Goal: Task Accomplishment & Management: Manage account settings

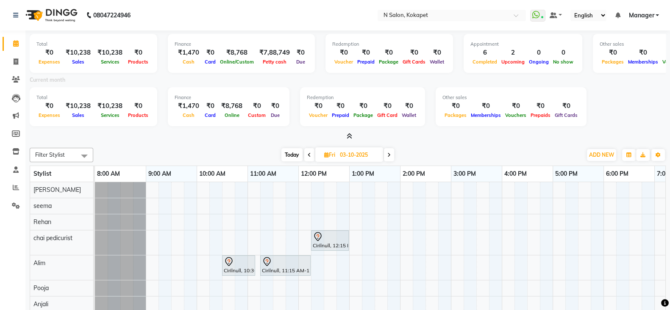
scroll to position [0, 133]
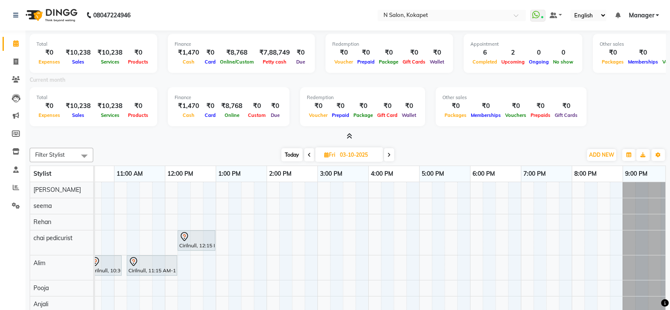
click at [347, 138] on icon at bounding box center [350, 136] width 6 height 6
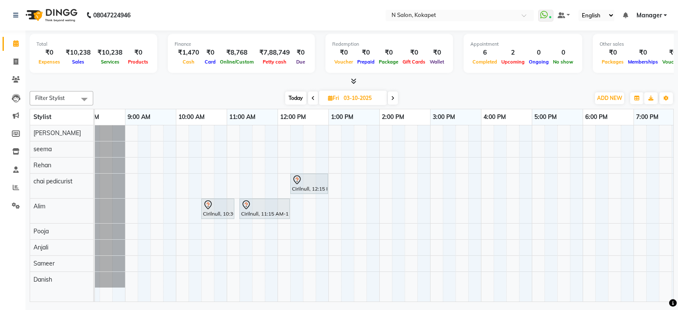
scroll to position [0, 19]
click at [352, 83] on icon at bounding box center [354, 81] width 6 height 6
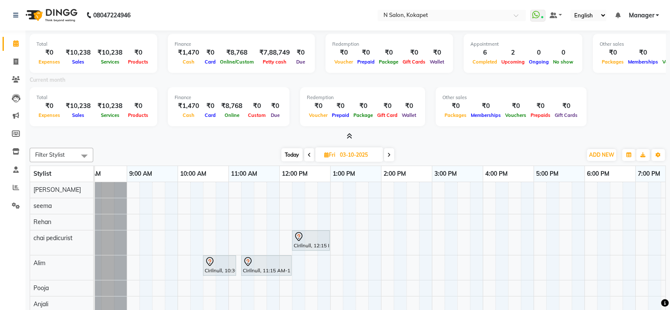
click at [347, 138] on icon at bounding box center [350, 136] width 6 height 6
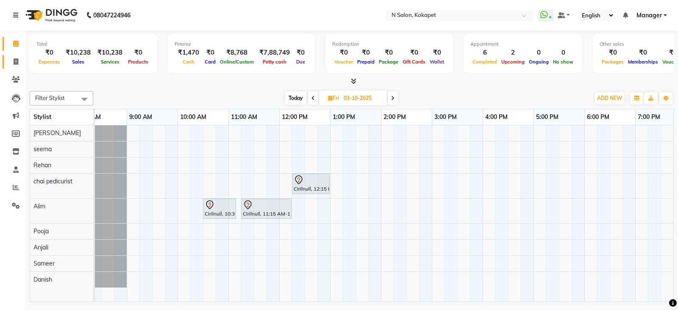
click at [11, 55] on link "Invoice" at bounding box center [13, 62] width 20 height 14
select select "service"
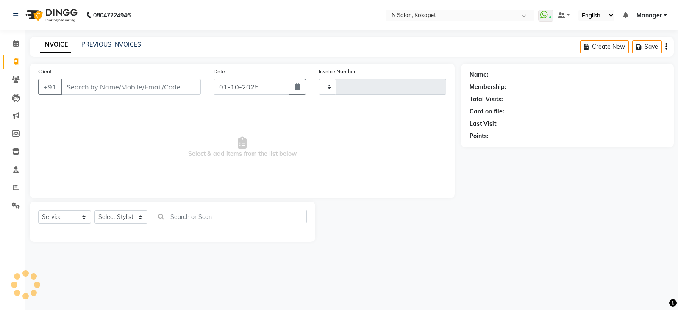
type input "1686"
select select "7256"
click at [112, 82] on input "Client" at bounding box center [131, 87] width 140 height 16
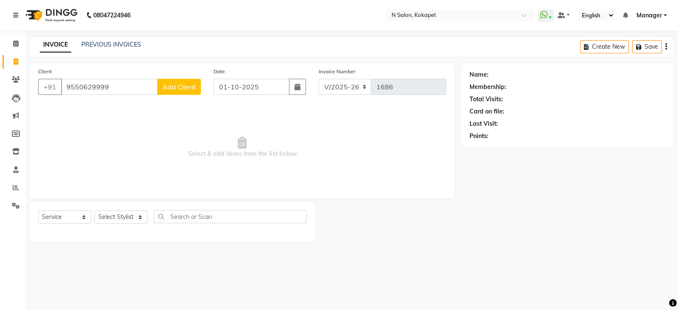
type input "9550629999"
click at [190, 82] on button "Add Client" at bounding box center [179, 87] width 44 height 16
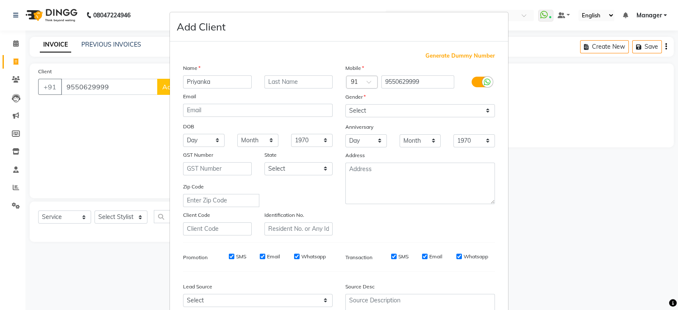
type input "Priyanka"
click at [358, 106] on select "Select [DEMOGRAPHIC_DATA] [DEMOGRAPHIC_DATA] Other Prefer Not To Say" at bounding box center [420, 110] width 150 height 13
select select "[DEMOGRAPHIC_DATA]"
click at [345, 105] on select "Select [DEMOGRAPHIC_DATA] [DEMOGRAPHIC_DATA] Other Prefer Not To Say" at bounding box center [420, 110] width 150 height 13
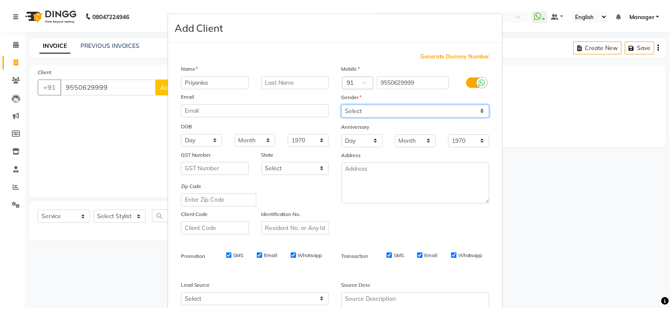
scroll to position [86, 0]
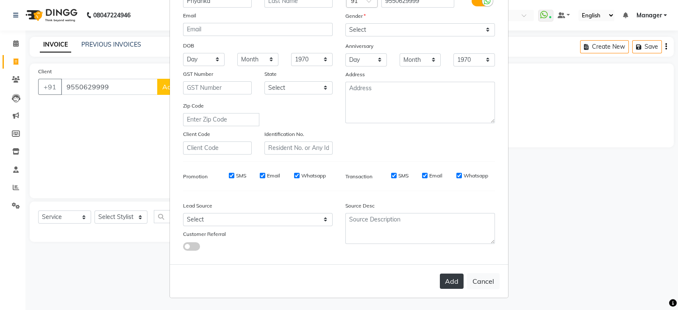
click at [443, 280] on button "Add" at bounding box center [452, 281] width 24 height 15
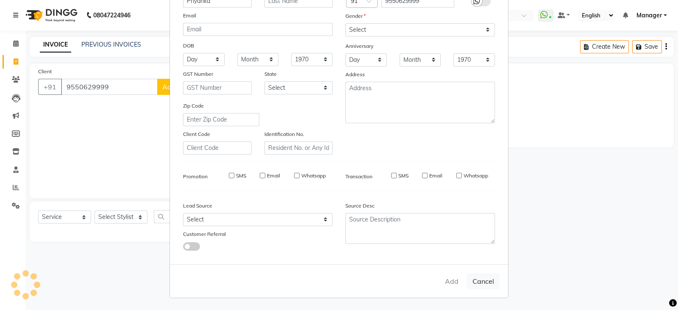
select select
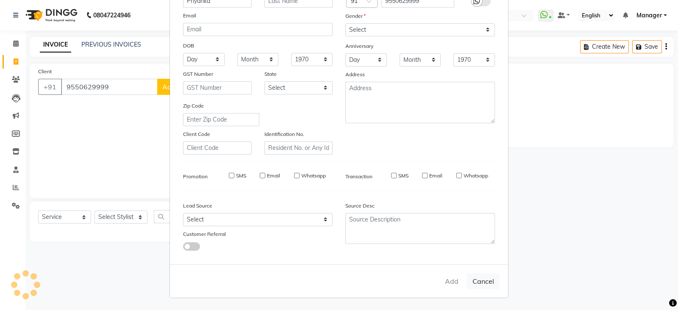
select select
checkbox input "false"
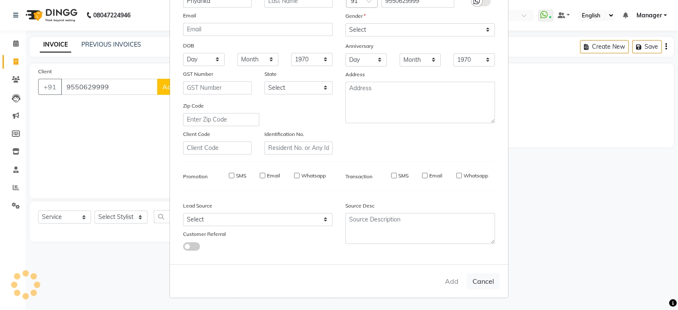
checkbox input "false"
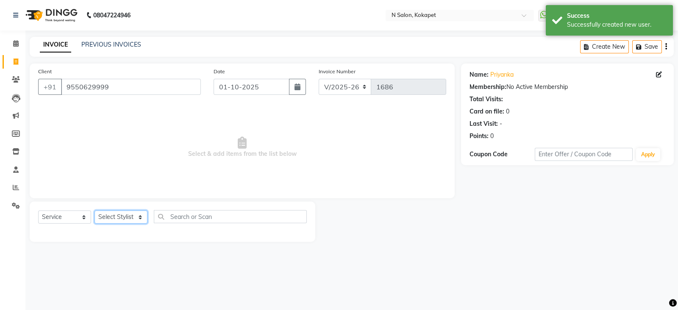
click at [123, 219] on select "Select Stylist [PERSON_NAME] [PERSON_NAME] pedicurist [DEMOGRAPHIC_DATA] Manage…" at bounding box center [120, 217] width 53 height 13
select select "80668"
click at [94, 211] on select "Select Stylist [PERSON_NAME] [PERSON_NAME] pedicurist [DEMOGRAPHIC_DATA] Manage…" at bounding box center [120, 217] width 53 height 13
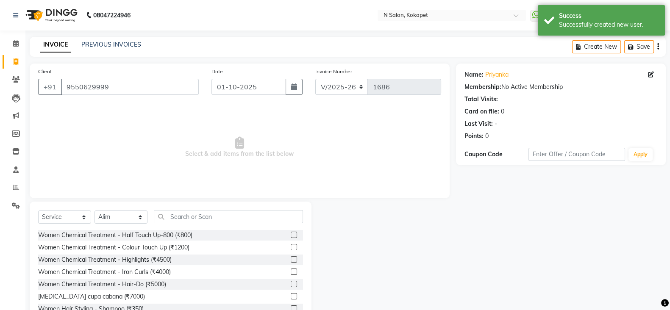
drag, startPoint x: 192, startPoint y: 208, endPoint x: 193, endPoint y: 215, distance: 7.4
click at [193, 215] on div "Select Service Product Membership Package Voucher Prepaid Gift Card Select Styl…" at bounding box center [171, 264] width 282 height 125
click at [193, 215] on input "text" at bounding box center [228, 216] width 149 height 13
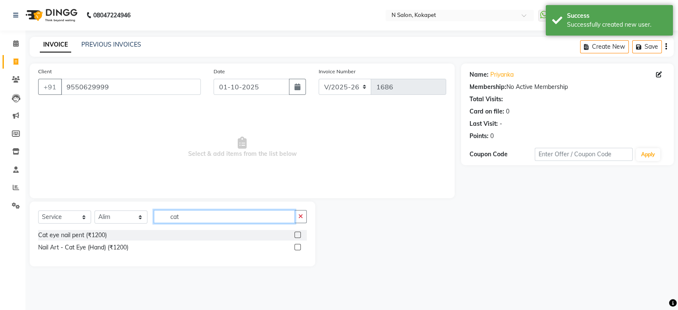
type input "cat"
click at [79, 241] on div "Cat eye nail pent (₹1200) Nail Art - Cat Eye (Hand) (₹1200)" at bounding box center [172, 242] width 269 height 25
click at [83, 237] on div "Cat eye nail pent (₹1200)" at bounding box center [72, 235] width 69 height 9
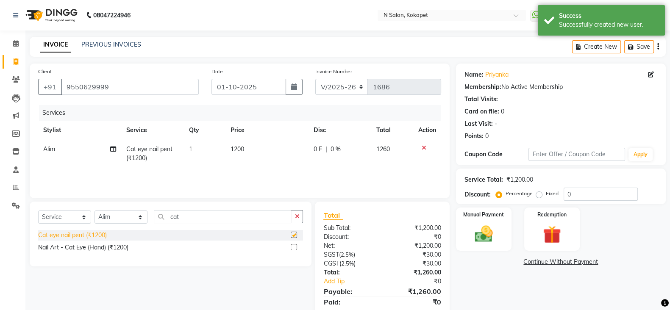
checkbox input "false"
drag, startPoint x: 203, startPoint y: 217, endPoint x: 102, endPoint y: 226, distance: 100.9
click at [102, 226] on div "Select Service Product Membership Package Voucher Prepaid Gift Card Select Styl…" at bounding box center [170, 220] width 265 height 20
type input "\"
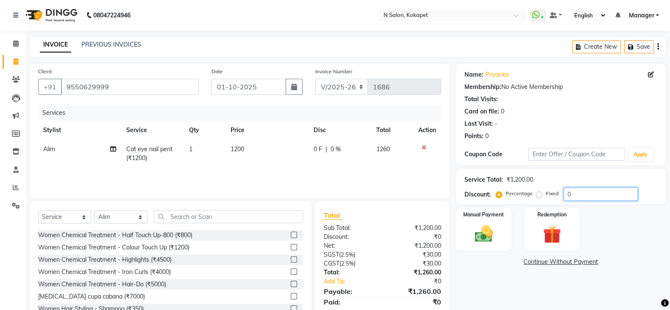
click at [576, 198] on input "0" at bounding box center [601, 194] width 74 height 13
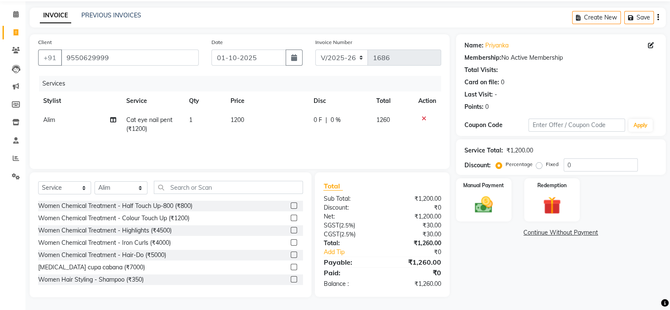
click at [540, 160] on div "Fixed" at bounding box center [548, 164] width 21 height 10
click at [546, 166] on label "Fixed" at bounding box center [552, 165] width 13 height 8
click at [540, 166] on input "Fixed" at bounding box center [541, 164] width 6 height 6
radio input "true"
click at [582, 169] on input "0" at bounding box center [601, 164] width 74 height 13
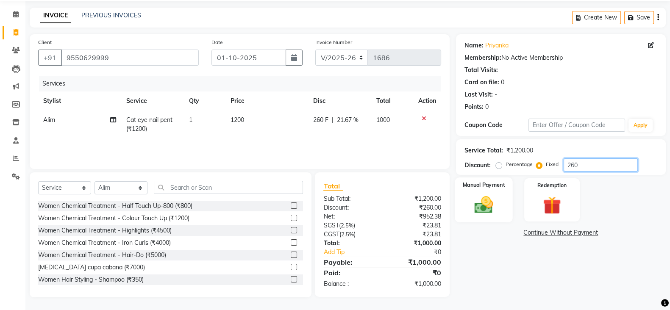
type input "260"
click at [488, 194] on img at bounding box center [484, 204] width 30 height 21
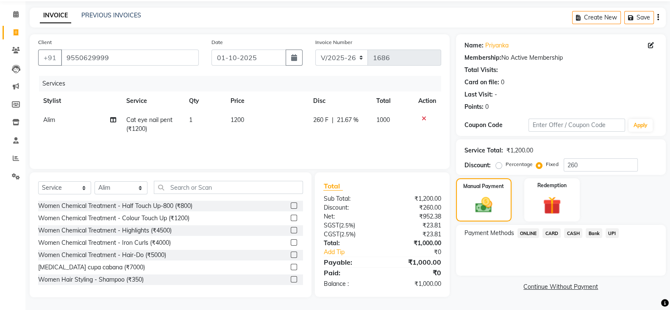
click at [573, 233] on span "CASH" at bounding box center [573, 233] width 18 height 10
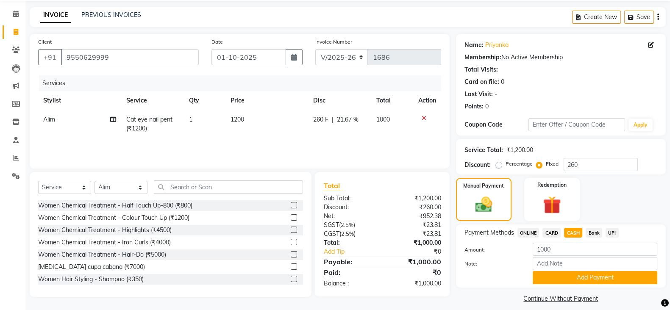
scroll to position [38, 0]
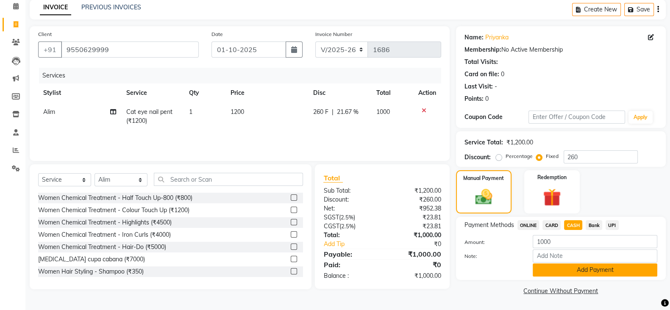
click at [570, 270] on button "Add Payment" at bounding box center [595, 270] width 125 height 13
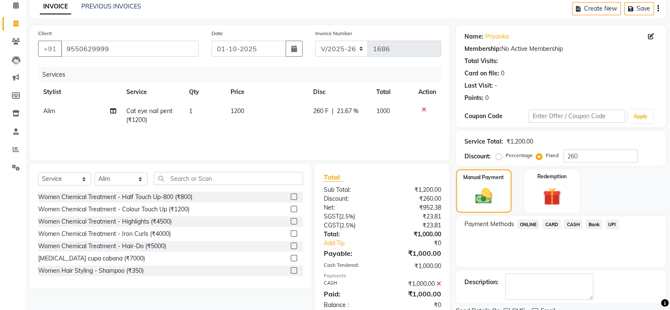
scroll to position [72, 0]
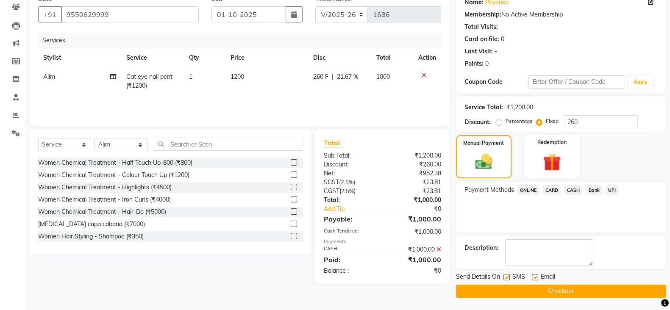
click at [557, 289] on button "Checkout" at bounding box center [561, 291] width 210 height 13
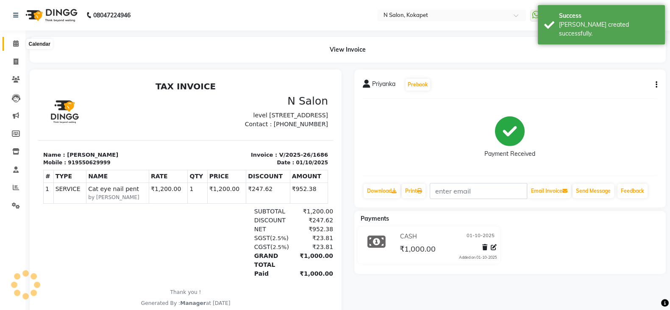
click at [13, 43] on icon at bounding box center [16, 43] width 6 height 6
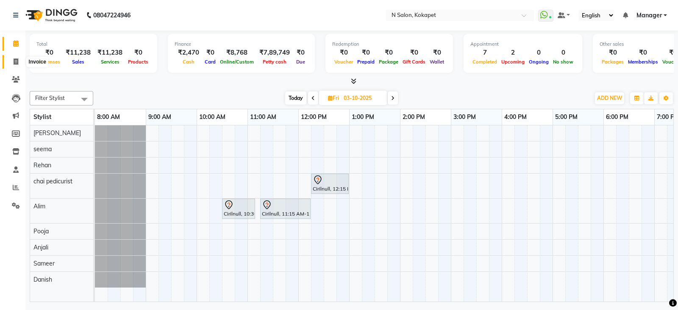
click at [21, 61] on span at bounding box center [15, 62] width 15 height 10
select select "service"
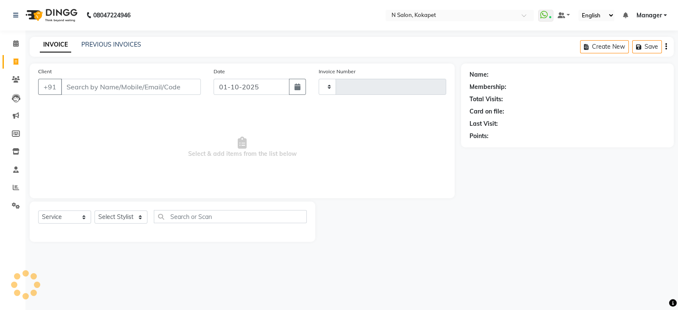
type input "1687"
select select "7256"
click at [137, 217] on select "Select Stylist [PERSON_NAME] [PERSON_NAME] pedicurist [DEMOGRAPHIC_DATA] Manage…" at bounding box center [120, 217] width 53 height 13
select select "70889"
click at [94, 211] on select "Select Stylist [PERSON_NAME] [PERSON_NAME] pedicurist [DEMOGRAPHIC_DATA] Manage…" at bounding box center [120, 217] width 53 height 13
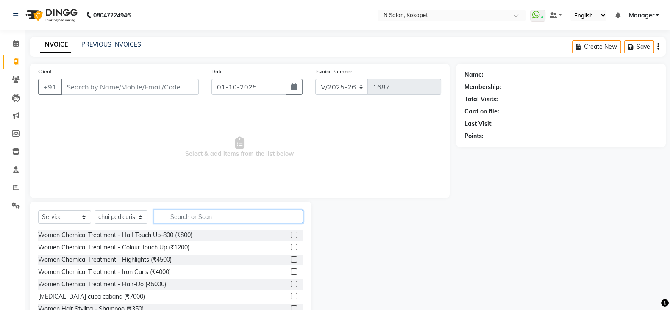
click at [193, 223] on input "text" at bounding box center [228, 216] width 149 height 13
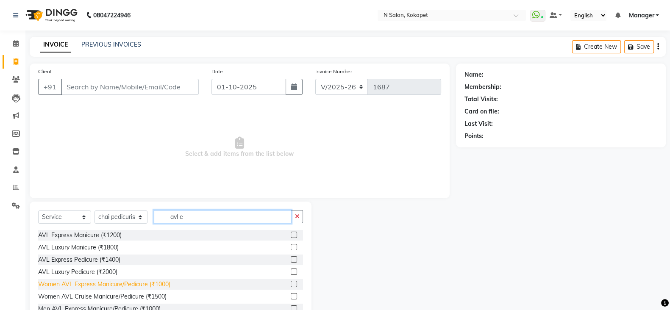
type input "avl e"
click at [138, 285] on div "Women AVL Express Manicure/Pedicure (₹1000)" at bounding box center [104, 284] width 132 height 9
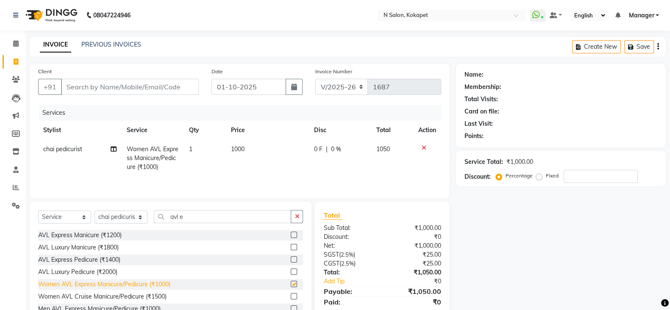
checkbox input "false"
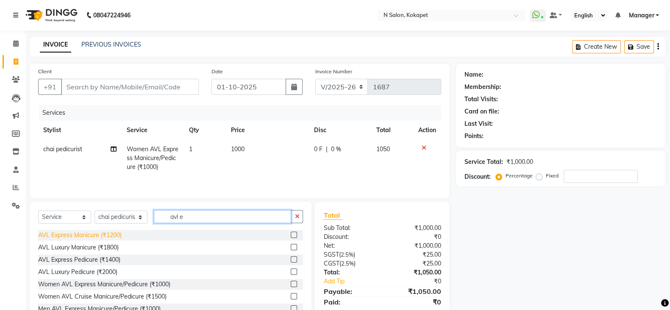
drag, startPoint x: 246, startPoint y: 219, endPoint x: 101, endPoint y: 237, distance: 146.0
click at [101, 237] on div "Select Service Product Membership Package Voucher Prepaid Gift Card Select Styl…" at bounding box center [171, 264] width 282 height 125
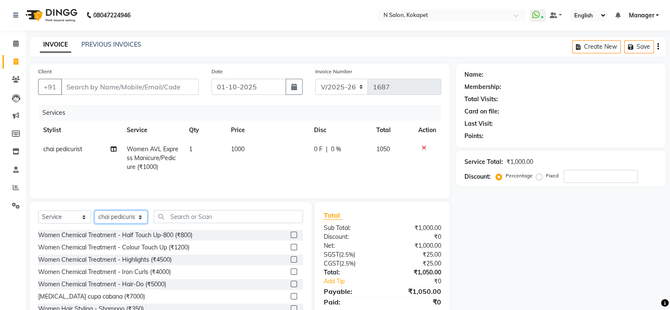
click at [118, 217] on select "Select Stylist [PERSON_NAME] [PERSON_NAME] pedicurist [DEMOGRAPHIC_DATA] Manage…" at bounding box center [120, 217] width 53 height 13
select select "90078"
click at [94, 213] on select "Select Stylist [PERSON_NAME] [PERSON_NAME] pedicurist [DEMOGRAPHIC_DATA] Manage…" at bounding box center [120, 217] width 53 height 13
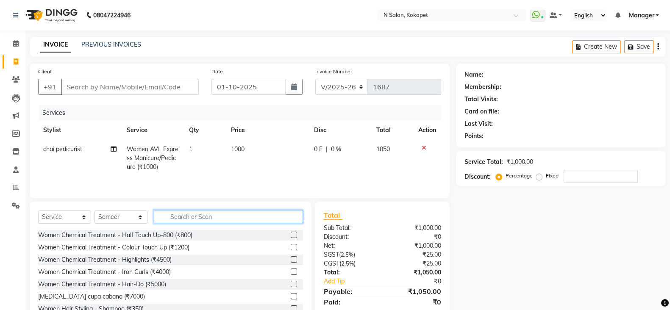
click at [189, 215] on input "text" at bounding box center [228, 216] width 149 height 13
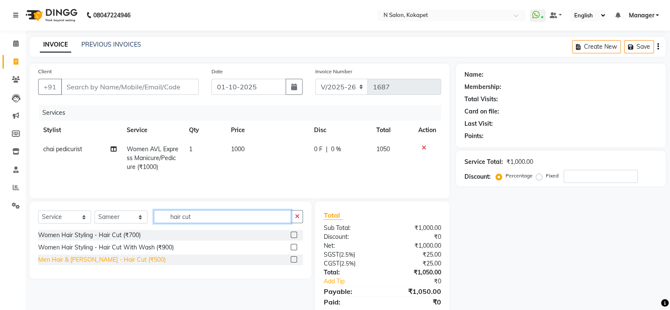
type input "hair cut"
click at [122, 260] on div "Men Hair & [PERSON_NAME] - Hair Cut (₹500)" at bounding box center [102, 259] width 128 height 9
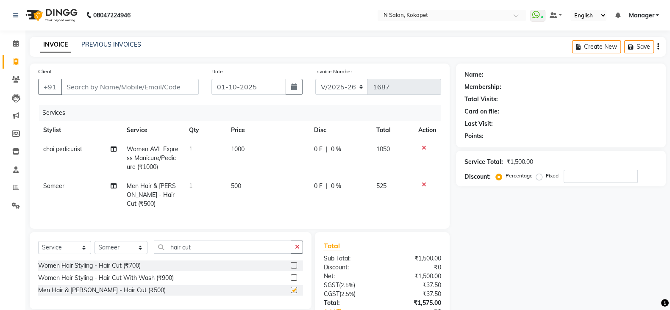
checkbox input "false"
click at [248, 183] on td "500" at bounding box center [267, 195] width 83 height 37
select select "90078"
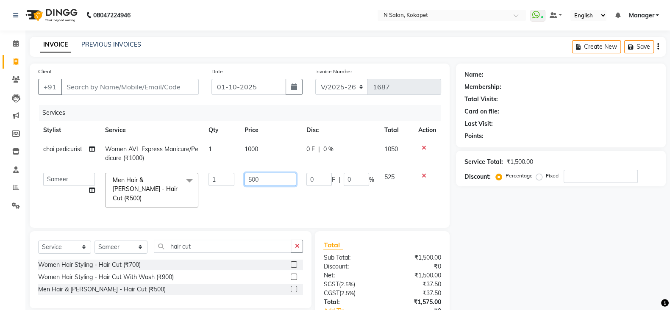
drag, startPoint x: 274, startPoint y: 181, endPoint x: 97, endPoint y: 172, distance: 177.8
click at [97, 172] on tr "[PERSON_NAME] [PERSON_NAME] pedicurist [DEMOGRAPHIC_DATA] Manager [PERSON_NAME]…" at bounding box center [239, 190] width 403 height 45
type input "450"
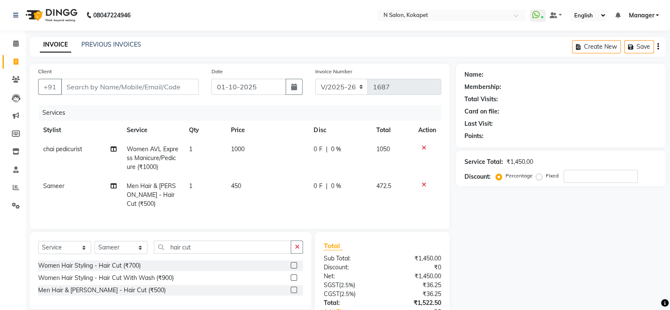
click at [197, 208] on div "Services Stylist Service Qty Price Disc Total Action chai pedicurist Women AVL …" at bounding box center [239, 162] width 403 height 115
drag, startPoint x: 201, startPoint y: 246, endPoint x: 128, endPoint y: 245, distance: 73.3
click at [128, 245] on div "Select Service Product Membership Package Voucher Prepaid Gift Card Select Styl…" at bounding box center [170, 251] width 265 height 20
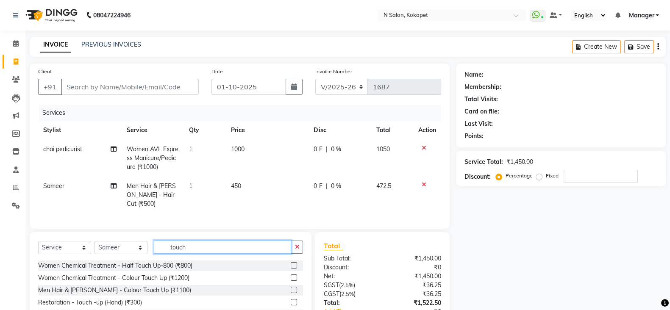
type input "touch"
click at [132, 275] on div "Women Chemical Treatment - Colour Touch Up (₹1200)" at bounding box center [113, 278] width 151 height 9
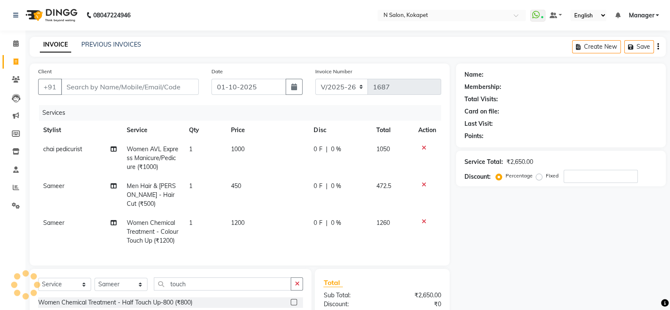
checkbox input "false"
click at [254, 216] on td "1200" at bounding box center [267, 232] width 83 height 37
select select "90078"
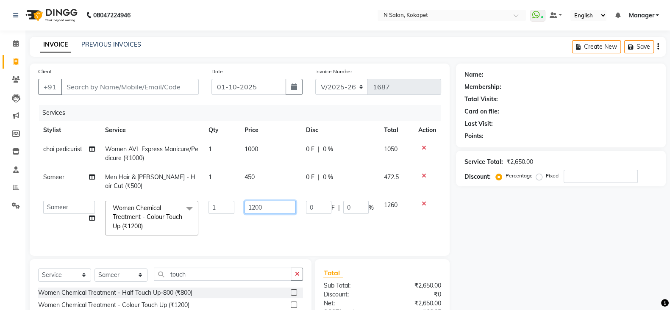
drag, startPoint x: 291, startPoint y: 200, endPoint x: 269, endPoint y: 208, distance: 23.2
click at [269, 208] on td "1200" at bounding box center [269, 218] width 61 height 45
drag, startPoint x: 269, startPoint y: 208, endPoint x: 81, endPoint y: 222, distance: 188.7
click at [81, 222] on tr "[PERSON_NAME] [PERSON_NAME] pedicurist [DEMOGRAPHIC_DATA] Manager [PERSON_NAME]…" at bounding box center [239, 218] width 403 height 45
type input "700"
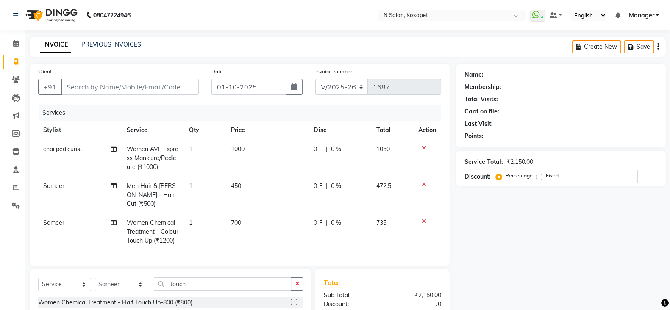
click at [233, 245] on div "Services Stylist Service Qty Price Disc Total Action chai pedicurist Women AVL …" at bounding box center [239, 181] width 403 height 152
click at [133, 88] on input "Client" at bounding box center [130, 87] width 138 height 16
type input "9"
type input "0"
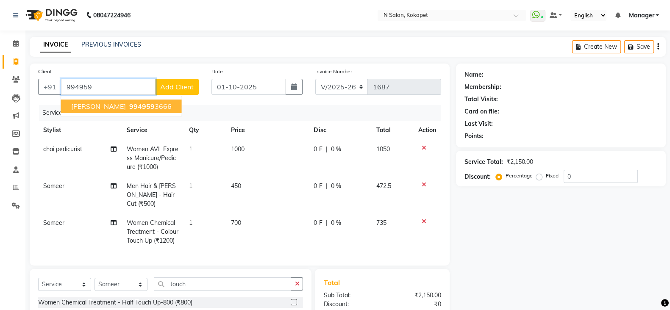
click at [128, 105] on ngb-highlight "994959 3666" at bounding box center [150, 106] width 44 height 8
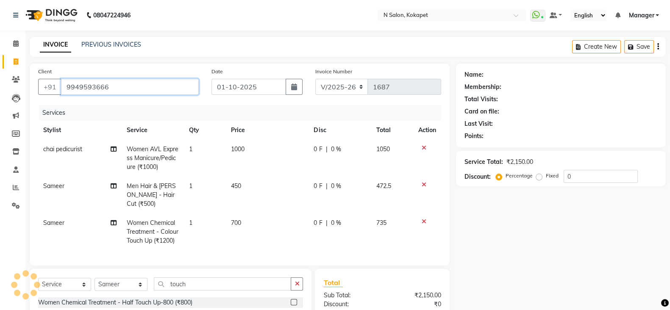
type input "9949593666"
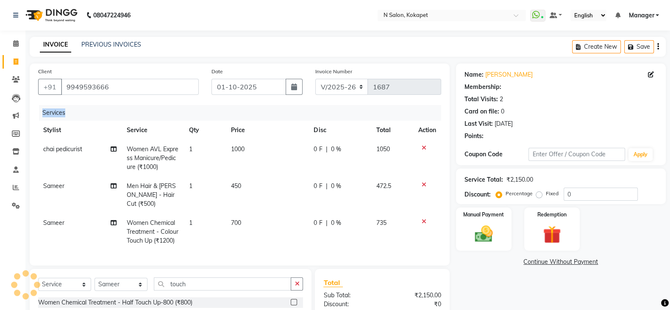
click at [121, 105] on div "Client [PHONE_NUMBER] Date [DATE] Invoice Number V/2025 V/[PHONE_NUMBER] Servic…" at bounding box center [240, 165] width 420 height 202
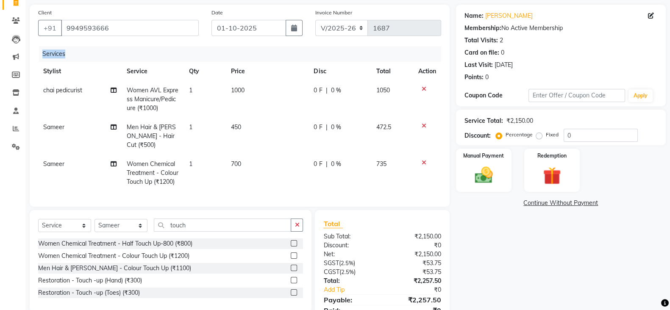
scroll to position [95, 0]
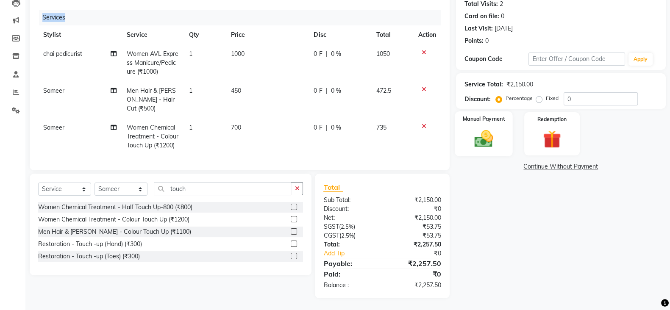
click at [470, 132] on img at bounding box center [484, 138] width 30 height 21
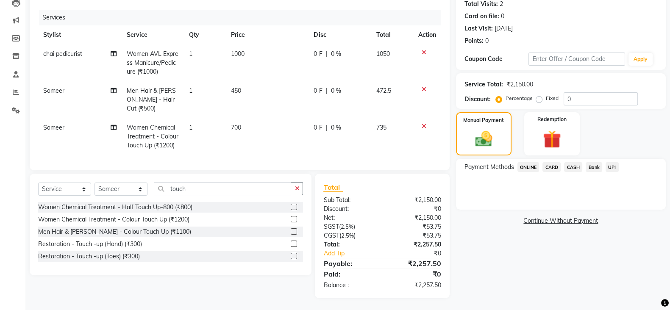
click at [533, 162] on span "ONLINE" at bounding box center [528, 167] width 22 height 10
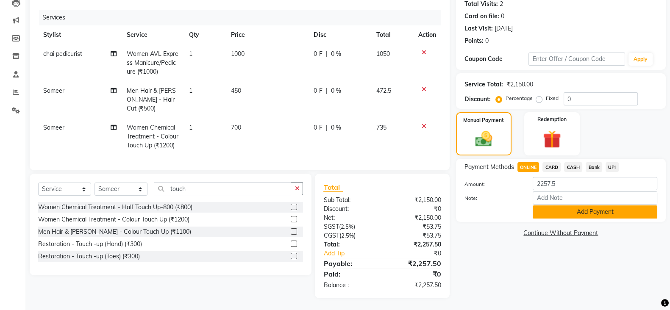
click at [582, 214] on button "Add Payment" at bounding box center [595, 211] width 125 height 13
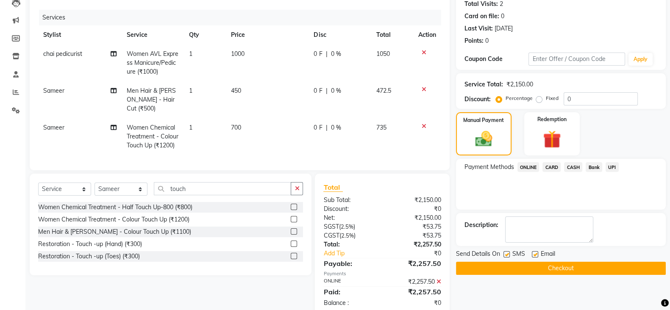
scroll to position [114, 0]
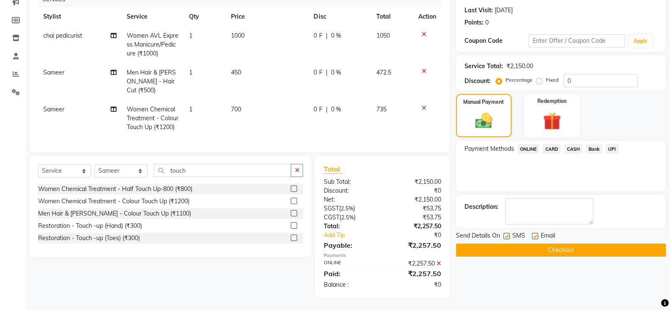
drag, startPoint x: 559, startPoint y: 241, endPoint x: 557, endPoint y: 250, distance: 10.1
click at [557, 250] on div "Send Details On SMS Email Checkout" at bounding box center [561, 243] width 210 height 25
click at [557, 250] on button "Checkout" at bounding box center [561, 250] width 210 height 13
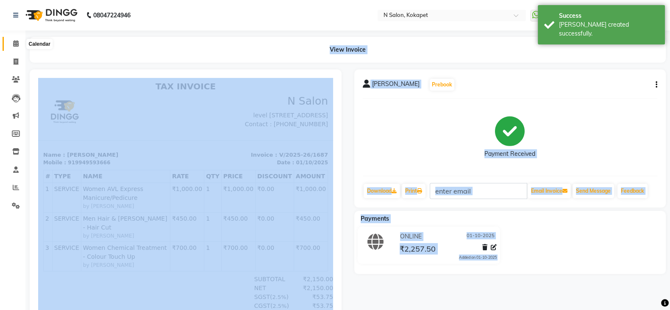
click at [15, 43] on icon at bounding box center [16, 43] width 6 height 6
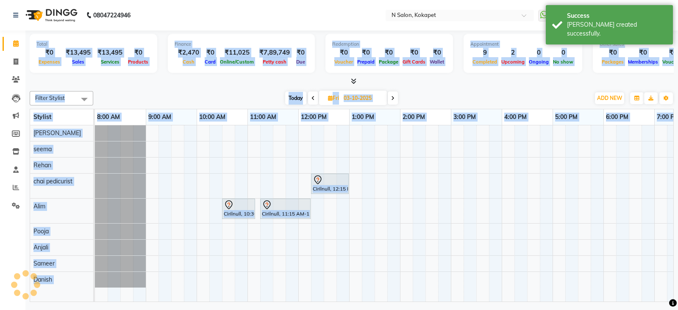
click at [139, 84] on div at bounding box center [352, 81] width 644 height 9
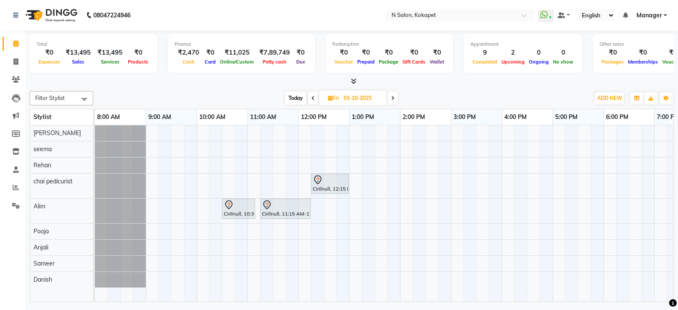
scroll to position [0, 133]
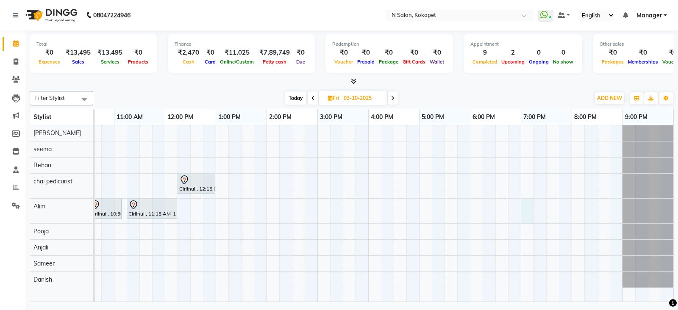
click at [523, 212] on div "Cirilnull, 12:15 PM-01:00 PM, Women Cafe H&f Manicure/Pedicure Cirilnull, 10:30…" at bounding box center [317, 213] width 712 height 176
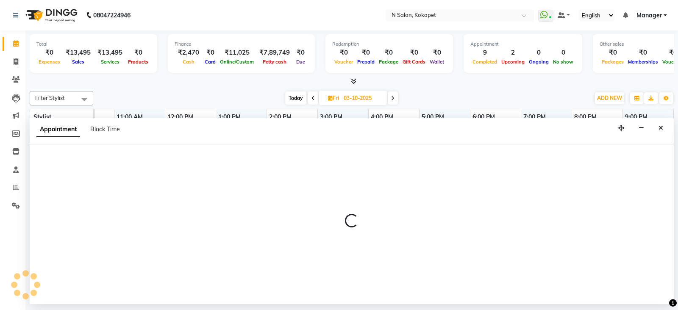
select select "80668"
select select "1140"
select select "tentative"
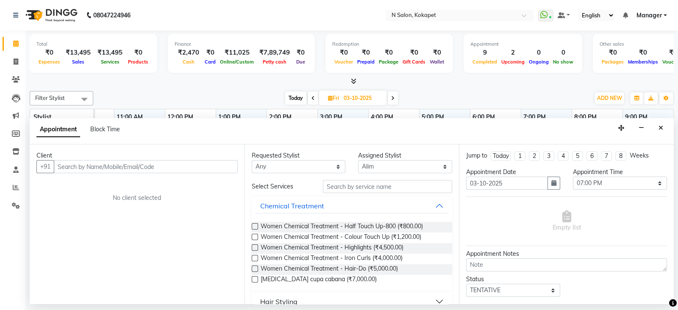
click at [99, 162] on input "text" at bounding box center [146, 166] width 184 height 13
type input "8459482342"
click at [223, 161] on button "Add Client" at bounding box center [220, 166] width 35 height 13
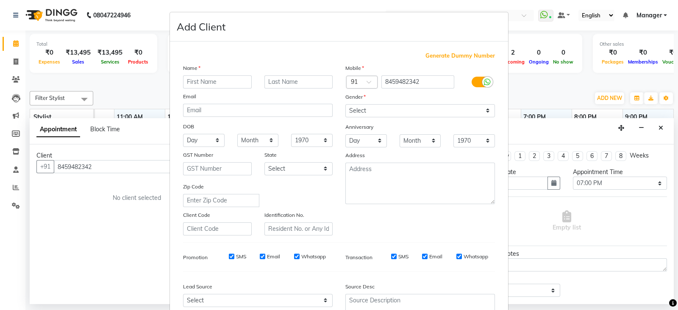
click at [220, 79] on input "text" at bounding box center [217, 81] width 69 height 13
click at [220, 79] on input "A" at bounding box center [217, 81] width 69 height 13
type input "[PERSON_NAME]"
click at [374, 111] on select "Select [DEMOGRAPHIC_DATA] [DEMOGRAPHIC_DATA] Other Prefer Not To Say" at bounding box center [420, 110] width 150 height 13
select select "[DEMOGRAPHIC_DATA]"
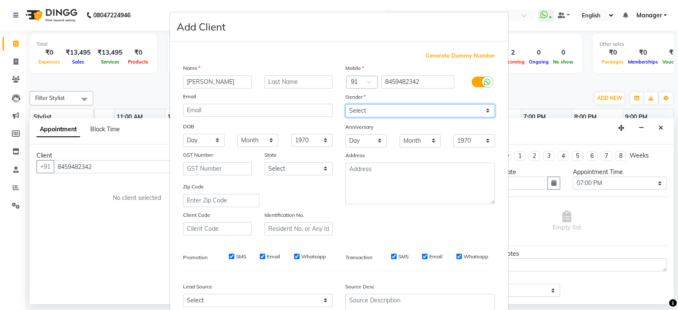
click at [345, 105] on select "Select [DEMOGRAPHIC_DATA] [DEMOGRAPHIC_DATA] Other Prefer Not To Say" at bounding box center [420, 110] width 150 height 13
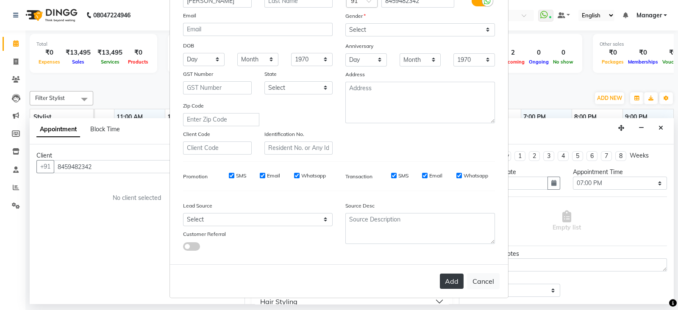
click at [454, 278] on button "Add" at bounding box center [452, 281] width 24 height 15
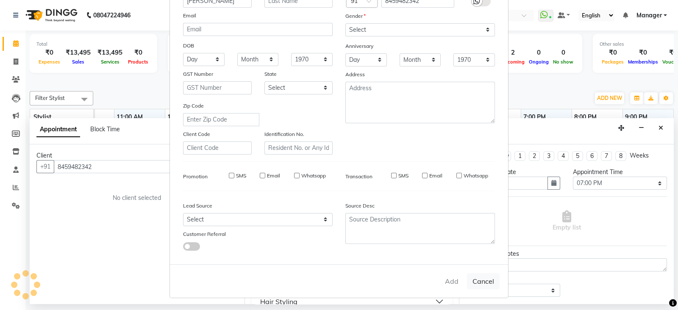
select select
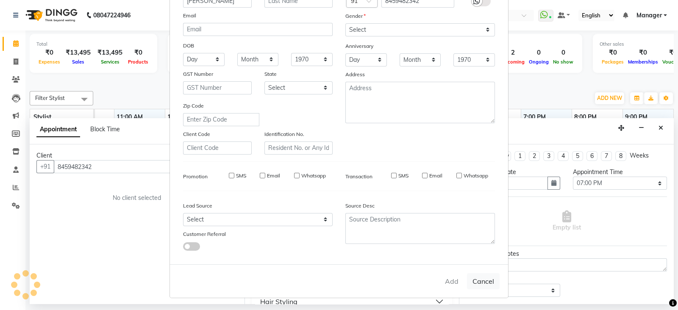
select select
checkbox input "false"
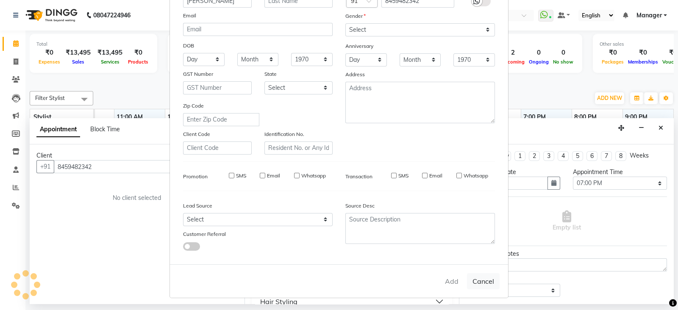
checkbox input "false"
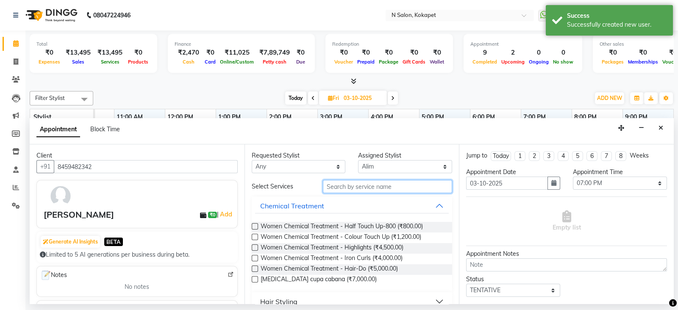
click at [351, 183] on input "text" at bounding box center [388, 186] width 130 height 13
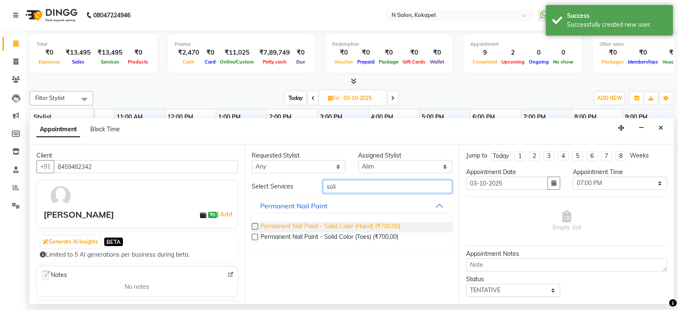
type input "soli"
click at [353, 222] on span "Permanent Nail Paint - Solid Color (Hand) (₹700.00)" at bounding box center [331, 227] width 140 height 11
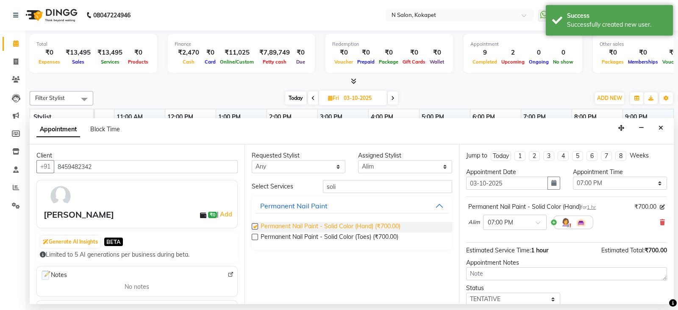
checkbox input "false"
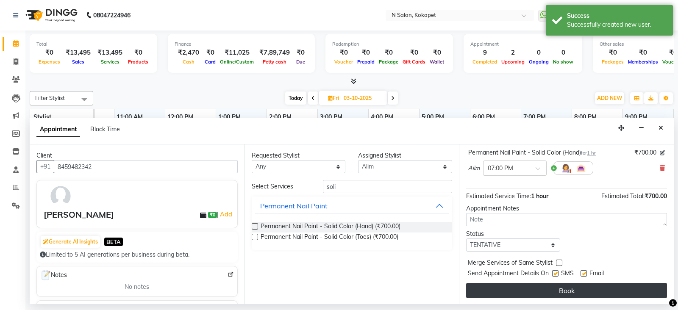
click at [535, 292] on button "Book" at bounding box center [566, 290] width 201 height 15
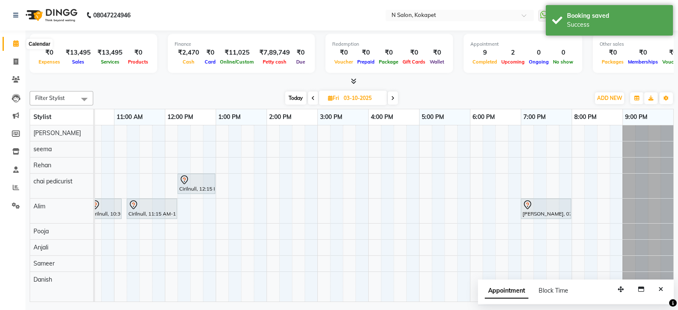
click at [11, 41] on span at bounding box center [15, 44] width 15 height 10
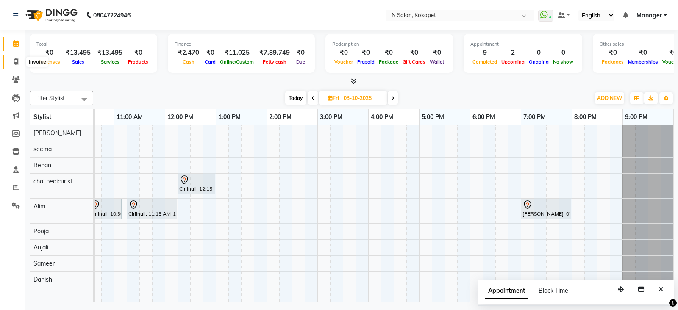
click at [17, 57] on span at bounding box center [15, 62] width 15 height 10
select select "service"
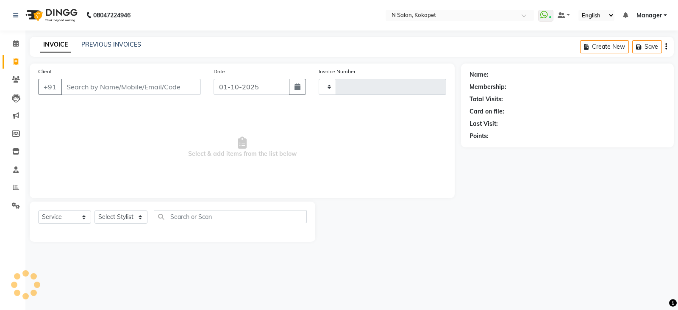
type input "1688"
select select "7256"
click at [100, 213] on select "Select Stylist [PERSON_NAME] [PERSON_NAME] pedicurist [DEMOGRAPHIC_DATA] Manage…" at bounding box center [120, 217] width 53 height 13
select select "63213"
click at [94, 211] on select "Select Stylist [PERSON_NAME] [PERSON_NAME] pedicurist [DEMOGRAPHIC_DATA] Manage…" at bounding box center [120, 217] width 53 height 13
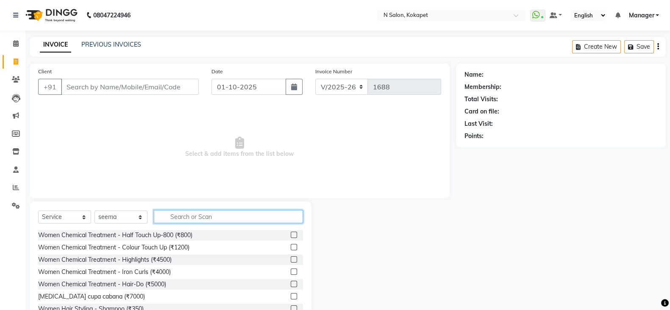
click at [177, 218] on input "text" at bounding box center [228, 216] width 149 height 13
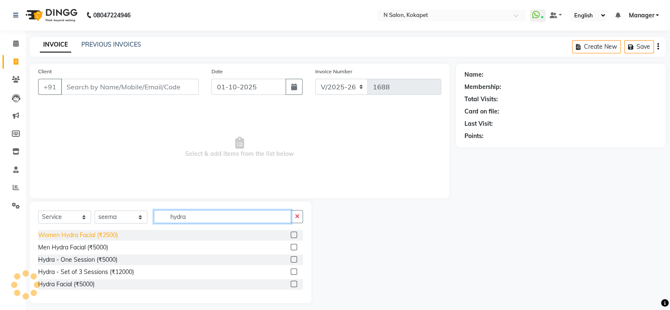
type input "hydra"
click at [96, 238] on div "Women Hydra Facial (₹2500)" at bounding box center [78, 235] width 80 height 9
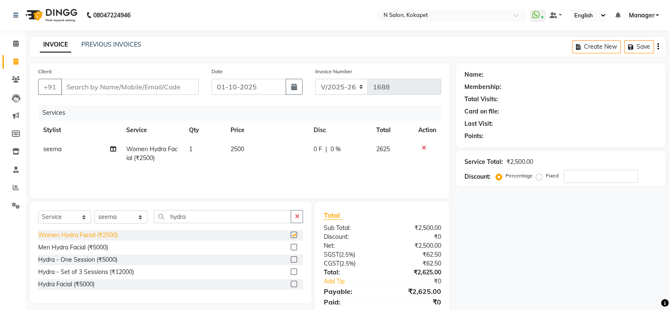
checkbox input "false"
click at [260, 153] on td "2500" at bounding box center [266, 154] width 83 height 28
select select "63213"
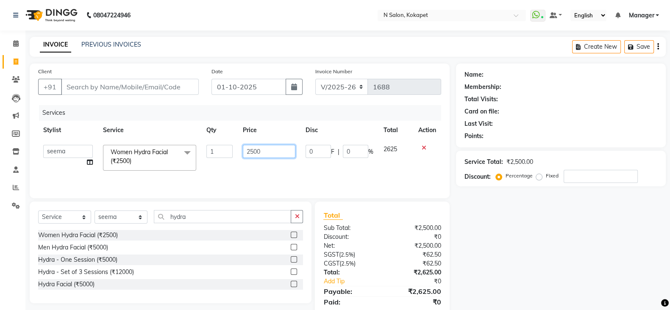
drag, startPoint x: 278, startPoint y: 148, endPoint x: 105, endPoint y: 122, distance: 174.8
click at [105, 122] on table "Stylist Service Qty Price Disc Total Action Alim Anjali [PERSON_NAME] pedicuris…" at bounding box center [239, 148] width 403 height 55
type input "8000"
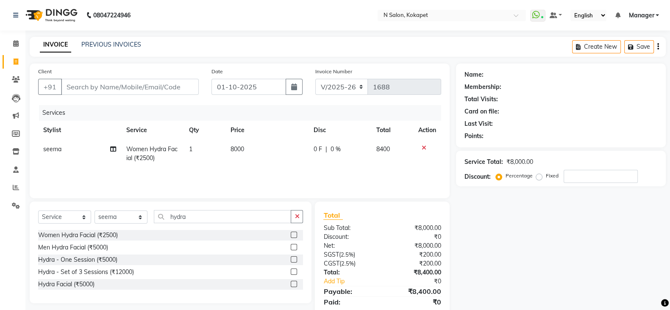
click at [260, 174] on div "Services Stylist Service Qty Price Disc Total Action seema Women Hydra Facial (…" at bounding box center [239, 147] width 403 height 85
click at [351, 150] on div "0 F | 0 %" at bounding box center [340, 149] width 53 height 9
select select "63213"
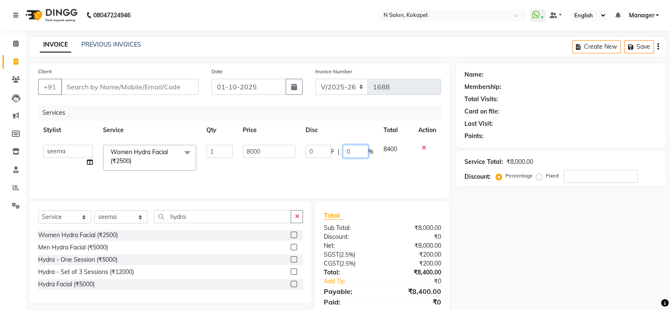
click at [358, 151] on input "0" at bounding box center [355, 151] width 25 height 13
type input "50"
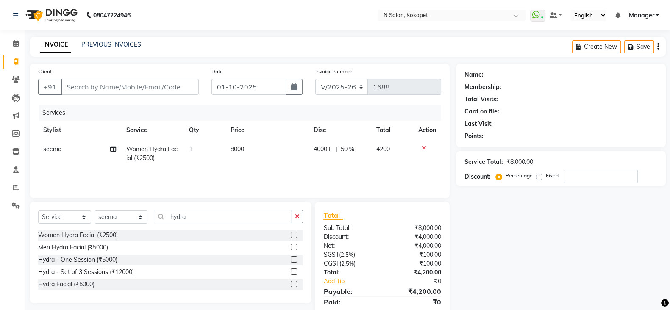
click at [348, 175] on div "Services Stylist Service Qty Price Disc Total Action seema Women Hydra Facial (…" at bounding box center [239, 147] width 403 height 85
drag, startPoint x: 208, startPoint y: 219, endPoint x: 30, endPoint y: 212, distance: 179.0
click at [30, 212] on div "Select Service Product Membership Package Voucher Prepaid Gift Card Select Styl…" at bounding box center [171, 253] width 282 height 102
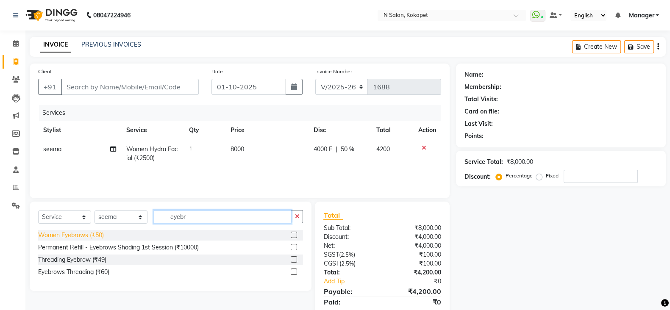
type input "eyebr"
click at [68, 235] on div "Women Eyebrows (₹50)" at bounding box center [71, 235] width 66 height 9
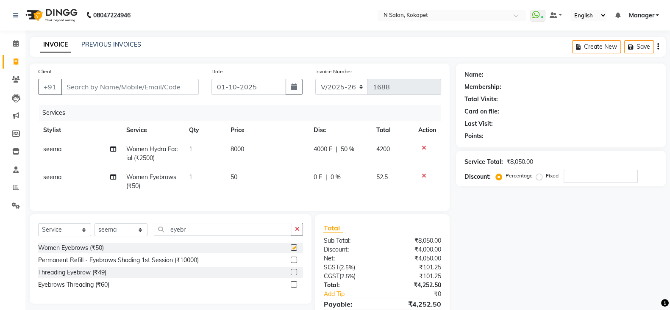
checkbox input "false"
click at [136, 87] on input "Client" at bounding box center [130, 87] width 138 height 16
type input "9"
type input "0"
type input "9701395495"
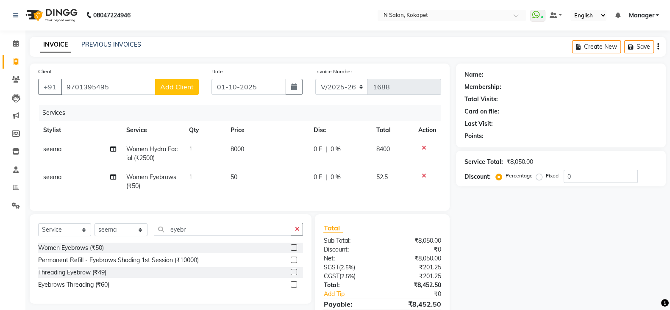
click at [172, 83] on span "Add Client" at bounding box center [176, 87] width 33 height 8
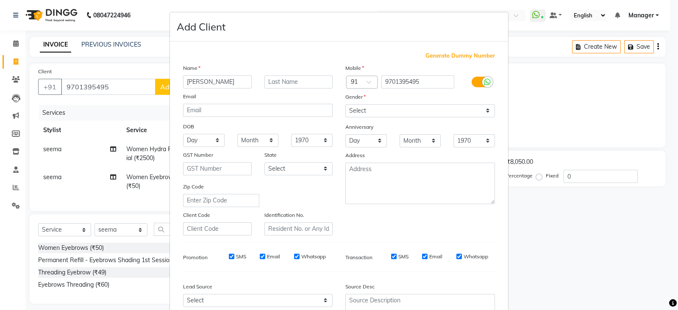
type input "[PERSON_NAME]"
click at [389, 109] on select "Select [DEMOGRAPHIC_DATA] [DEMOGRAPHIC_DATA] Other Prefer Not To Say" at bounding box center [420, 110] width 150 height 13
select select "[DEMOGRAPHIC_DATA]"
click at [345, 105] on select "Select [DEMOGRAPHIC_DATA] [DEMOGRAPHIC_DATA] Other Prefer Not To Say" at bounding box center [420, 110] width 150 height 13
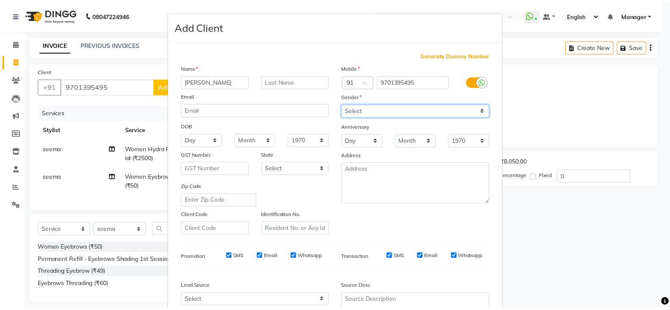
scroll to position [86, 0]
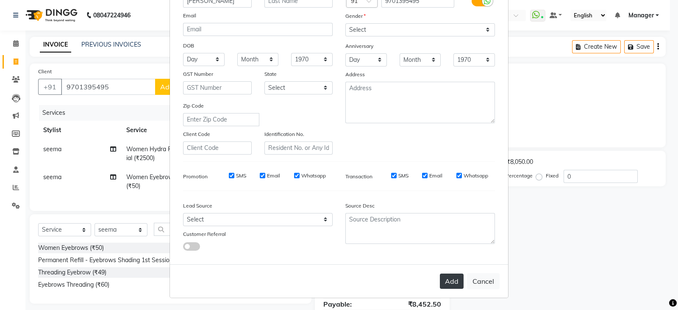
click at [453, 285] on button "Add" at bounding box center [452, 281] width 24 height 15
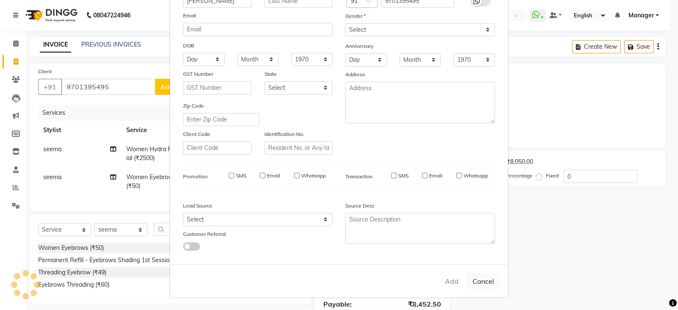
select select
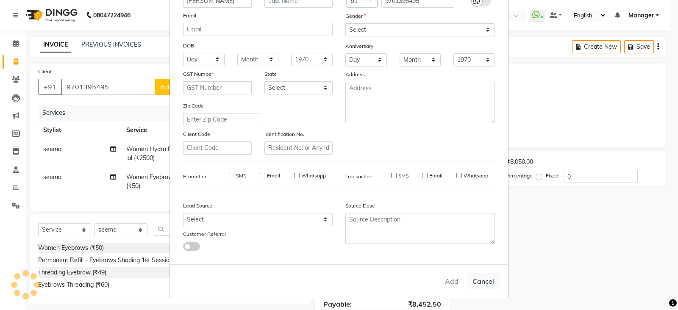
select select
checkbox input "false"
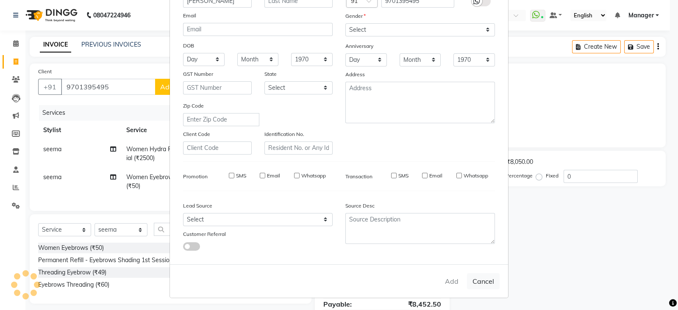
checkbox input "false"
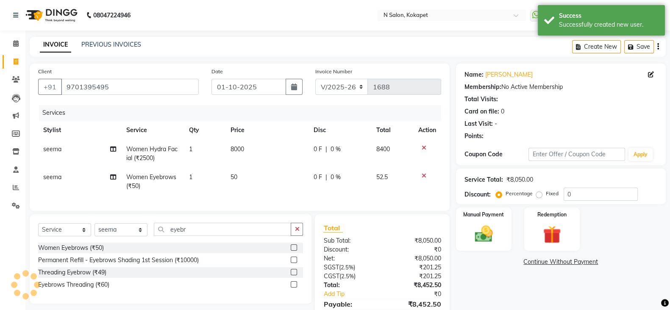
scroll to position [50, 0]
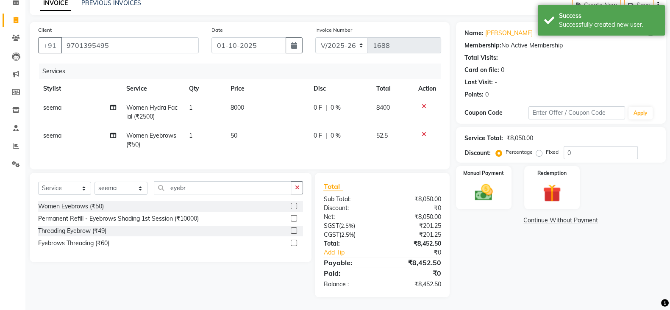
click at [342, 98] on td "0 F | 0 %" at bounding box center [339, 112] width 63 height 28
select select "63213"
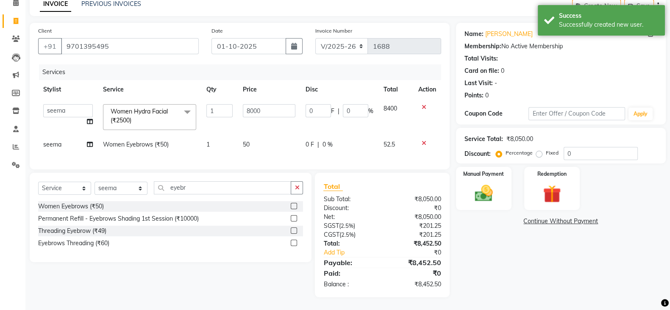
scroll to position [49, 0]
click at [354, 104] on input "0" at bounding box center [355, 110] width 25 height 13
type input "50"
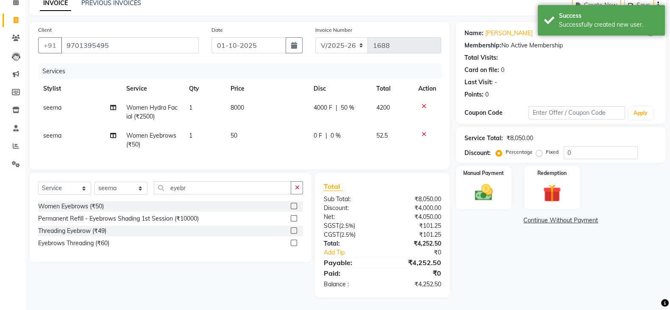
click at [331, 118] on td "4000 F | 50 %" at bounding box center [339, 112] width 63 height 28
select select "63213"
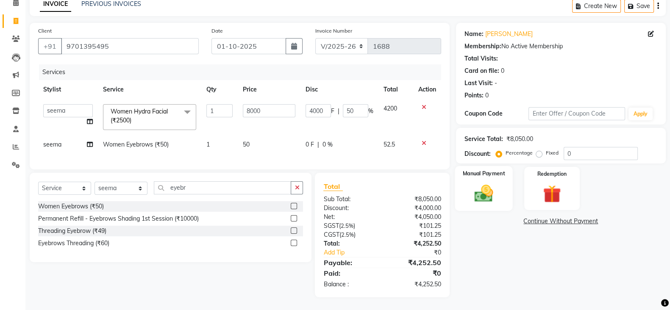
click at [485, 183] on img at bounding box center [484, 193] width 30 height 21
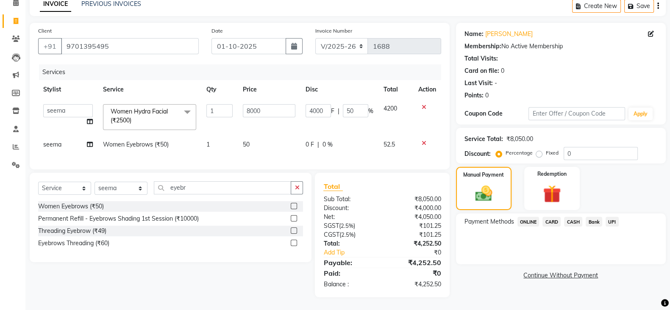
click at [546, 149] on label "Fixed" at bounding box center [552, 153] width 13 height 8
click at [541, 150] on input "Fixed" at bounding box center [541, 153] width 6 height 6
radio input "true"
type input "0"
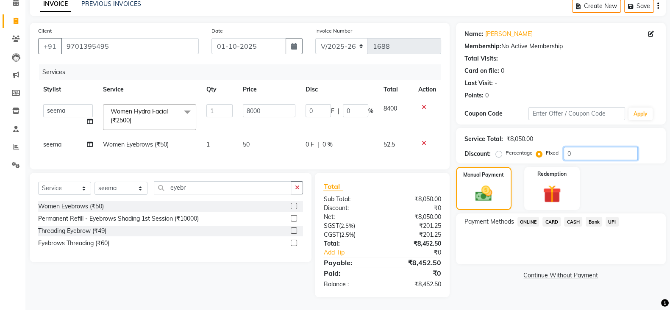
click at [595, 151] on input "0" at bounding box center [601, 153] width 74 height 13
type input "03"
type input "2.98"
type input "0.04"
type input "03"
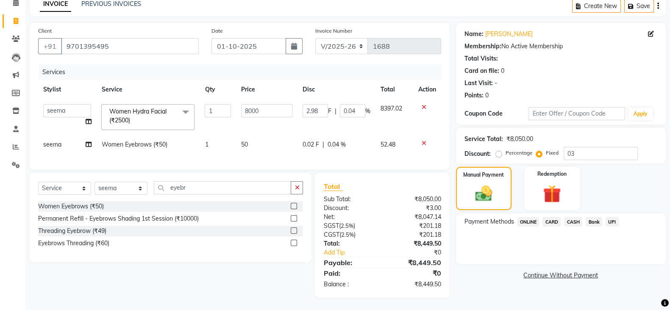
click at [528, 217] on span "ONLINE" at bounding box center [528, 222] width 22 height 10
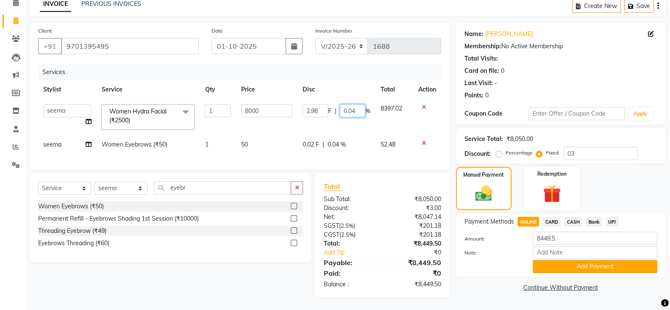
click at [356, 105] on input "0.04" at bounding box center [352, 110] width 25 height 13
type input "0"
type input "50"
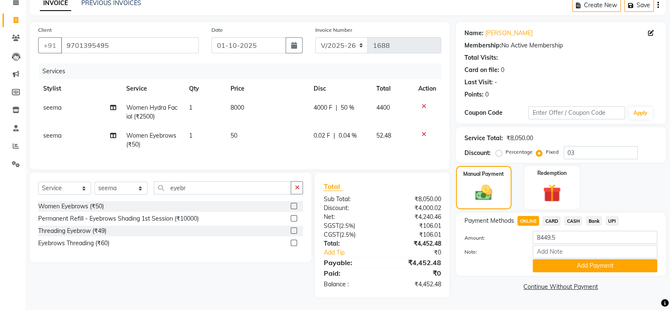
click at [352, 122] on tbody "seema Women Hydra Facial (₹2500) 1 8000 4000 F | 50 % 4400 seema Women Eyebrows…" at bounding box center [239, 126] width 403 height 56
click at [587, 150] on input "03" at bounding box center [601, 152] width 74 height 13
type input "0"
click at [610, 146] on input "number" at bounding box center [601, 152] width 74 height 13
click at [595, 174] on div "Manual Payment Redemption" at bounding box center [561, 187] width 222 height 43
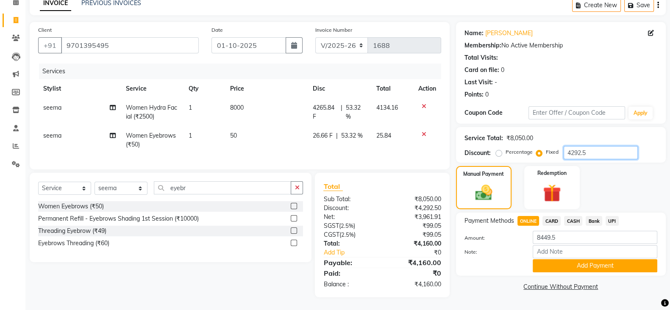
click at [596, 149] on input "4292.5" at bounding box center [601, 152] width 74 height 13
type input "4"
drag, startPoint x: 596, startPoint y: 149, endPoint x: 570, endPoint y: 263, distance: 117.0
click at [570, 263] on div "Name: [PERSON_NAME] Membership: No Active Membership Total Visits: Card on file…" at bounding box center [564, 159] width 216 height 275
click at [570, 263] on button "Add Payment" at bounding box center [595, 265] width 125 height 13
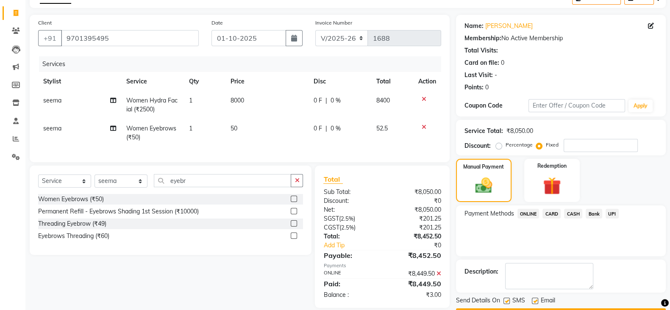
scroll to position [72, 0]
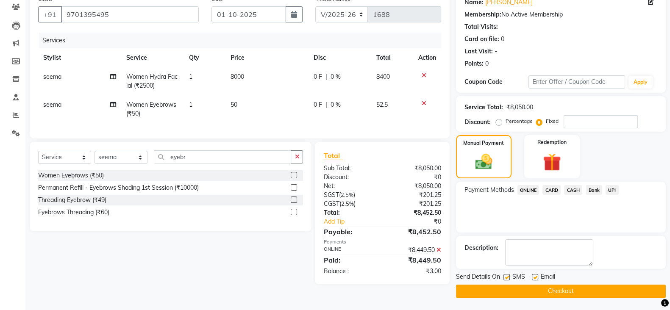
click at [341, 76] on div "0 F | 0 %" at bounding box center [340, 76] width 53 height 9
select select "63213"
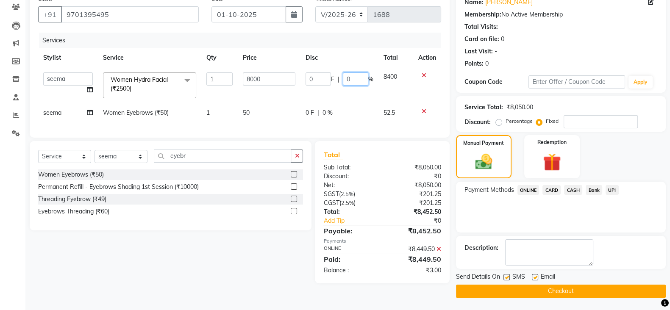
click at [357, 79] on input "0" at bounding box center [355, 78] width 25 height 13
type input "50"
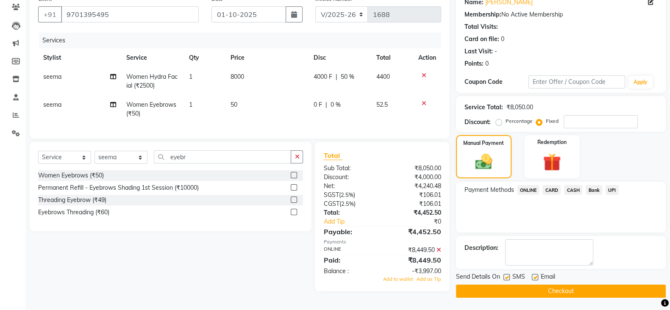
click at [353, 102] on tbody "seema Women Hydra Facial (₹2500) 1 8000 4000 F | 50 % 4400 seema Women Eyebrows…" at bounding box center [239, 95] width 403 height 56
click at [436, 255] on div "₹8,449.50" at bounding box center [414, 250] width 65 height 9
click at [438, 253] on icon at bounding box center [438, 250] width 5 height 6
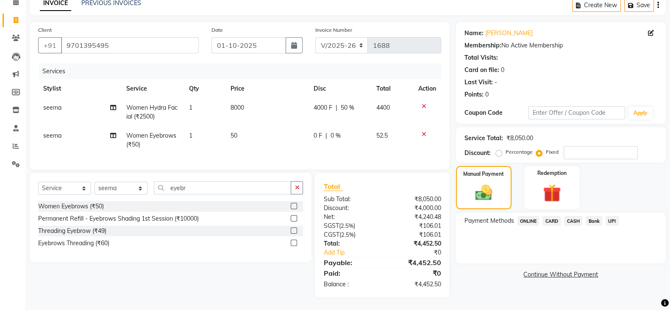
click at [530, 216] on span "ONLINE" at bounding box center [528, 221] width 22 height 10
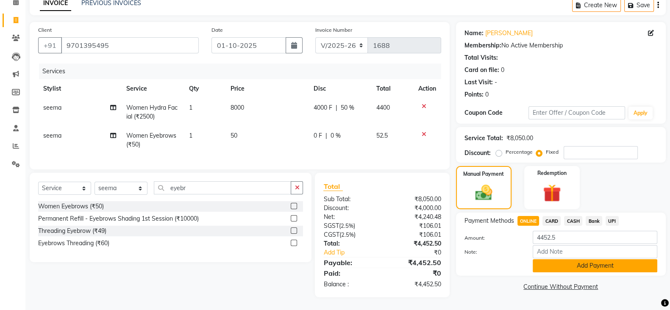
click at [567, 264] on div "Payment Methods ONLINE CARD CASH Bank UPI Amount: 4452.5 Note: Add Payment" at bounding box center [561, 244] width 210 height 63
click at [589, 259] on button "Add Payment" at bounding box center [595, 265] width 125 height 13
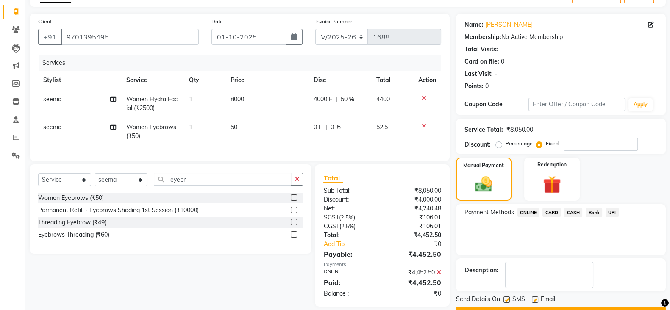
scroll to position [72, 0]
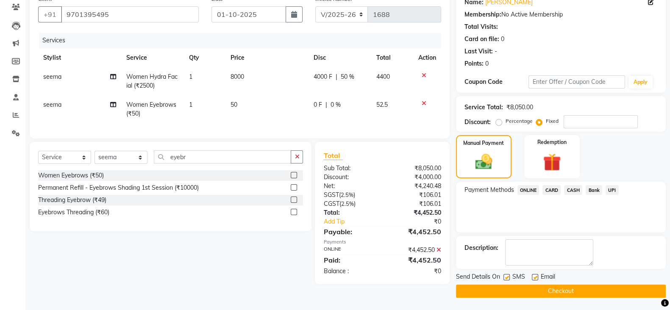
click at [525, 286] on button "Checkout" at bounding box center [561, 291] width 210 height 13
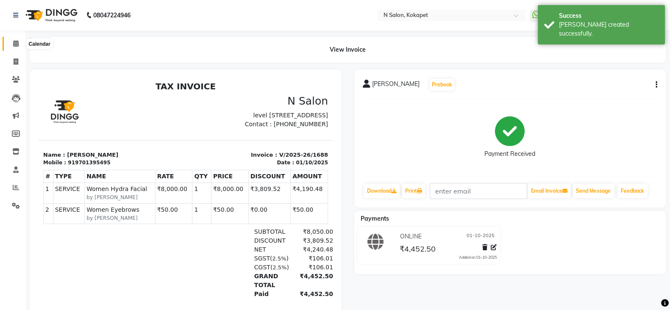
click at [12, 45] on span at bounding box center [15, 44] width 15 height 10
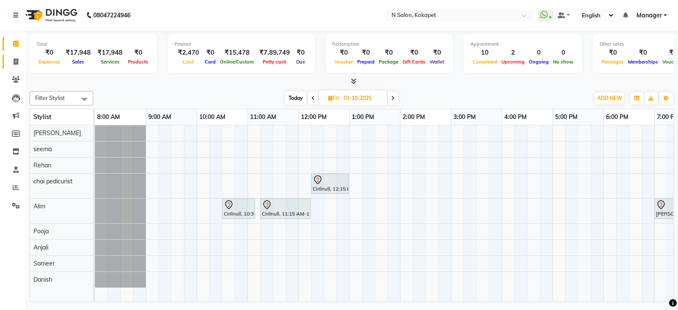
click at [13, 65] on span at bounding box center [15, 62] width 15 height 10
select select "7256"
select select "service"
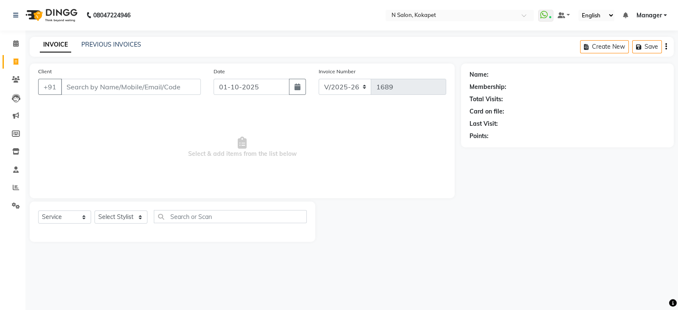
click at [97, 82] on input "Client" at bounding box center [131, 87] width 140 height 16
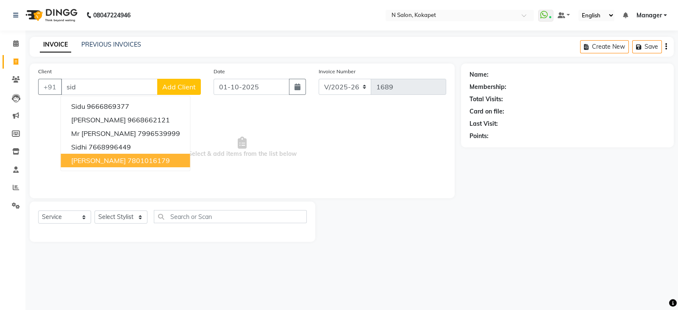
click at [84, 163] on span "[PERSON_NAME]" at bounding box center [98, 160] width 55 height 8
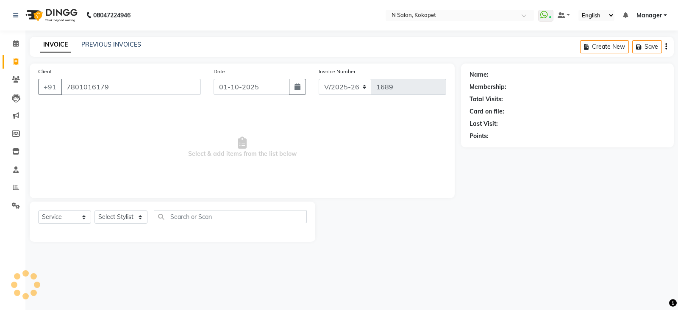
type input "7801016179"
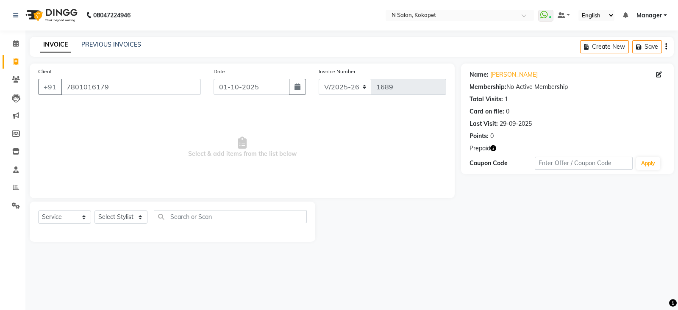
click at [494, 147] on div "Prepaid" at bounding box center [567, 148] width 196 height 9
click at [494, 147] on icon "button" at bounding box center [493, 148] width 6 height 6
click at [537, 141] on div "Name: [PERSON_NAME] Membership: No Active Membership Total Visits: 1 Card on fi…" at bounding box center [567, 119] width 213 height 111
click at [128, 220] on select "Select Stylist [PERSON_NAME] [PERSON_NAME] pedicurist [DEMOGRAPHIC_DATA] Manage…" at bounding box center [120, 217] width 53 height 13
select select "90078"
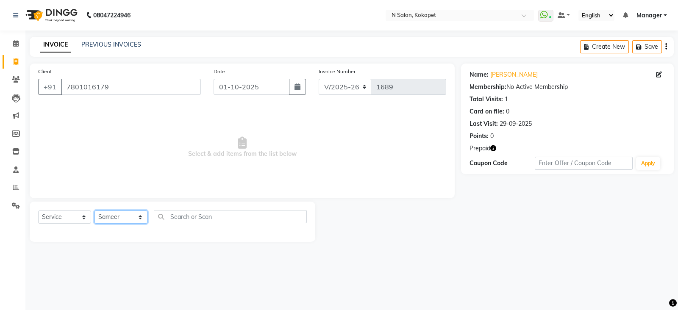
click at [94, 211] on select "Select Stylist [PERSON_NAME] [PERSON_NAME] pedicurist [DEMOGRAPHIC_DATA] Manage…" at bounding box center [120, 217] width 53 height 13
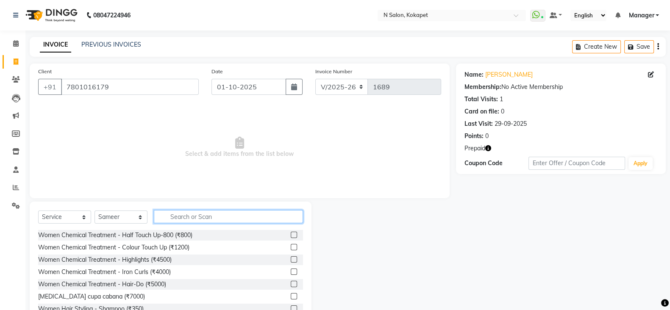
click at [210, 215] on input "text" at bounding box center [228, 216] width 149 height 13
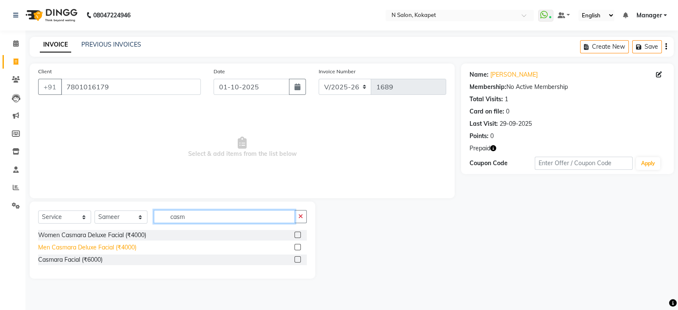
type input "casm"
click at [112, 247] on div "Men Casmara Deluxe Facial (₹4000)" at bounding box center [87, 247] width 98 height 9
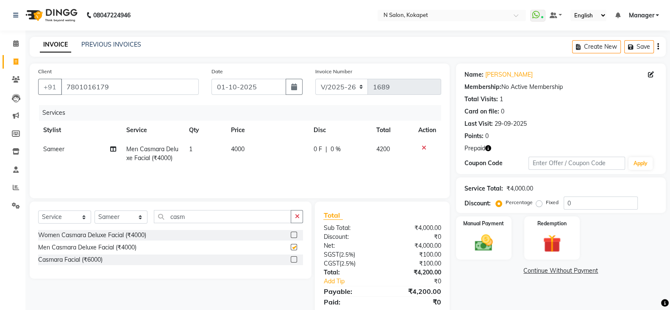
checkbox input "false"
click at [258, 147] on td "4000" at bounding box center [267, 154] width 83 height 28
select select "90078"
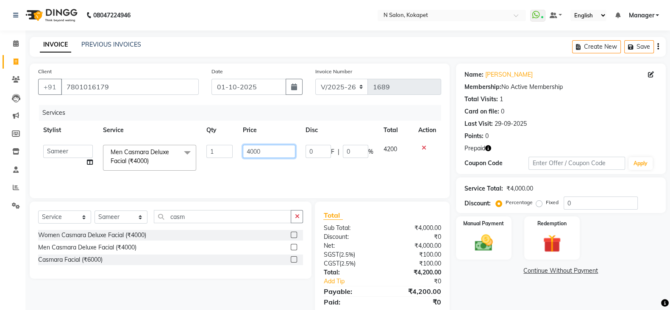
drag, startPoint x: 299, startPoint y: 143, endPoint x: 284, endPoint y: 147, distance: 14.9
click at [284, 147] on td "4000" at bounding box center [269, 158] width 63 height 36
drag, startPoint x: 284, startPoint y: 147, endPoint x: 183, endPoint y: 144, distance: 101.3
click at [183, 144] on tr "[PERSON_NAME] [PERSON_NAME] pedicurist [DEMOGRAPHIC_DATA] Manager [PERSON_NAME]…" at bounding box center [239, 158] width 403 height 36
type input "8000"
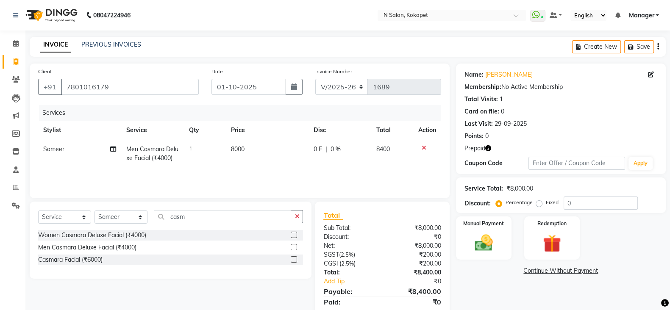
click at [204, 164] on td "1" at bounding box center [205, 154] width 42 height 28
select select "90078"
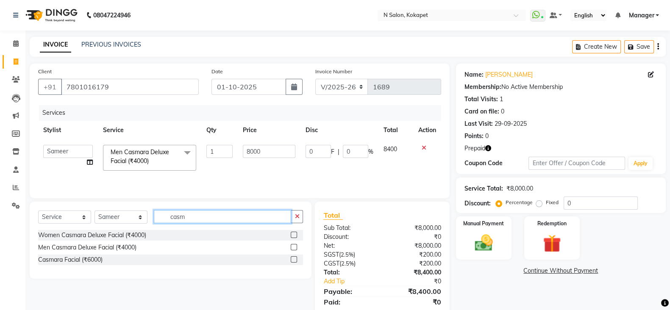
drag, startPoint x: 193, startPoint y: 224, endPoint x: 192, endPoint y: 216, distance: 8.2
click at [192, 216] on div "Select Service Product Membership Package Voucher Prepaid Gift Card Select Styl…" at bounding box center [170, 220] width 265 height 20
drag, startPoint x: 192, startPoint y: 216, endPoint x: 128, endPoint y: 219, distance: 63.2
click at [128, 219] on div "Select Service Product Membership Package Voucher Prepaid Gift Card Select Styl…" at bounding box center [170, 220] width 265 height 20
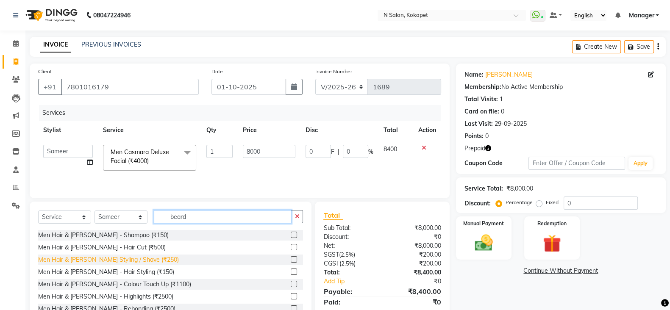
type input "beard"
click at [136, 265] on div "Men Hair & [PERSON_NAME] Styling / Shave (₹250)" at bounding box center [170, 260] width 265 height 11
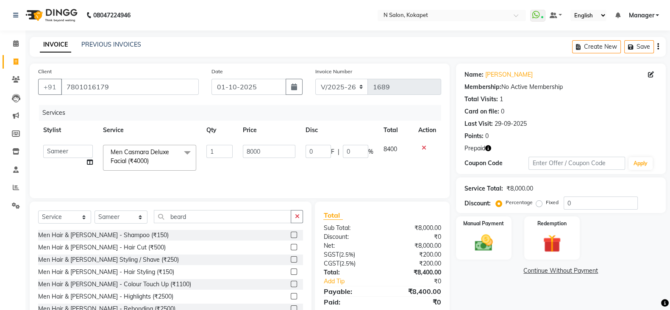
scroll to position [30, 0]
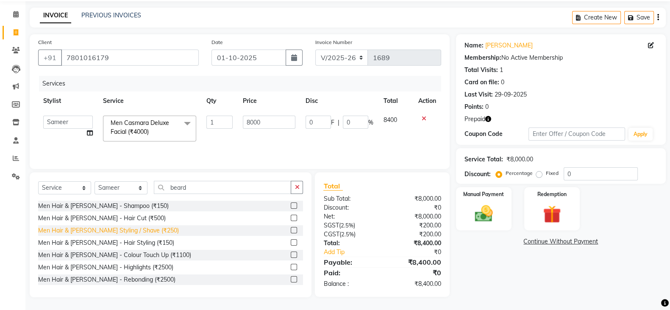
click at [160, 231] on div "Men Hair & [PERSON_NAME] Styling / Shave (₹250)" at bounding box center [108, 230] width 141 height 9
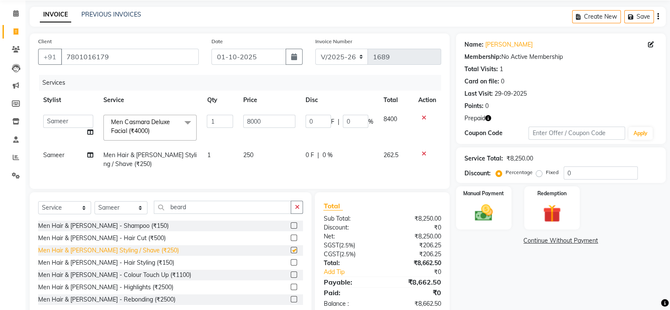
checkbox input "false"
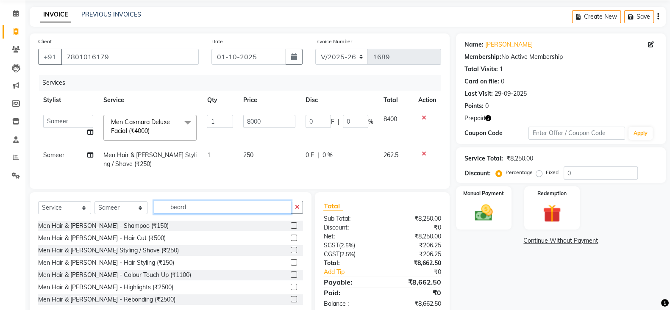
drag, startPoint x: 201, startPoint y: 211, endPoint x: 11, endPoint y: 205, distance: 190.8
click at [11, 205] on app-home "08047224946 Select Location × N Salon, Kokapet WhatsApp Status ✕ Status: Connec…" at bounding box center [335, 150] width 670 height 360
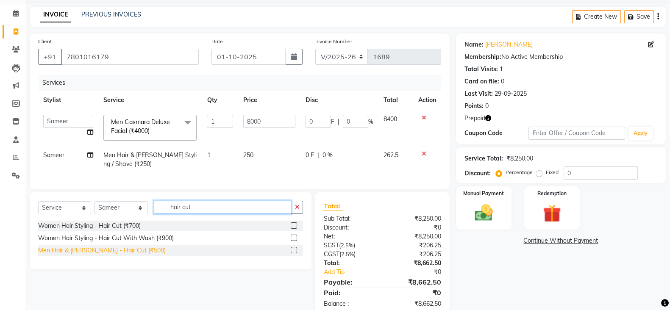
type input "hair cut"
click at [55, 255] on div "Men Hair & [PERSON_NAME] - Hair Cut (₹500)" at bounding box center [102, 250] width 128 height 9
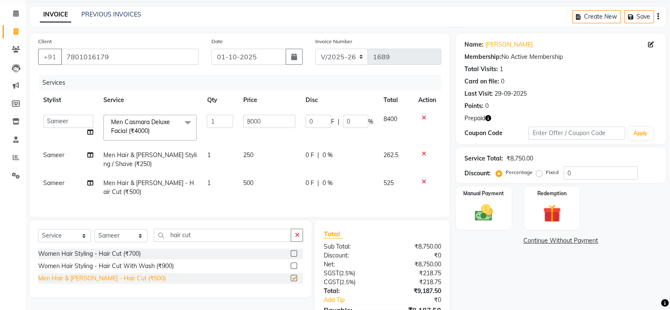
checkbox input "false"
drag, startPoint x: 203, startPoint y: 242, endPoint x: 87, endPoint y: 239, distance: 115.7
click at [87, 239] on div "Select Service Product Membership Package Voucher Prepaid Gift Card Select Styl…" at bounding box center [170, 239] width 265 height 20
type input "g"
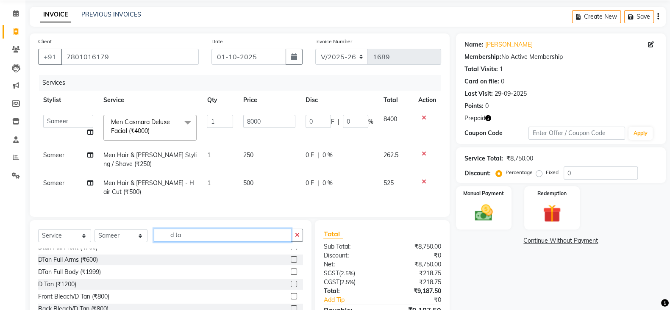
scroll to position [48, 0]
type input "d ta"
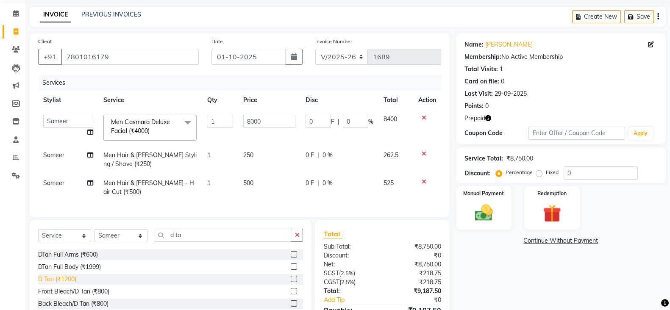
click at [65, 284] on div "D Tan (₹1200)" at bounding box center [57, 279] width 38 height 9
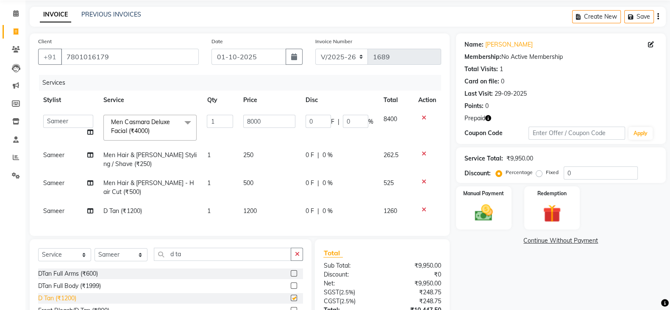
checkbox input "false"
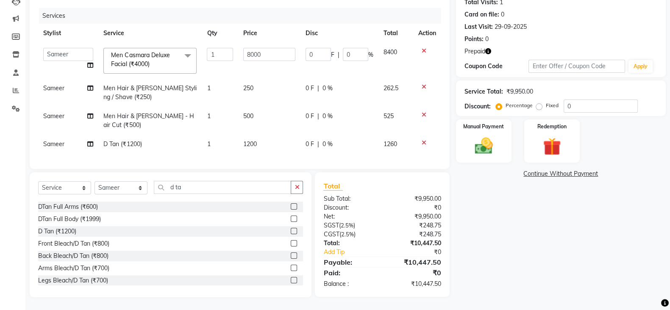
scroll to position [105, 0]
click at [256, 140] on span "1200" at bounding box center [250, 144] width 14 height 8
select select "90078"
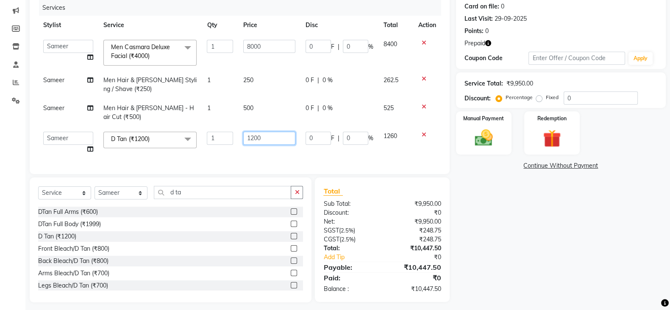
drag, startPoint x: 275, startPoint y: 138, endPoint x: 169, endPoint y: 132, distance: 106.1
click at [169, 132] on tr "[PERSON_NAME] [PERSON_NAME] pedicurist [DEMOGRAPHIC_DATA] Manager [PERSON_NAME]…" at bounding box center [239, 143] width 403 height 32
type input "1500"
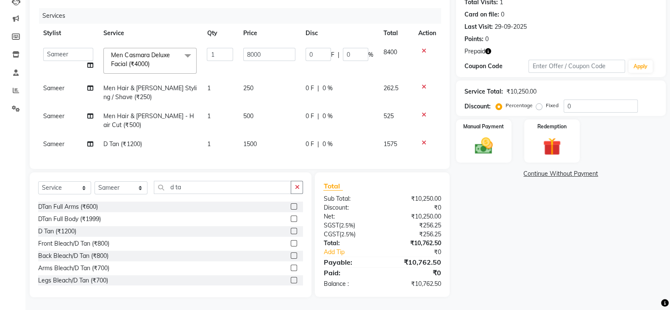
click at [203, 153] on div "Services Stylist Service Qty Price Disc Total Action Alim Anjali [PERSON_NAME] …" at bounding box center [239, 84] width 403 height 153
click at [549, 138] on img at bounding box center [552, 146] width 30 height 23
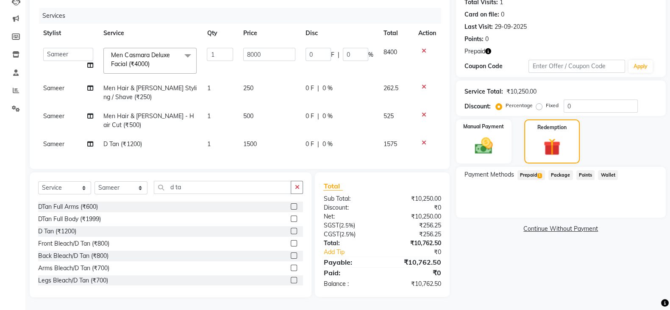
click at [536, 170] on span "Prepaid 1" at bounding box center [531, 175] width 28 height 10
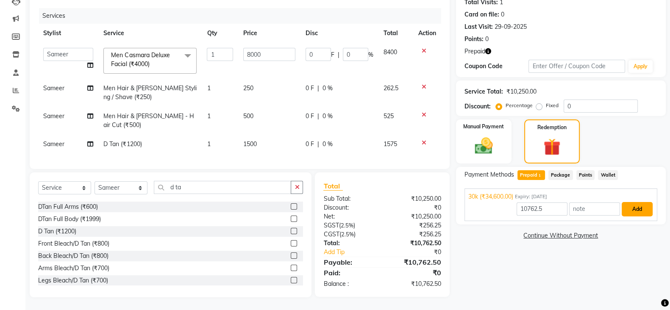
click at [636, 202] on button "Add" at bounding box center [637, 209] width 31 height 14
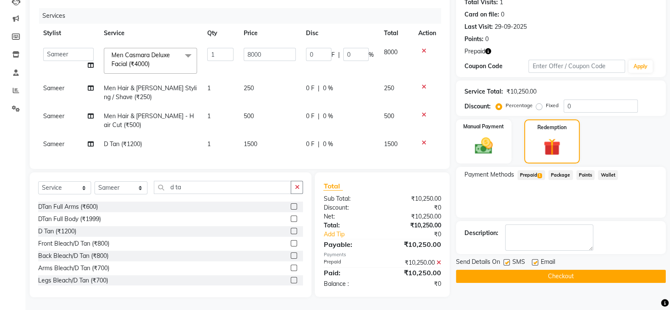
click at [589, 258] on div "Send Details On SMS Email" at bounding box center [561, 263] width 210 height 11
click at [586, 270] on button "Checkout" at bounding box center [561, 276] width 210 height 13
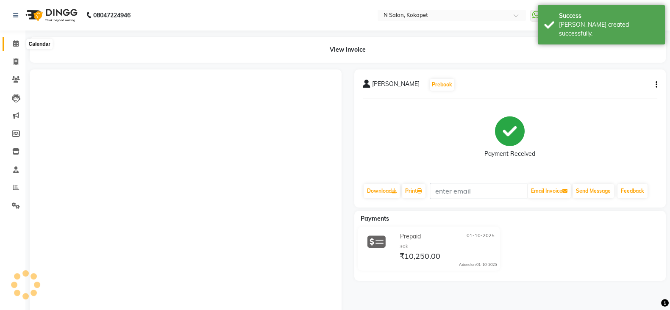
click at [12, 44] on span at bounding box center [15, 44] width 15 height 10
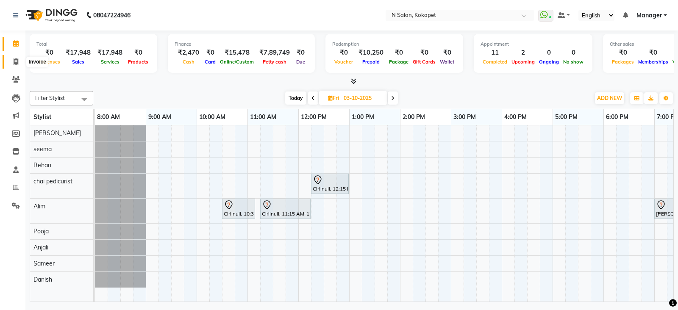
click at [13, 60] on span at bounding box center [15, 62] width 15 height 10
select select "7256"
select select "service"
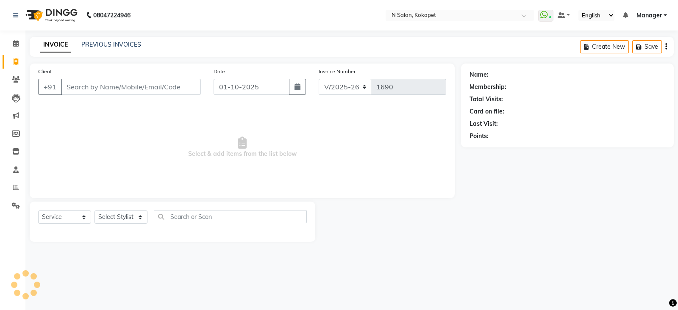
click at [81, 79] on input "Client" at bounding box center [131, 87] width 140 height 16
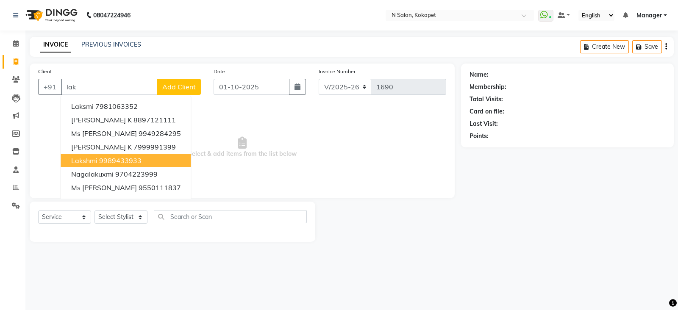
click at [86, 161] on span "lakshmi" at bounding box center [84, 160] width 26 height 8
type input "9989433933"
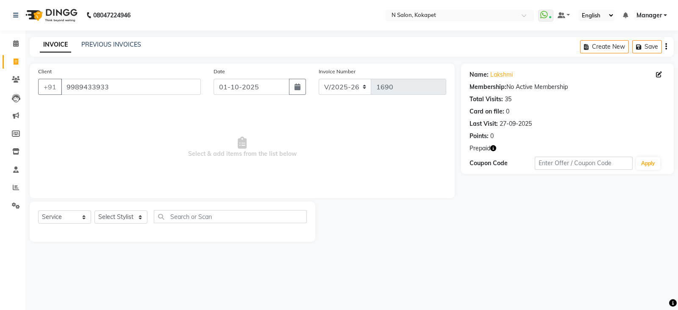
click at [491, 147] on icon "button" at bounding box center [493, 148] width 6 height 6
click at [524, 136] on div "Points: 0" at bounding box center [567, 136] width 196 height 9
click at [117, 213] on select "Select Stylist [PERSON_NAME] [PERSON_NAME] pedicurist [DEMOGRAPHIC_DATA] Manage…" at bounding box center [120, 217] width 53 height 13
select select "89511"
click at [94, 211] on select "Select Stylist [PERSON_NAME] [PERSON_NAME] pedicurist [DEMOGRAPHIC_DATA] Manage…" at bounding box center [120, 217] width 53 height 13
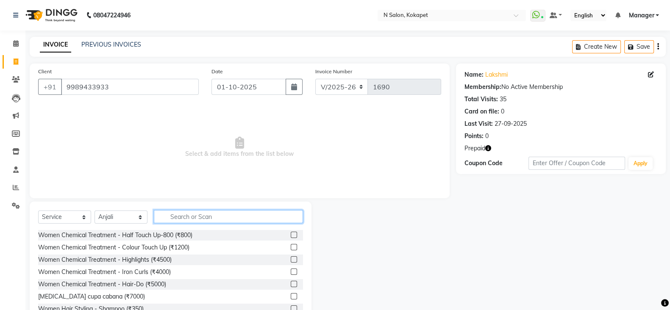
click at [184, 214] on input "text" at bounding box center [228, 216] width 149 height 13
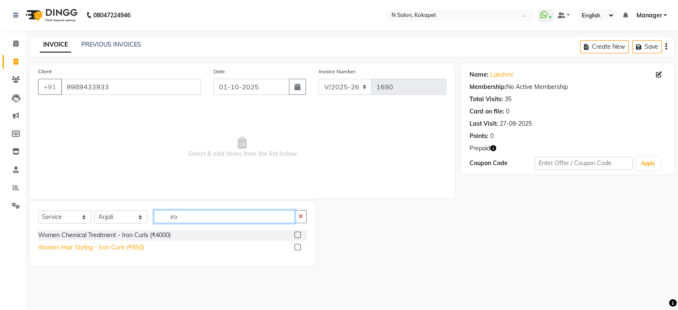
type input "iro"
click at [100, 245] on div "Women Hair Styling - Iron Curls (₹650)" at bounding box center [91, 247] width 106 height 9
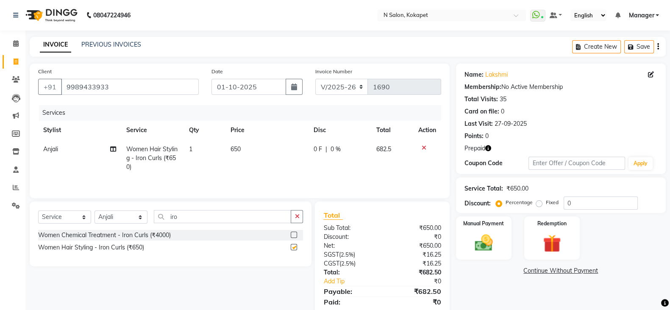
checkbox input "false"
click at [241, 150] on span "650" at bounding box center [235, 149] width 10 height 8
select select "89511"
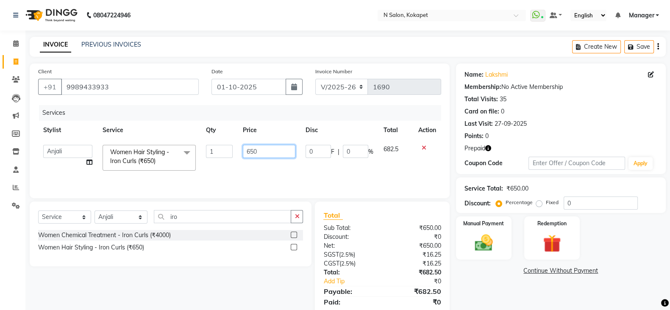
drag, startPoint x: 264, startPoint y: 151, endPoint x: 217, endPoint y: 144, distance: 46.7
click at [217, 144] on tr "[PERSON_NAME] [PERSON_NAME] pedicurist [DEMOGRAPHIC_DATA] Manager [PERSON_NAME]…" at bounding box center [239, 158] width 403 height 36
type input "700"
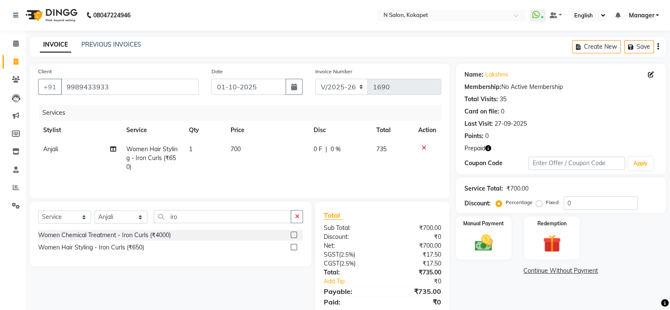
click at [218, 168] on td "1" at bounding box center [205, 158] width 42 height 37
select select "89511"
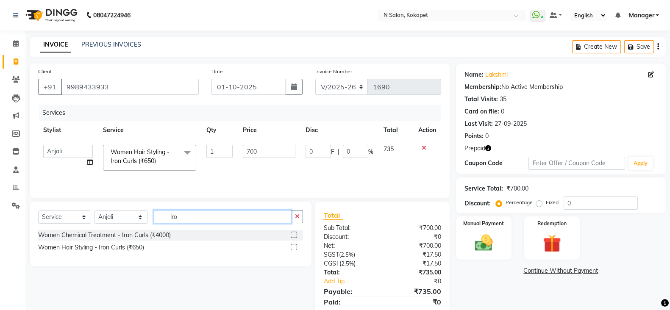
drag, startPoint x: 177, startPoint y: 217, endPoint x: 139, endPoint y: 212, distance: 38.1
click at [139, 212] on div "Select Service Product Membership Package Voucher Prepaid Gift Card Select Styl…" at bounding box center [170, 220] width 265 height 20
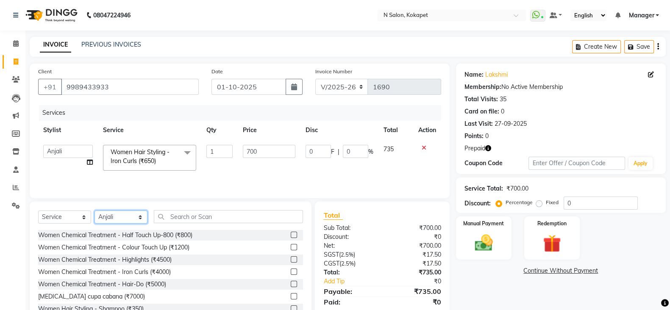
drag, startPoint x: 134, startPoint y: 215, endPoint x: 111, endPoint y: 126, distance: 91.4
click at [111, 126] on div "Client [PHONE_NUMBER] Date [DATE] Invoice Number V/2025 V/[PHONE_NUMBER] Servic…" at bounding box center [239, 195] width 433 height 263
select select "90082"
click at [94, 212] on select "Select Stylist [PERSON_NAME] [PERSON_NAME] pedicurist [DEMOGRAPHIC_DATA] Manage…" at bounding box center [120, 217] width 53 height 13
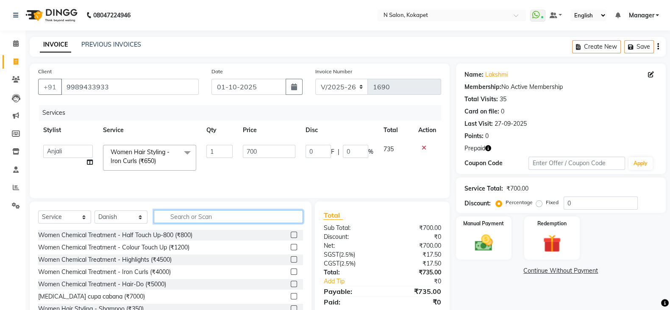
click at [194, 215] on input "text" at bounding box center [228, 216] width 149 height 13
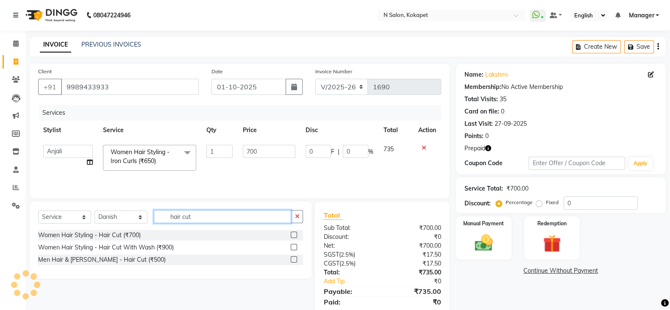
type input "hair cut"
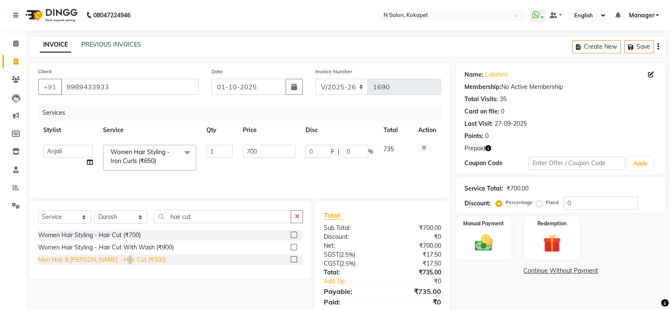
drag, startPoint x: 117, startPoint y: 268, endPoint x: 119, endPoint y: 261, distance: 6.7
click at [119, 261] on div "Women Hair Styling - Hair Cut (₹700) Women Hair Styling - Hair Cut With Wash (₹…" at bounding box center [170, 248] width 265 height 37
click at [119, 261] on div "Men Hair & [PERSON_NAME] - Hair Cut (₹500)" at bounding box center [102, 259] width 128 height 9
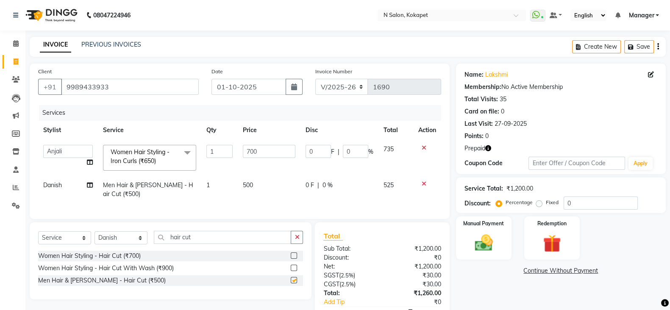
checkbox input "false"
click at [258, 183] on td "500" at bounding box center [269, 190] width 63 height 28
select select "90082"
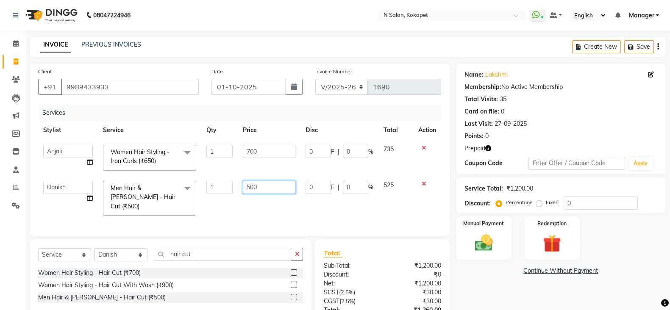
drag, startPoint x: 273, startPoint y: 183, endPoint x: 189, endPoint y: 184, distance: 84.8
click at [189, 184] on tr "[PERSON_NAME] [PERSON_NAME] pedicurist [DEMOGRAPHIC_DATA] Manager [PERSON_NAME]…" at bounding box center [239, 198] width 403 height 45
type input "450"
click at [208, 209] on div "Services Stylist Service Qty Price Disc Total Action Alim Anjali [PERSON_NAME] …" at bounding box center [239, 166] width 403 height 122
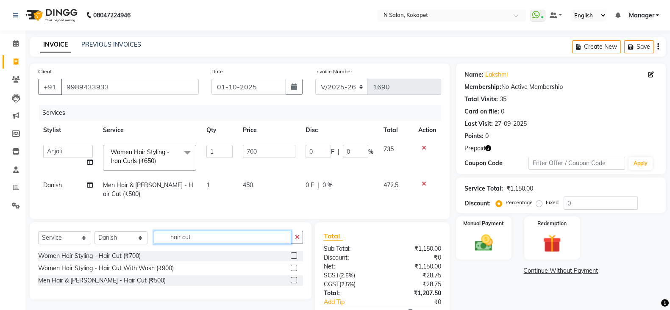
drag, startPoint x: 203, startPoint y: 243, endPoint x: 0, endPoint y: 221, distance: 204.5
click at [0, 221] on app-home "08047224946 Select Location × N Salon, Kokapet WhatsApp Status ✕ Status: Connec…" at bounding box center [335, 180] width 670 height 360
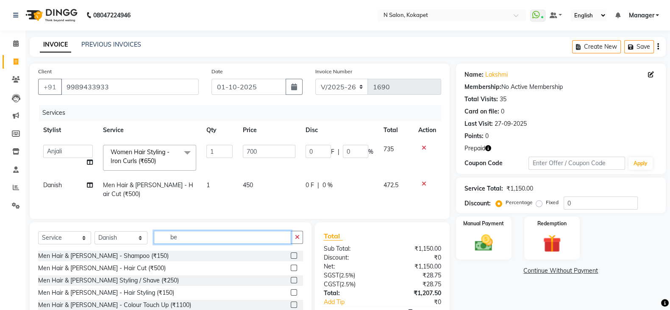
type input "b"
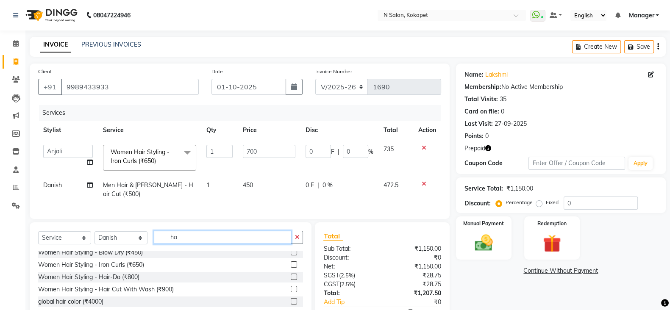
scroll to position [51, 0]
type input "h"
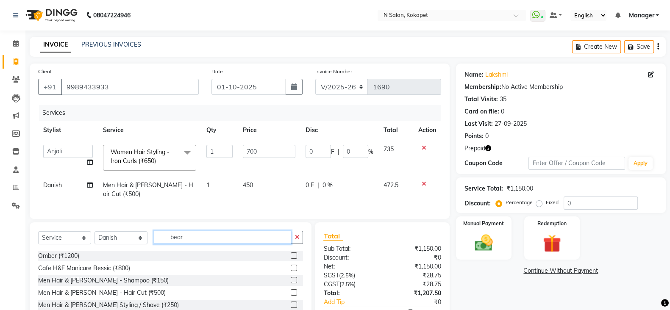
scroll to position [0, 0]
type input "bear"
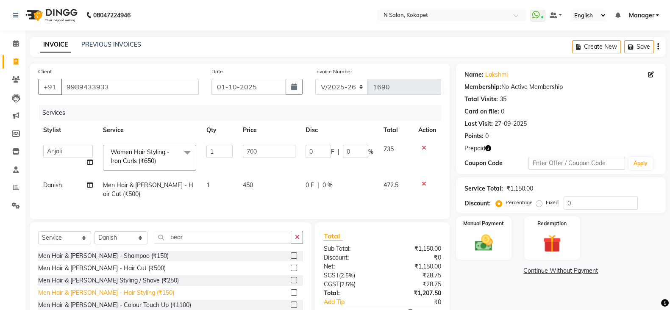
click at [97, 297] on div "Men Hair & [PERSON_NAME] - Hair Styling (₹150)" at bounding box center [106, 293] width 136 height 9
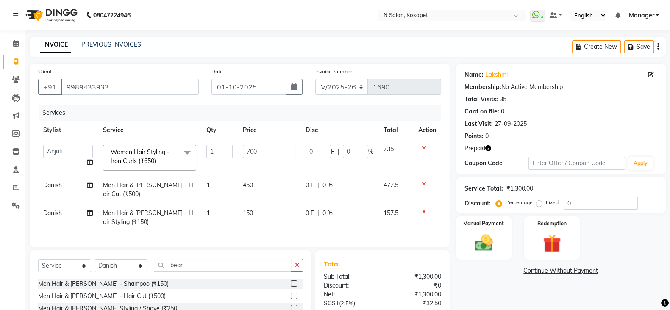
checkbox input "false"
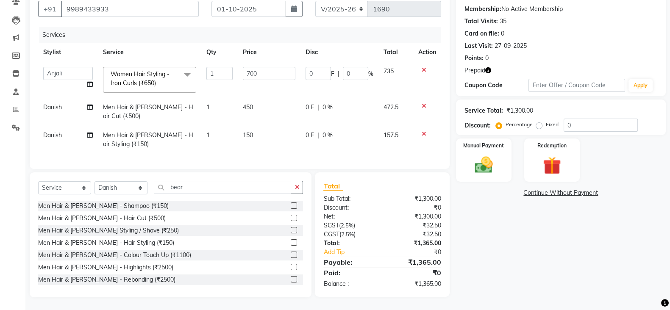
click at [264, 126] on td "150" at bounding box center [269, 140] width 63 height 28
select select "90082"
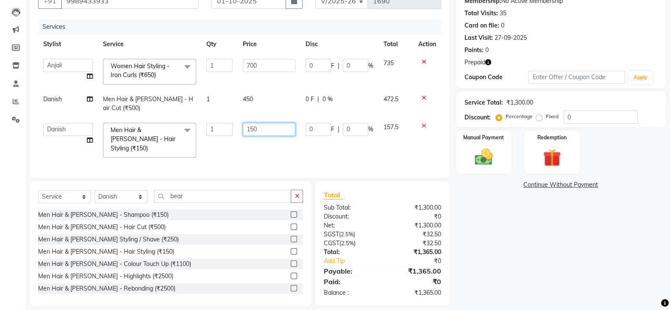
drag, startPoint x: 275, startPoint y: 130, endPoint x: 167, endPoint y: 129, distance: 108.5
click at [167, 129] on tr "[PERSON_NAME] [PERSON_NAME] pedicurist [DEMOGRAPHIC_DATA] Manager [PERSON_NAME]…" at bounding box center [239, 140] width 403 height 45
type input "350"
click at [226, 147] on div "Services Stylist Service Qty Price Disc Total Action Alim Anjali [PERSON_NAME] …" at bounding box center [239, 94] width 403 height 150
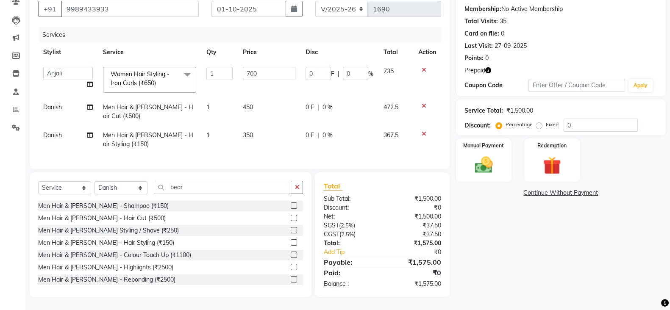
click at [261, 133] on td "350" at bounding box center [269, 140] width 63 height 28
select select "90082"
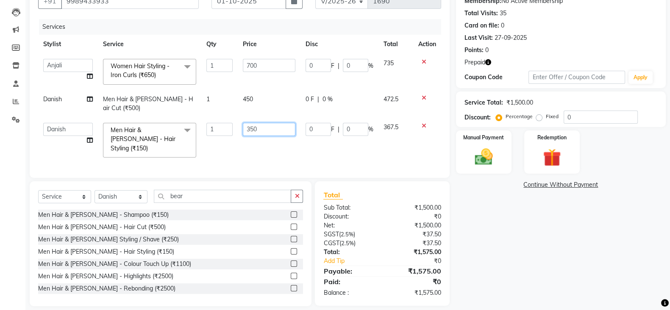
click at [249, 127] on input "350" at bounding box center [269, 129] width 53 height 13
type input "250"
click at [252, 147] on div "Services Stylist Service Qty Price Disc Total Action Alim Anjali [PERSON_NAME] …" at bounding box center [239, 94] width 403 height 150
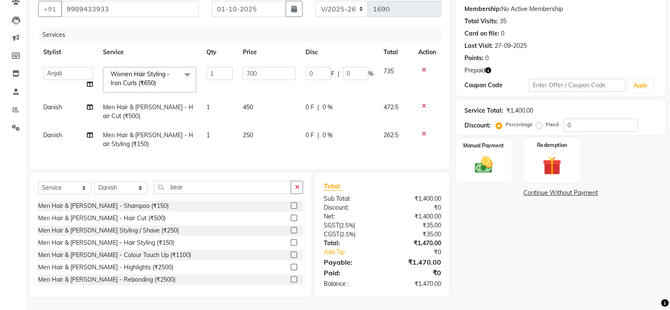
click at [543, 154] on img at bounding box center [552, 165] width 30 height 23
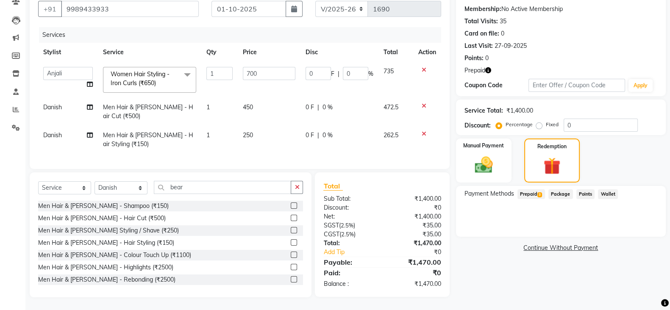
click at [539, 192] on span "3" at bounding box center [539, 194] width 5 height 5
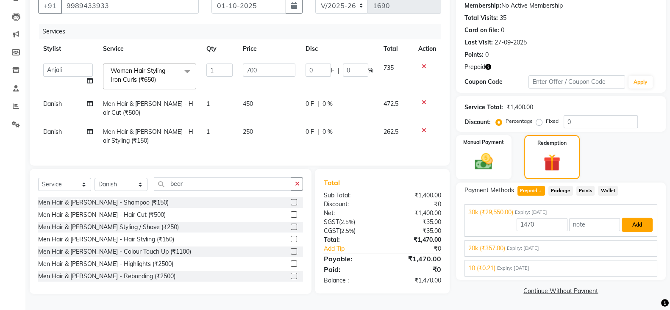
click at [644, 223] on button "Add" at bounding box center [637, 225] width 31 height 14
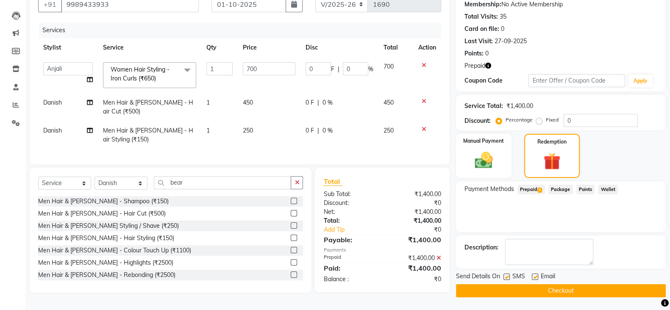
click at [588, 284] on button "Checkout" at bounding box center [561, 290] width 210 height 13
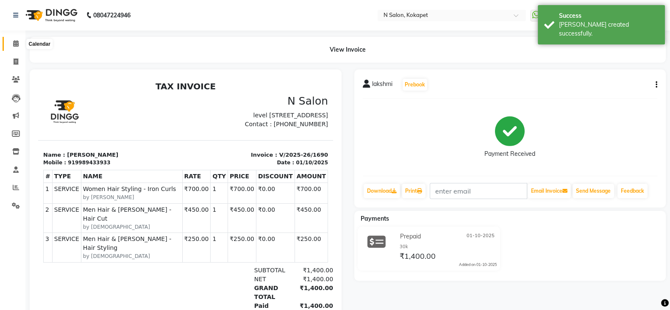
click at [9, 44] on span at bounding box center [15, 44] width 15 height 10
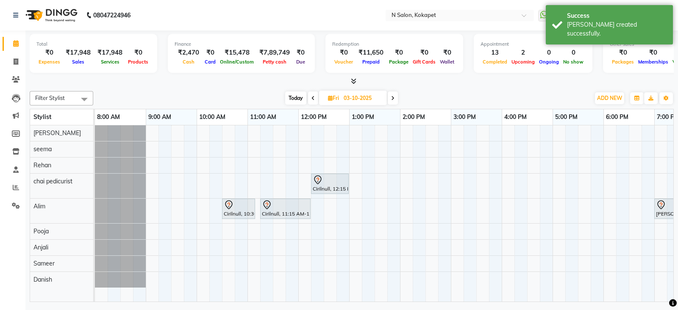
click at [353, 79] on icon at bounding box center [354, 81] width 6 height 6
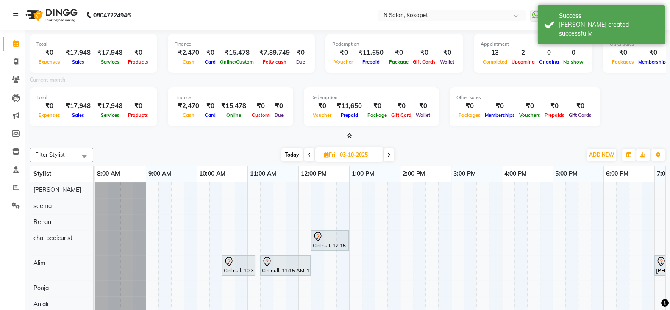
click at [348, 136] on icon at bounding box center [350, 136] width 6 height 6
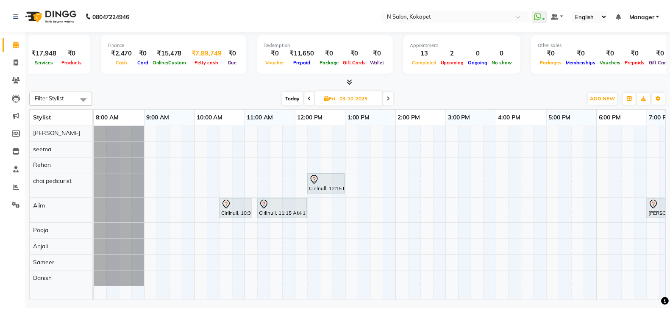
scroll to position [0, 78]
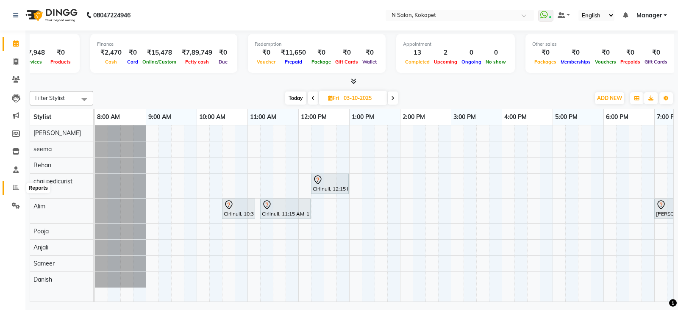
click at [13, 188] on icon at bounding box center [16, 187] width 6 height 6
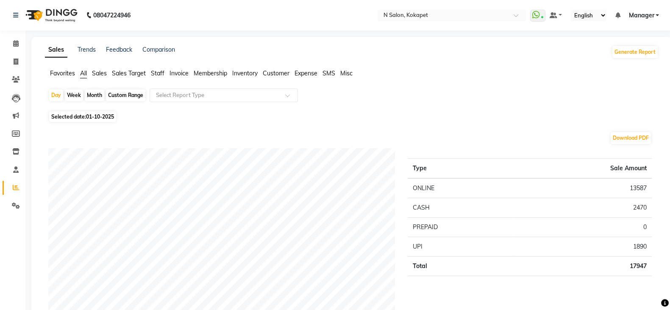
click at [158, 71] on span "Staff" at bounding box center [158, 73] width 14 height 8
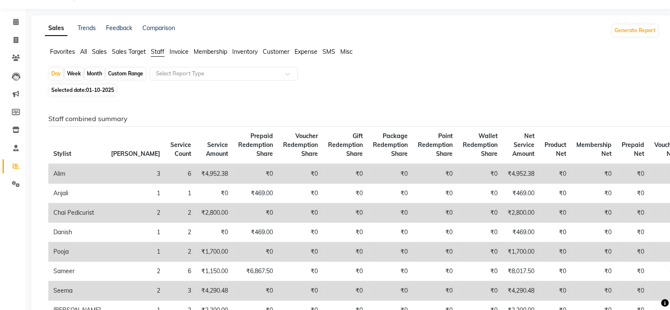
scroll to position [23, 0]
click at [12, 20] on span at bounding box center [15, 21] width 15 height 10
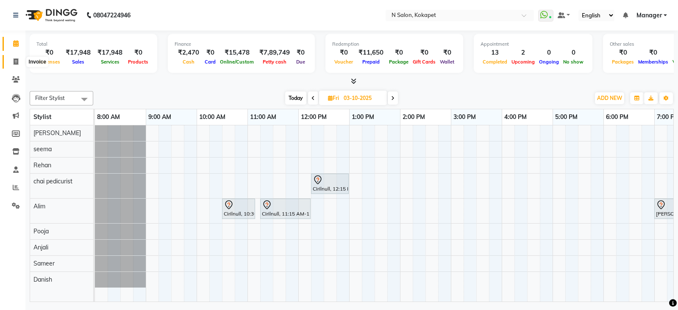
click at [16, 58] on icon at bounding box center [16, 61] width 5 height 6
select select "service"
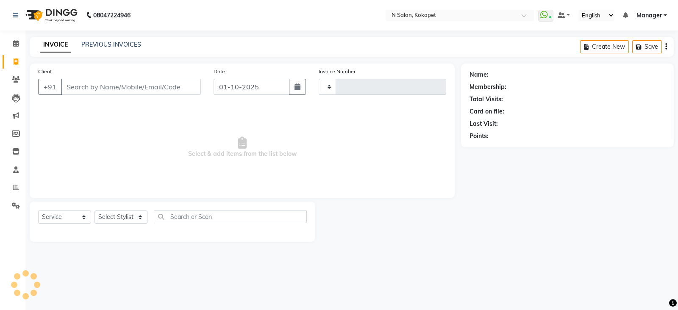
type input "1691"
select select "7256"
click at [108, 215] on select "Select Stylist [PERSON_NAME] [PERSON_NAME] pedicurist [DEMOGRAPHIC_DATA] Manage…" at bounding box center [120, 217] width 53 height 13
select select "90082"
click at [94, 211] on select "Select Stylist [PERSON_NAME] [PERSON_NAME] pedicurist [DEMOGRAPHIC_DATA] Manage…" at bounding box center [120, 217] width 53 height 13
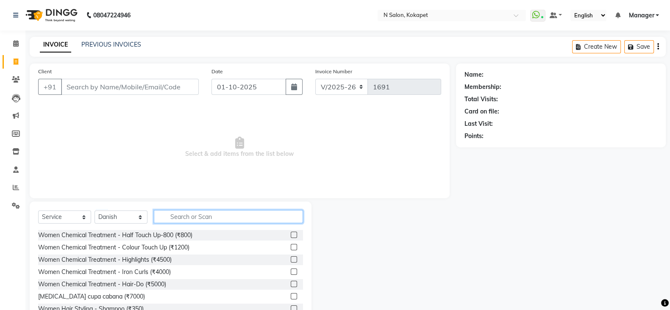
click at [203, 217] on input "text" at bounding box center [228, 216] width 149 height 13
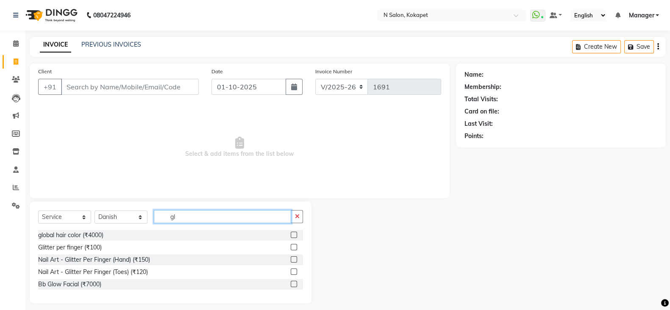
type input "g"
type input "\"
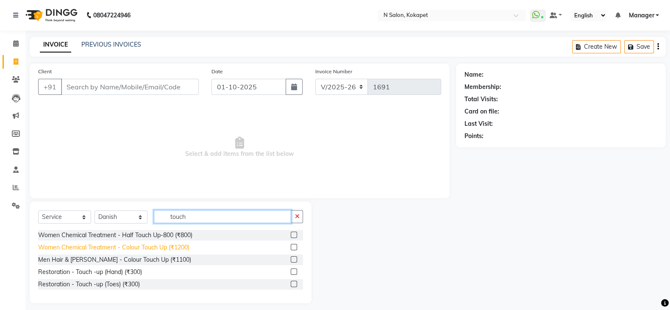
type input "touch"
click at [164, 244] on div "Women Chemical Treatment - Colour Touch Up (₹1200)" at bounding box center [113, 247] width 151 height 9
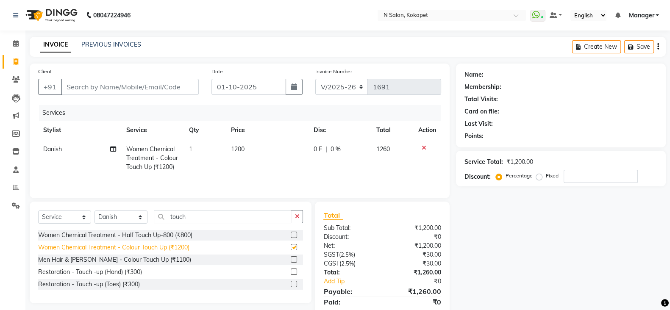
checkbox input "false"
drag, startPoint x: 244, startPoint y: 152, endPoint x: 262, endPoint y: 152, distance: 17.4
click at [262, 152] on td "1200" at bounding box center [266, 158] width 83 height 37
select select "90082"
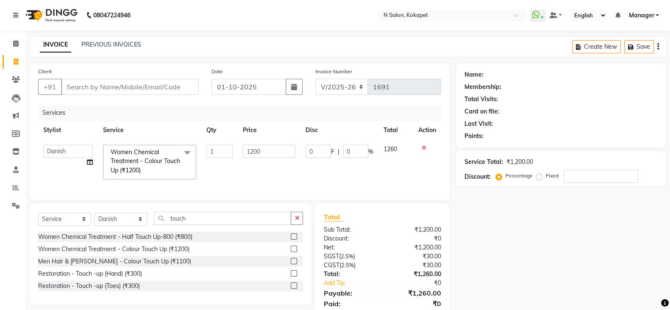
click at [262, 152] on input "1200" at bounding box center [269, 151] width 53 height 13
type input "1"
type input "8000"
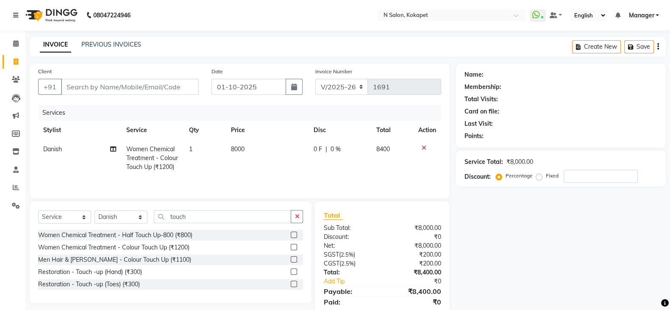
click at [252, 182] on div "Services Stylist Service Qty Price Disc Total Action Danish Women Chemical Trea…" at bounding box center [239, 147] width 403 height 85
drag, startPoint x: 222, startPoint y: 219, endPoint x: 89, endPoint y: 230, distance: 133.9
click at [89, 230] on div "Select Service Product Membership Package Voucher Prepaid Gift Card Select Styl…" at bounding box center [170, 220] width 265 height 20
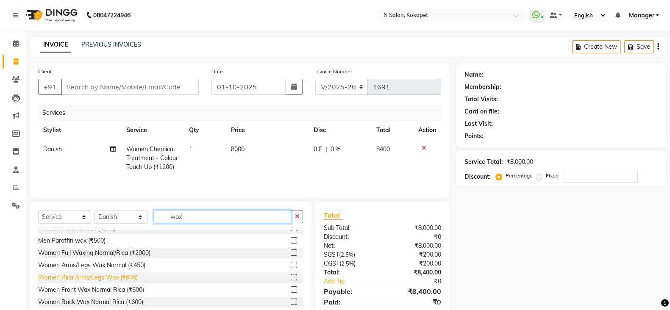
scroll to position [6, 0]
drag, startPoint x: 216, startPoint y: 218, endPoint x: 45, endPoint y: 203, distance: 171.9
click at [45, 203] on div "Client +91 Date [DATE] Invoice Number V/2025 V/[PHONE_NUMBER] Services Stylist …" at bounding box center [239, 195] width 433 height 263
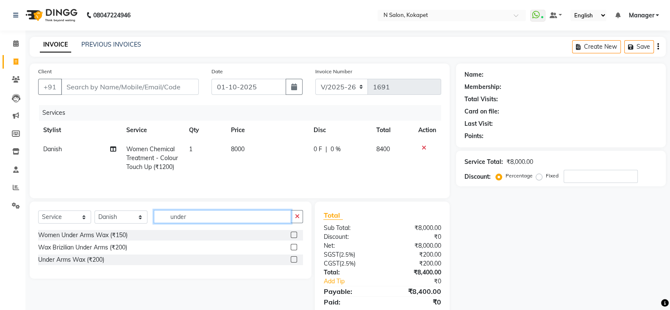
scroll to position [0, 0]
type input "under"
click at [79, 260] on div "Under Arms Wax (₹200)" at bounding box center [71, 259] width 66 height 9
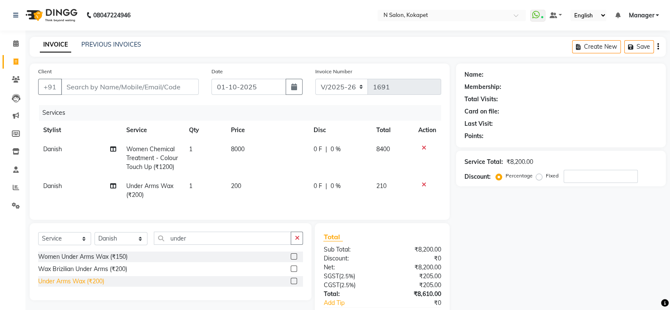
click at [73, 286] on div "Under Arms Wax (₹200)" at bounding box center [71, 281] width 66 height 9
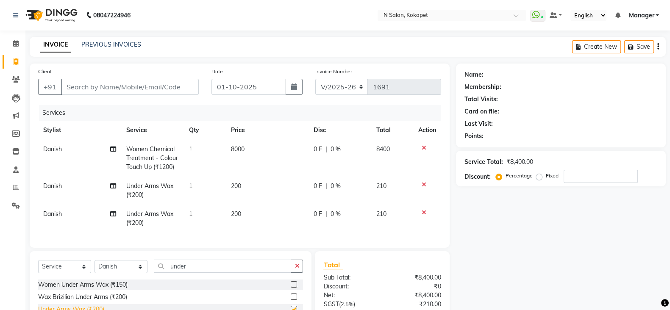
checkbox input "false"
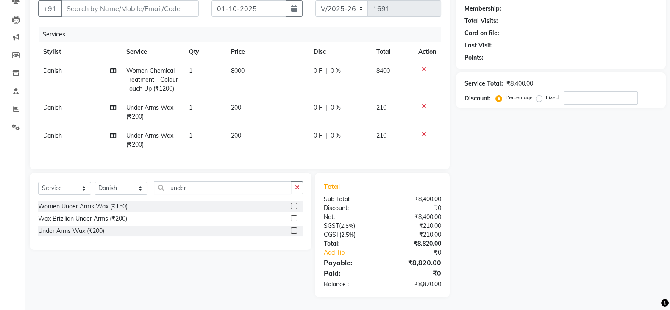
scroll to position [84, 0]
drag, startPoint x: 211, startPoint y: 187, endPoint x: 161, endPoint y: 187, distance: 50.4
click at [161, 187] on input "under" at bounding box center [222, 187] width 137 height 13
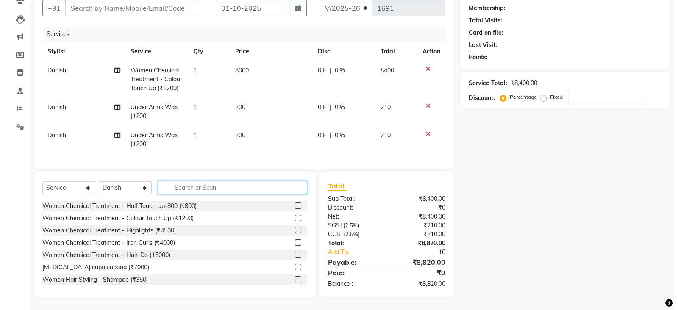
scroll to position [19, 0]
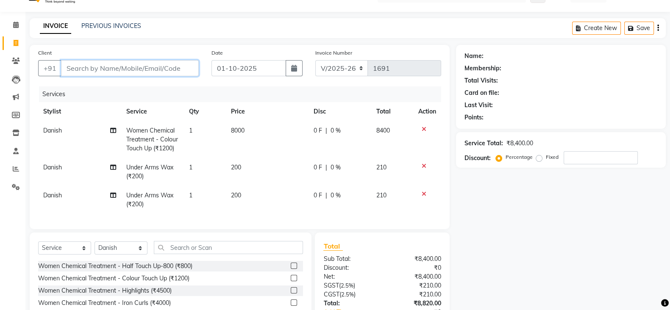
click at [123, 69] on input "Client" at bounding box center [130, 68] width 138 height 16
type input "9"
type input "0"
type input "9703444212"
click at [172, 74] on button "Add Client" at bounding box center [177, 68] width 44 height 16
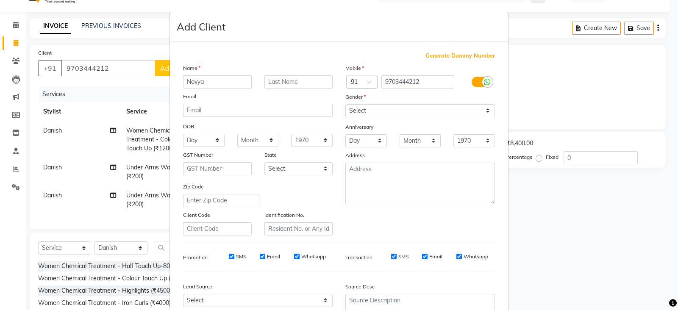
type input "Navya"
click at [361, 108] on select "Select [DEMOGRAPHIC_DATA] [DEMOGRAPHIC_DATA] Other Prefer Not To Say" at bounding box center [420, 110] width 150 height 13
select select "[DEMOGRAPHIC_DATA]"
click at [345, 105] on select "Select [DEMOGRAPHIC_DATA] [DEMOGRAPHIC_DATA] Other Prefer Not To Say" at bounding box center [420, 110] width 150 height 13
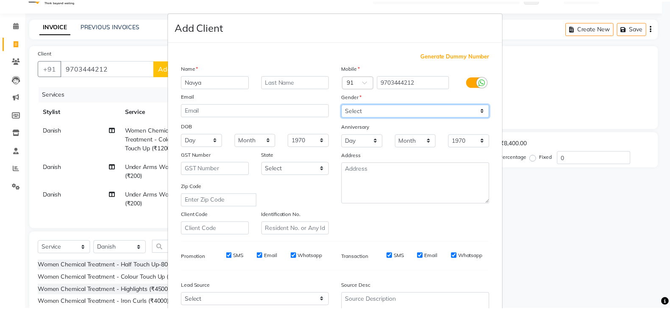
scroll to position [86, 0]
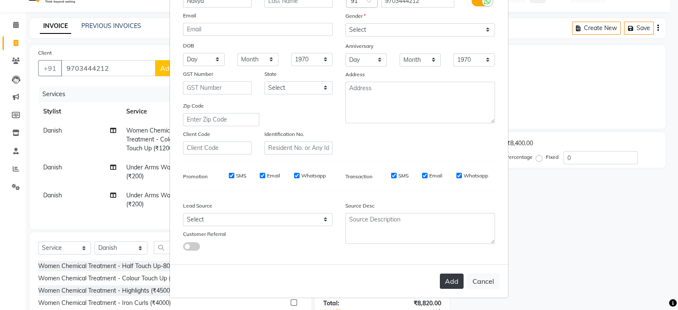
click at [447, 283] on button "Add" at bounding box center [452, 281] width 24 height 15
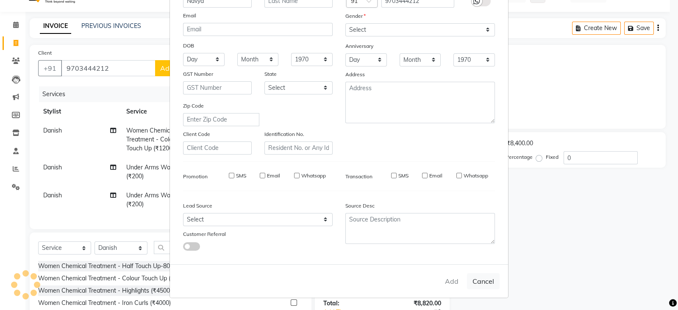
select select
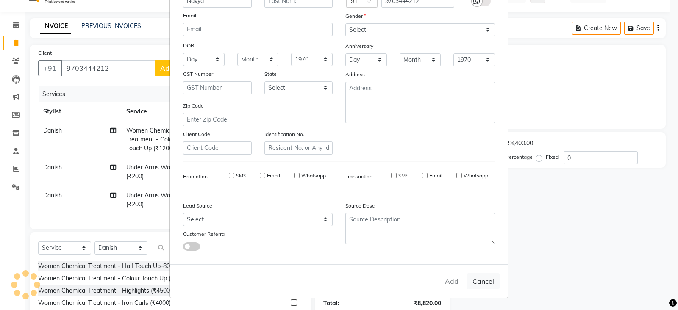
select select
checkbox input "false"
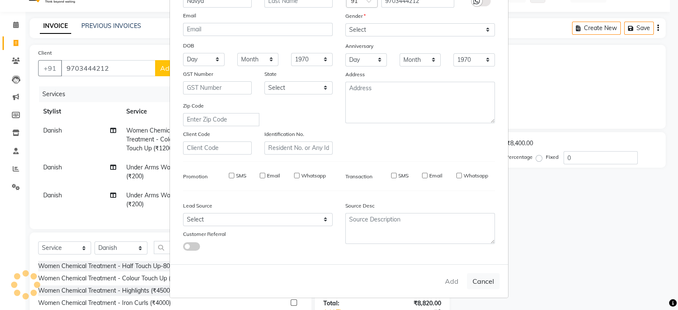
checkbox input "false"
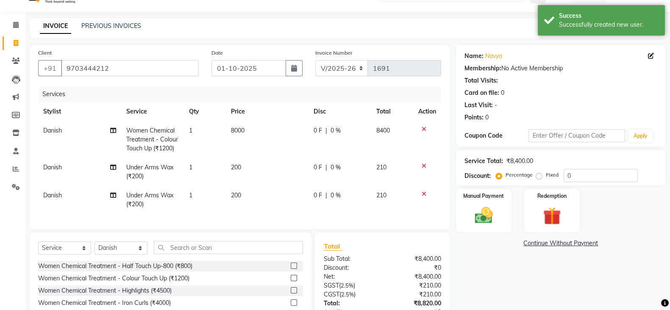
scroll to position [87, 0]
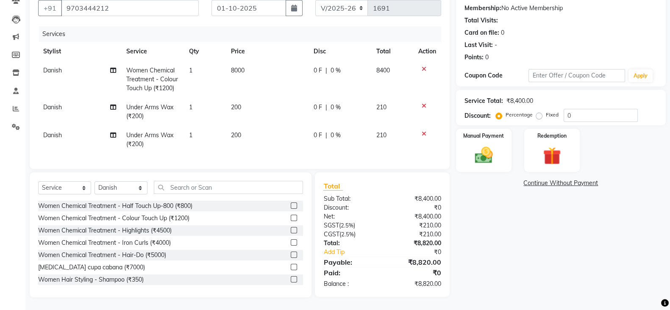
click at [237, 67] on span "8000" at bounding box center [237, 71] width 14 height 8
select select "90082"
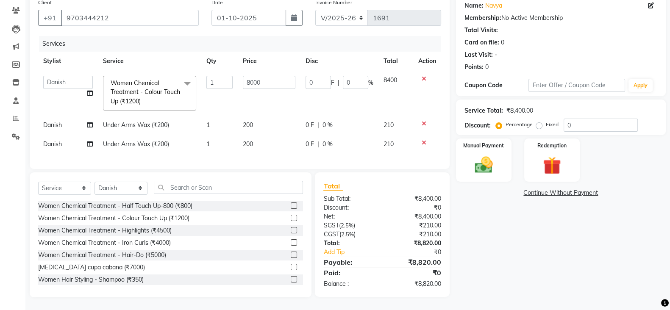
scroll to position [78, 0]
drag, startPoint x: 261, startPoint y: 71, endPoint x: 75, endPoint y: 102, distance: 188.1
click at [75, 102] on tr "[PERSON_NAME] [PERSON_NAME] pedicurist [DEMOGRAPHIC_DATA] Manager [PERSON_NAME]…" at bounding box center [239, 93] width 403 height 45
type input "6500"
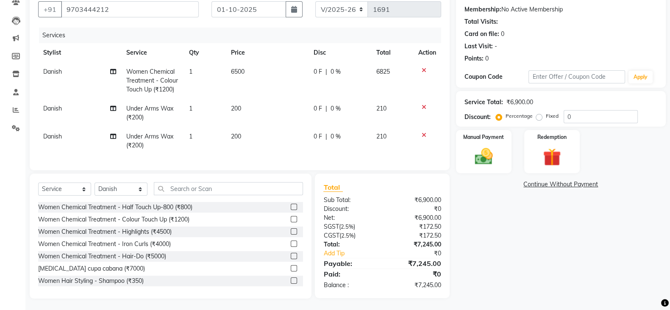
click at [262, 87] on td "6500" at bounding box center [266, 80] width 83 height 37
select select "90082"
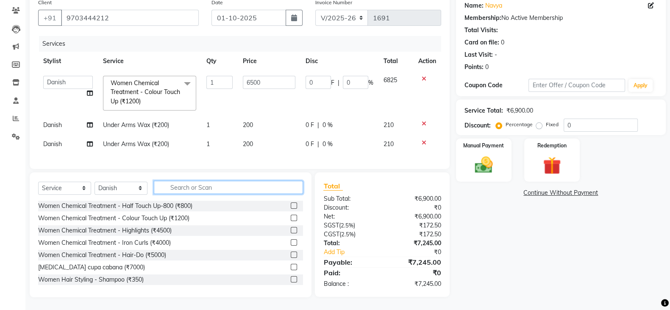
click at [220, 193] on input "text" at bounding box center [228, 187] width 149 height 13
click at [262, 185] on input "text" at bounding box center [228, 187] width 149 height 13
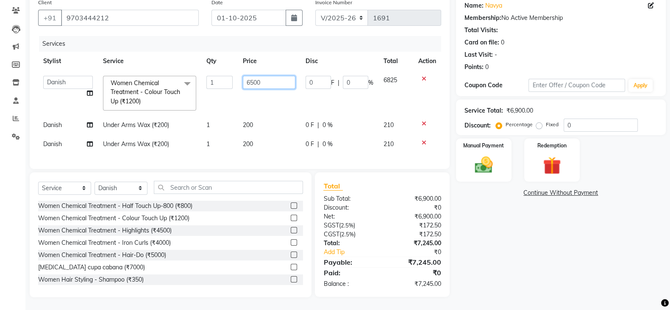
drag, startPoint x: 271, startPoint y: 75, endPoint x: 189, endPoint y: 64, distance: 83.4
click at [189, 71] on tr "[PERSON_NAME] [PERSON_NAME] pedicurist [DEMOGRAPHIC_DATA] Manager [PERSON_NAME]…" at bounding box center [239, 93] width 403 height 45
type input "8000"
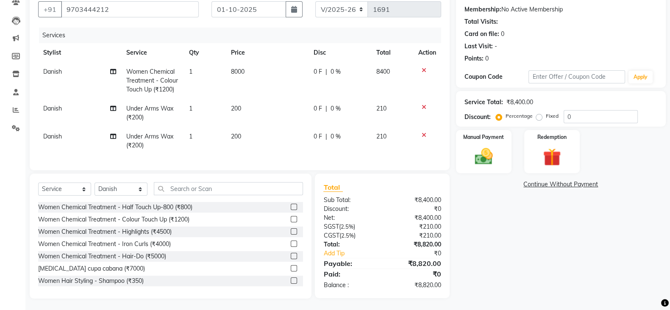
click at [252, 97] on td "8000" at bounding box center [266, 80] width 83 height 37
select select "90082"
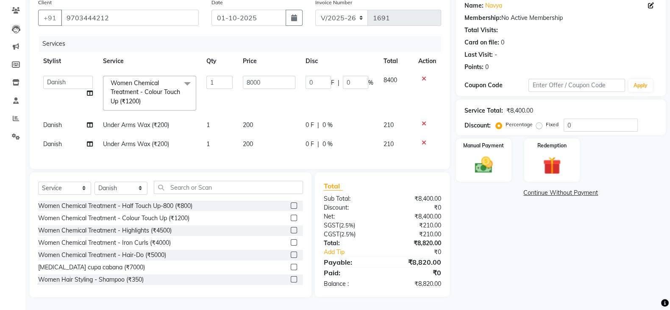
click at [53, 121] on td "Danish" at bounding box center [68, 125] width 60 height 19
select select "90082"
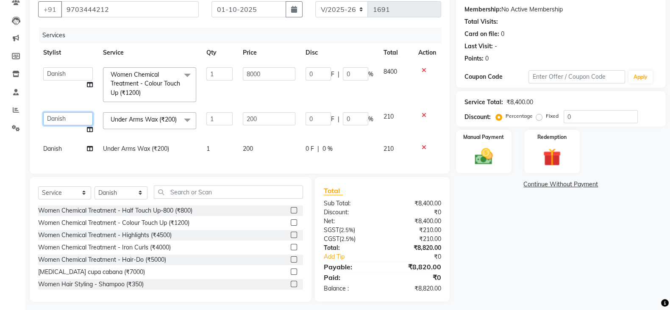
click at [68, 119] on select "[PERSON_NAME] [PERSON_NAME] pedicurist [DEMOGRAPHIC_DATA] Manager Pooja [PERSON…" at bounding box center [68, 118] width 50 height 13
select select "63213"
click at [63, 157] on td "Danish" at bounding box center [68, 148] width 60 height 19
select select "90082"
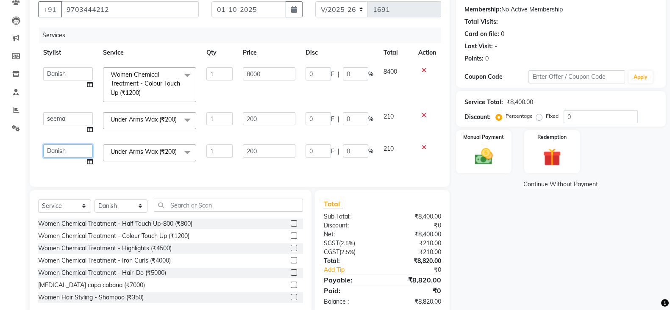
click at [68, 154] on select "[PERSON_NAME] [PERSON_NAME] pedicurist [DEMOGRAPHIC_DATA] Manager Pooja [PERSON…" at bounding box center [68, 150] width 50 height 13
select select "63213"
click at [208, 212] on input "text" at bounding box center [228, 205] width 149 height 13
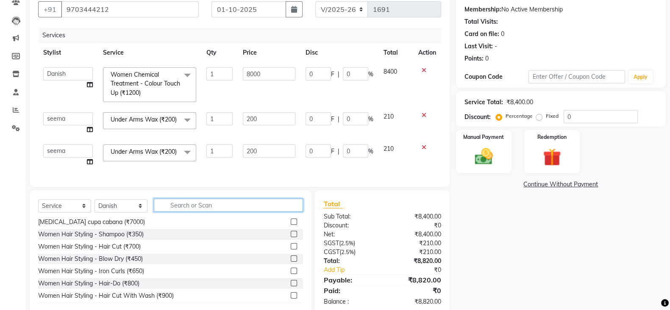
scroll to position [0, 0]
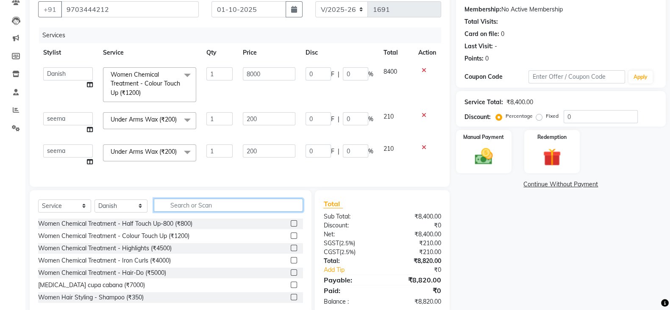
click at [212, 212] on input "text" at bounding box center [228, 205] width 149 height 13
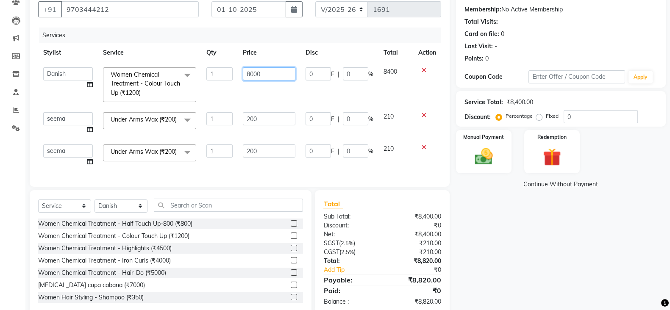
drag, startPoint x: 268, startPoint y: 75, endPoint x: 156, endPoint y: 75, distance: 112.3
click at [156, 75] on tr "[PERSON_NAME] [PERSON_NAME] pedicurist [DEMOGRAPHIC_DATA] Manager [PERSON_NAME]…" at bounding box center [239, 84] width 403 height 45
type input "4000"
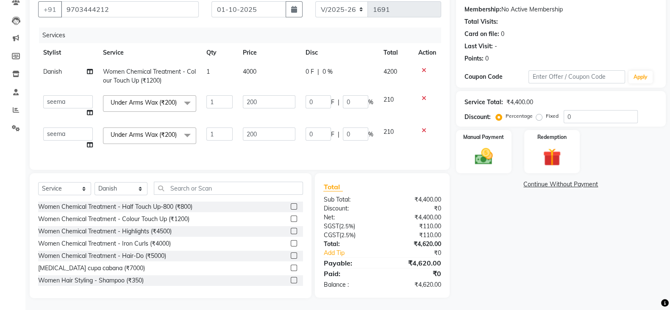
click at [422, 115] on td at bounding box center [427, 106] width 28 height 32
click at [425, 99] on icon at bounding box center [424, 98] width 5 height 6
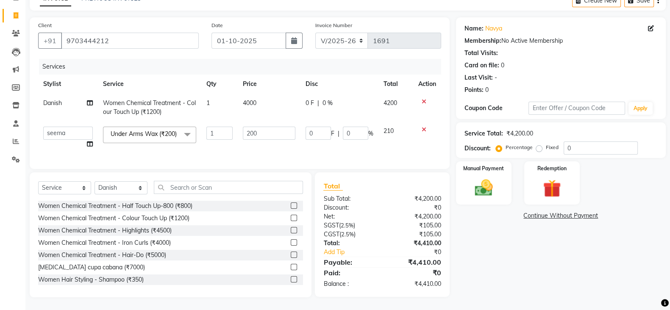
scroll to position [58, 0]
click at [424, 127] on icon at bounding box center [424, 130] width 5 height 6
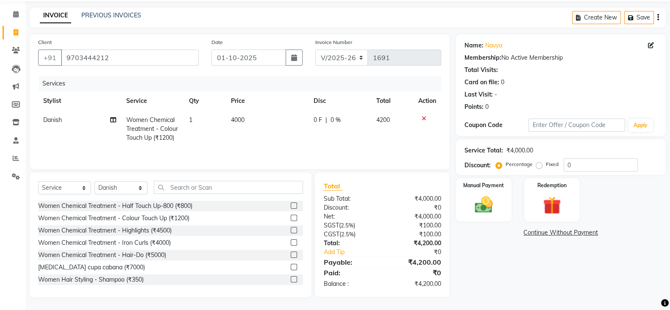
scroll to position [31, 0]
click at [128, 185] on select "Select Stylist [PERSON_NAME] [PERSON_NAME] pedicurist [DEMOGRAPHIC_DATA] Manage…" at bounding box center [120, 187] width 53 height 13
select select "70889"
click at [94, 181] on select "Select Stylist [PERSON_NAME] [PERSON_NAME] pedicurist [DEMOGRAPHIC_DATA] Manage…" at bounding box center [120, 187] width 53 height 13
click at [210, 189] on input "text" at bounding box center [228, 187] width 149 height 13
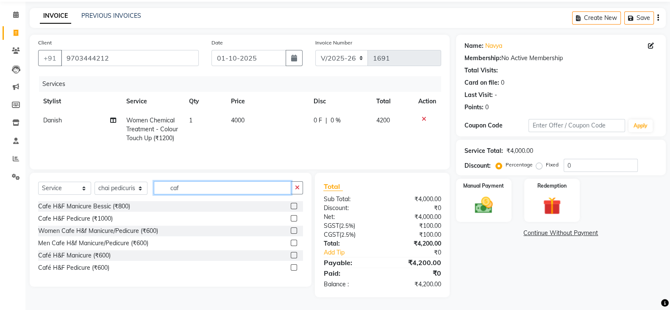
scroll to position [31, 0]
type input "caf"
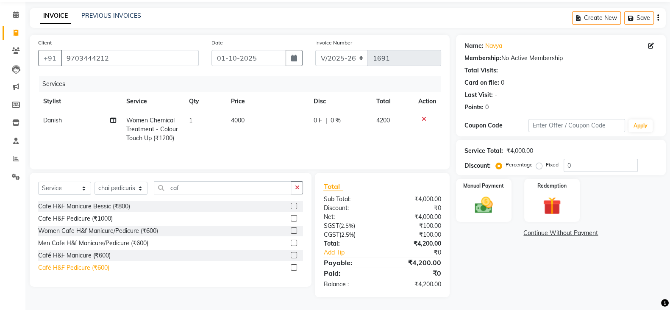
click at [77, 268] on div "Café H&F Pedicure (₹600)" at bounding box center [73, 268] width 71 height 9
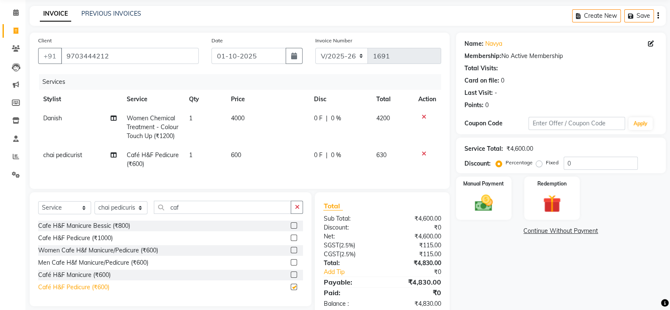
checkbox input "false"
drag, startPoint x: 200, startPoint y: 219, endPoint x: 47, endPoint y: 223, distance: 153.0
click at [47, 221] on div "Select Service Product Membership Package Voucher Prepaid Gift Card Select Styl…" at bounding box center [170, 211] width 265 height 20
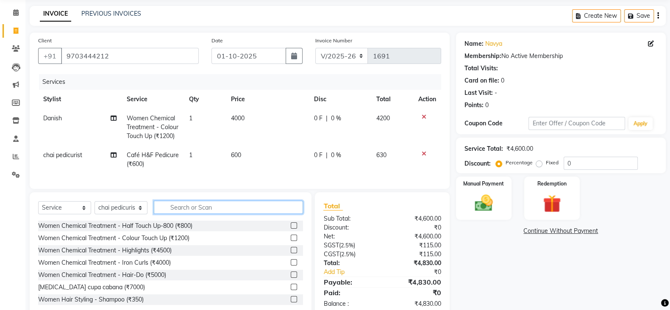
scroll to position [59, 0]
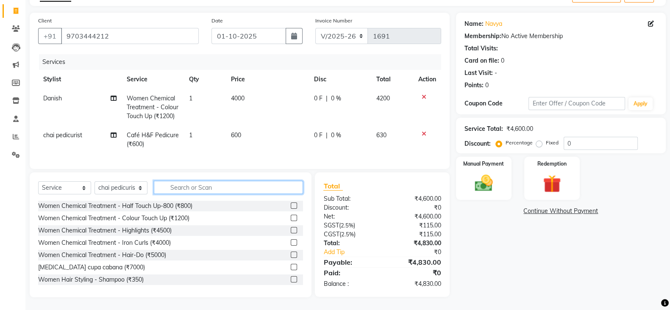
click at [184, 181] on input "text" at bounding box center [228, 187] width 149 height 13
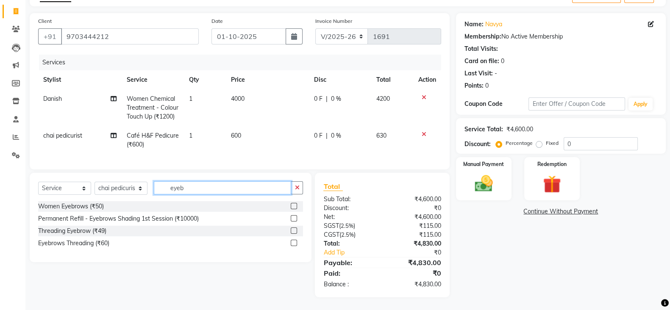
scroll to position [59, 0]
type input "eyeb"
click at [77, 204] on div "Women Eyebrows (₹50)" at bounding box center [71, 206] width 66 height 9
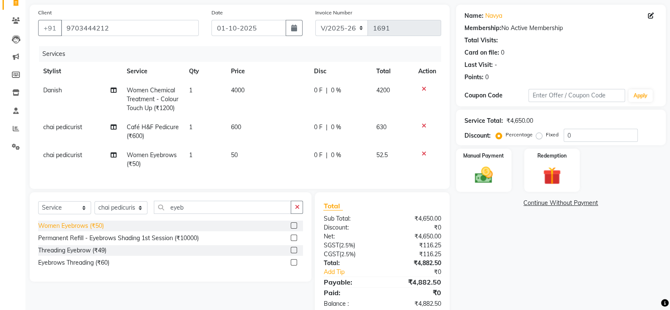
click at [72, 230] on div "Women Eyebrows (₹50)" at bounding box center [71, 226] width 66 height 9
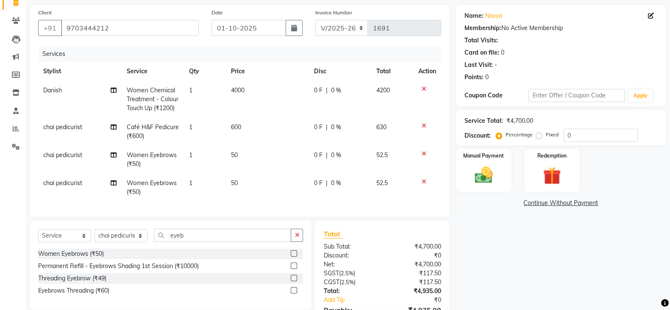
scroll to position [114, 0]
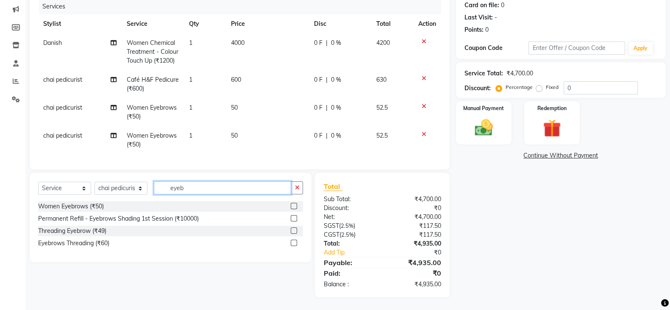
drag, startPoint x: 192, startPoint y: 192, endPoint x: 81, endPoint y: 183, distance: 112.2
click at [81, 183] on div "Select Service Product Membership Package Voucher Prepaid Gift Card Select Styl…" at bounding box center [170, 191] width 265 height 20
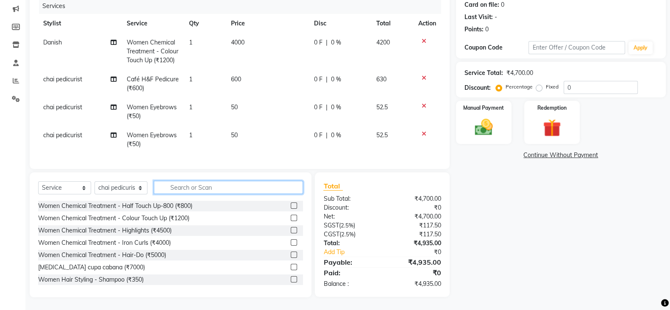
scroll to position [0, 0]
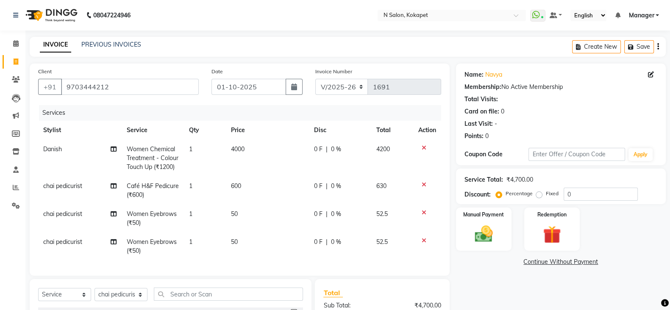
click at [57, 210] on td "chai pedicurist" at bounding box center [79, 219] width 83 height 28
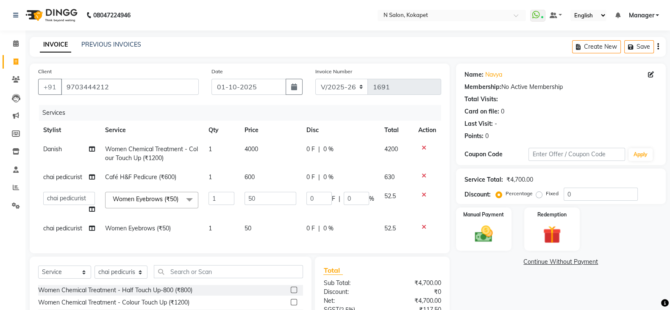
click at [57, 210] on td "[PERSON_NAME] [PERSON_NAME] pedicurist [DEMOGRAPHIC_DATA] Manager Pooja [PERSON…" at bounding box center [69, 203] width 62 height 32
click at [68, 193] on select "[PERSON_NAME] [PERSON_NAME] pedicurist [DEMOGRAPHIC_DATA] Manager Pooja [PERSON…" at bounding box center [69, 198] width 52 height 13
click at [66, 228] on td "chai pedicurist" at bounding box center [69, 228] width 62 height 19
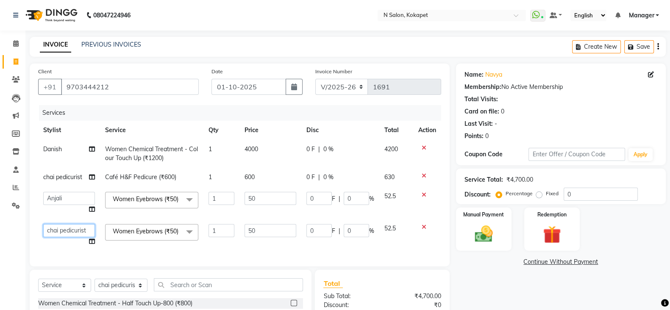
click at [68, 230] on select "[PERSON_NAME] [PERSON_NAME] pedicurist [DEMOGRAPHIC_DATA] Manager Pooja [PERSON…" at bounding box center [69, 230] width 52 height 13
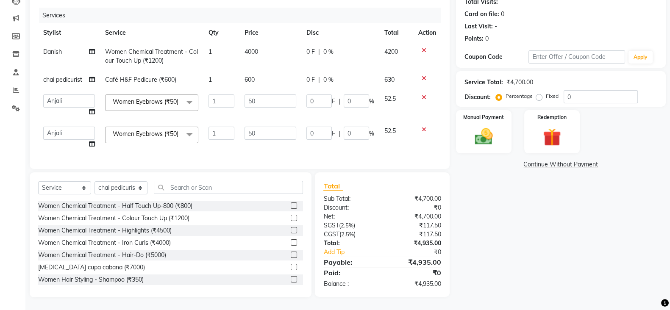
click at [515, 116] on div "Manual Payment Redemption" at bounding box center [561, 131] width 222 height 43
click at [491, 126] on img at bounding box center [484, 136] width 30 height 21
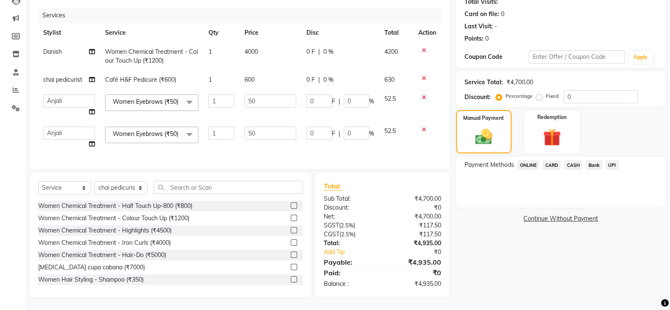
click at [555, 160] on span "CARD" at bounding box center [551, 165] width 18 height 10
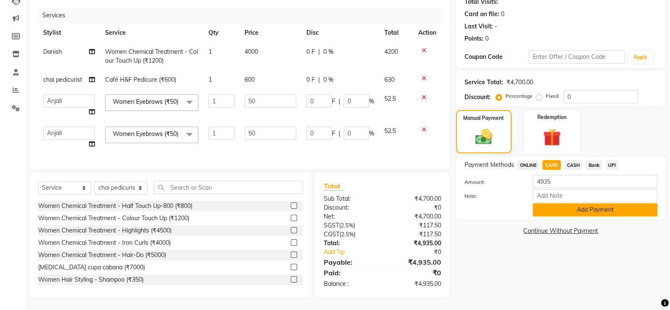
click at [557, 203] on button "Add Payment" at bounding box center [595, 209] width 125 height 13
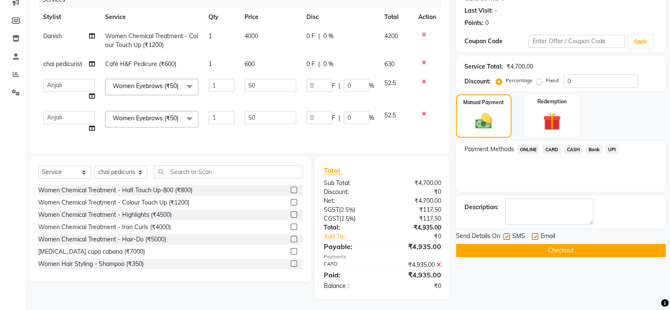
scroll to position [130, 0]
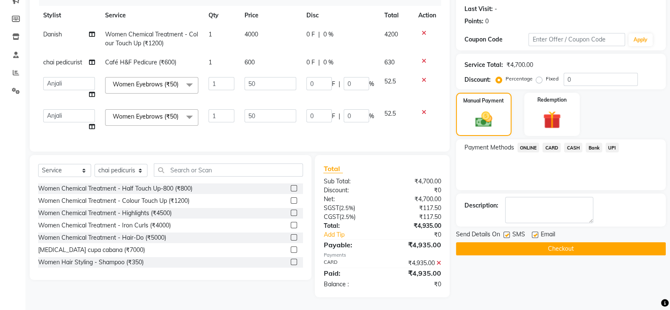
click at [546, 242] on button "Checkout" at bounding box center [561, 248] width 210 height 13
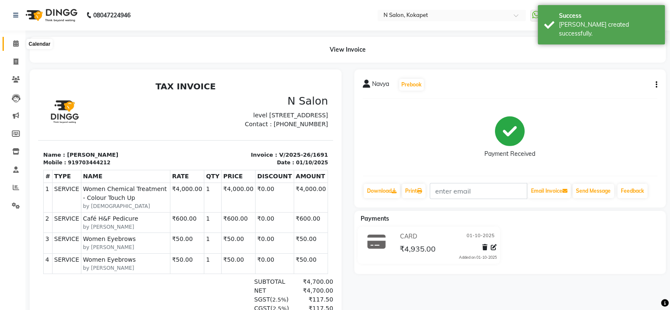
click at [15, 45] on icon at bounding box center [16, 43] width 6 height 6
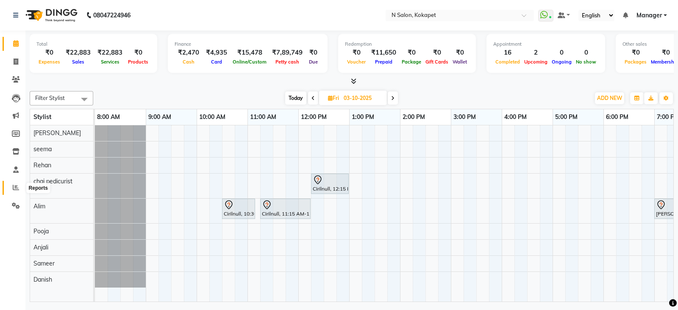
click at [18, 189] on icon at bounding box center [16, 187] width 6 height 6
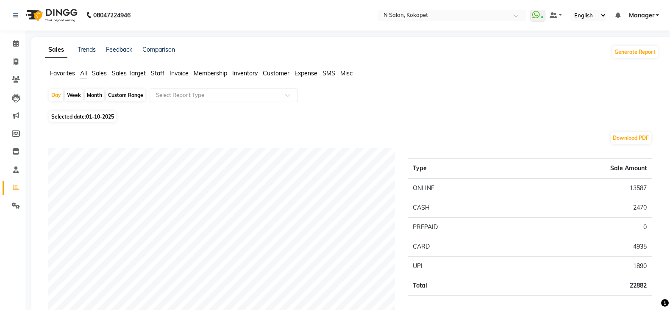
click at [162, 75] on span "Staff" at bounding box center [158, 73] width 14 height 8
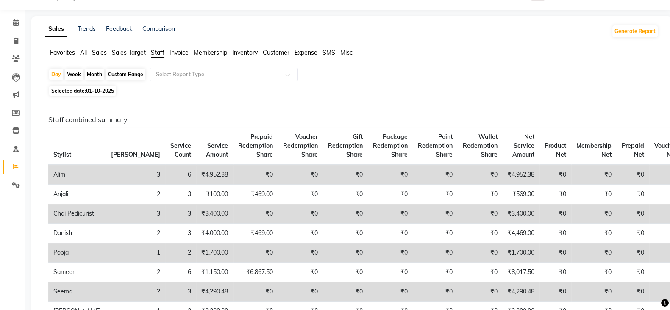
scroll to position [22, 0]
click at [16, 19] on icon at bounding box center [16, 22] width 6 height 6
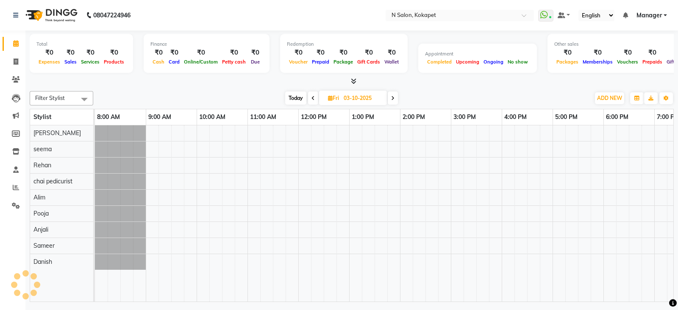
scroll to position [0, 133]
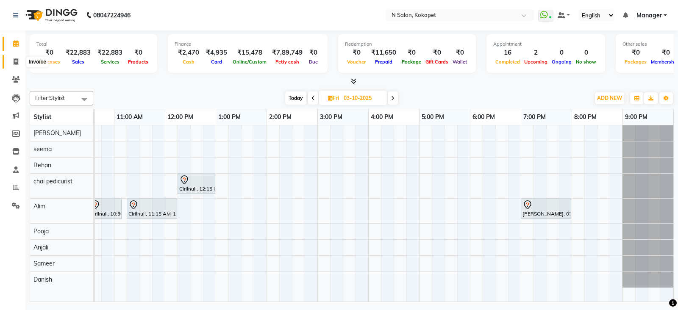
click at [14, 61] on icon at bounding box center [16, 61] width 5 height 6
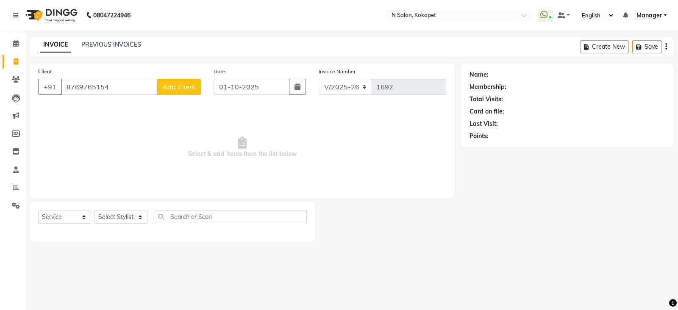
click at [183, 86] on span "Add Client" at bounding box center [178, 87] width 33 height 8
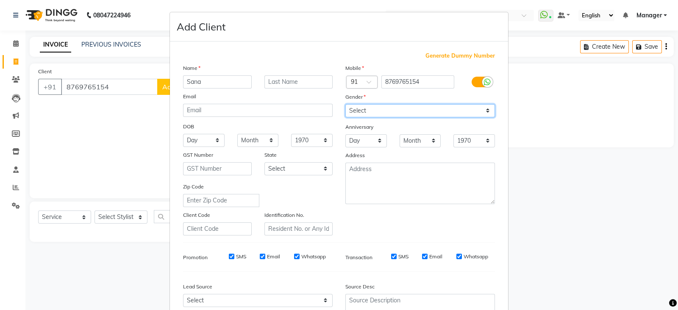
click at [389, 112] on select "Select [DEMOGRAPHIC_DATA] [DEMOGRAPHIC_DATA] Other Prefer Not To Say" at bounding box center [420, 110] width 150 height 13
click at [345, 105] on select "Select [DEMOGRAPHIC_DATA] [DEMOGRAPHIC_DATA] Other Prefer Not To Say" at bounding box center [420, 110] width 150 height 13
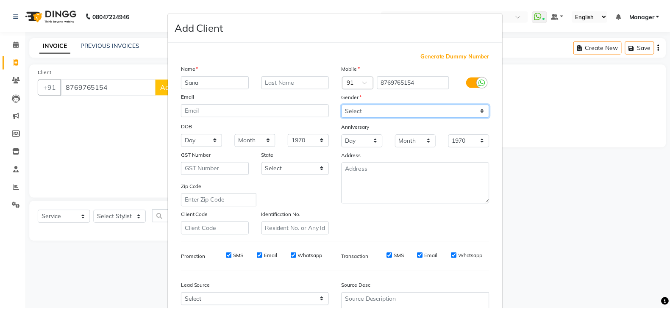
scroll to position [86, 0]
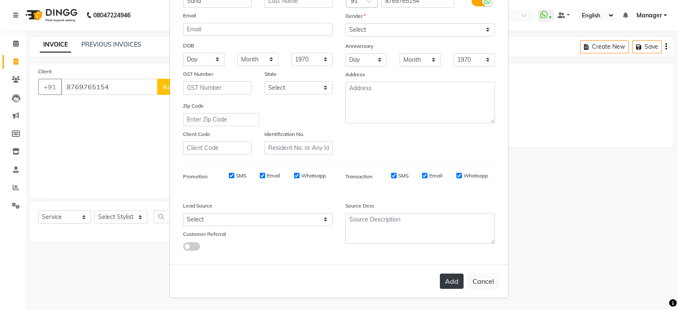
click at [451, 280] on button "Add" at bounding box center [452, 281] width 24 height 15
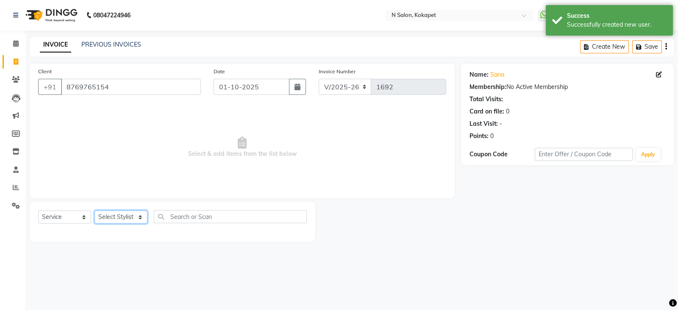
click at [137, 219] on select "Select Stylist [PERSON_NAME] [PERSON_NAME] pedicurist [DEMOGRAPHIC_DATA] Manage…" at bounding box center [120, 217] width 53 height 13
click at [94, 211] on select "Select Stylist [PERSON_NAME] [PERSON_NAME] pedicurist [DEMOGRAPHIC_DATA] Manage…" at bounding box center [120, 217] width 53 height 13
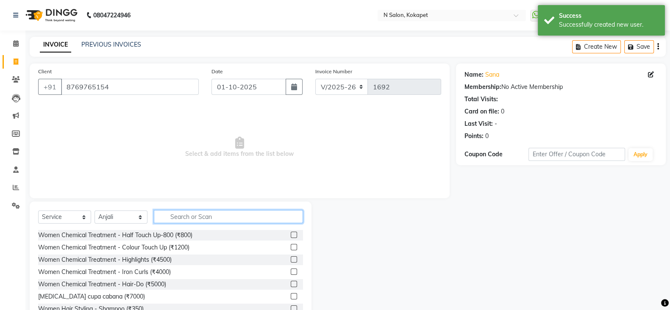
click at [222, 217] on input "text" at bounding box center [228, 216] width 149 height 13
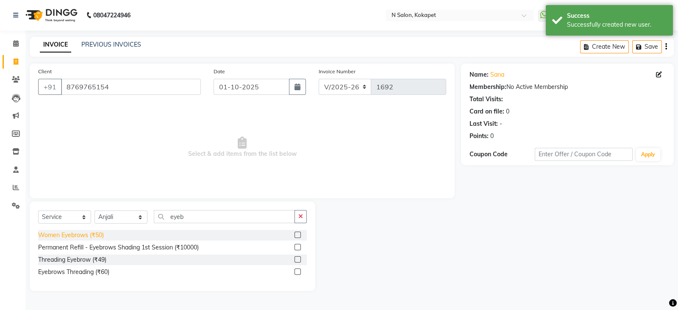
click at [59, 236] on div "Women Eyebrows (₹50)" at bounding box center [71, 235] width 66 height 9
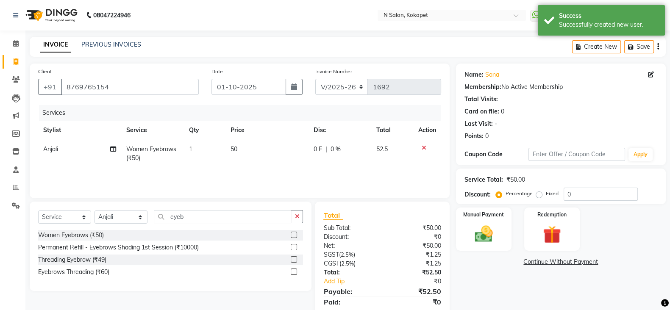
scroll to position [29, 0]
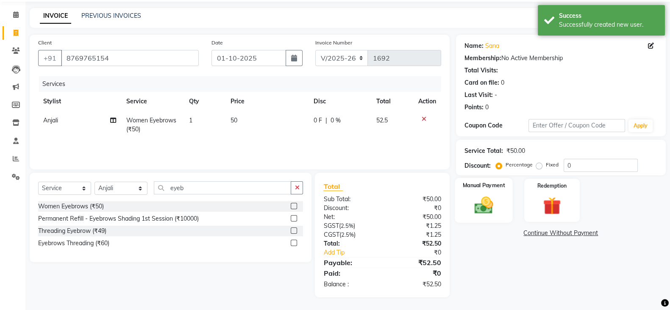
click at [507, 188] on div "Manual Payment" at bounding box center [484, 200] width 58 height 45
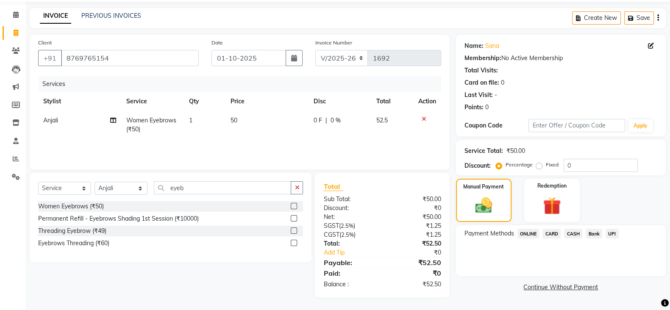
click at [530, 232] on span "ONLINE" at bounding box center [528, 234] width 22 height 10
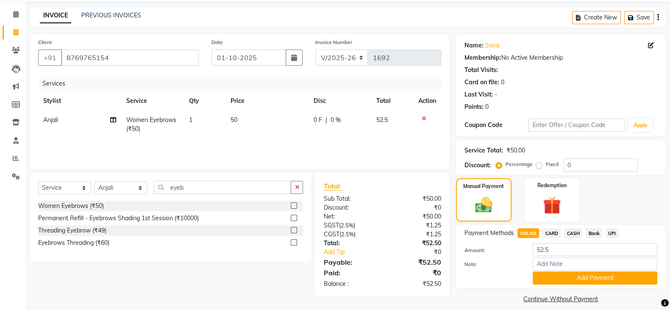
scroll to position [38, 0]
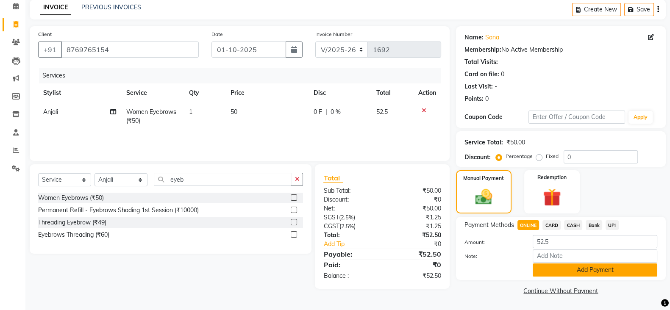
click at [564, 271] on button "Add Payment" at bounding box center [595, 270] width 125 height 13
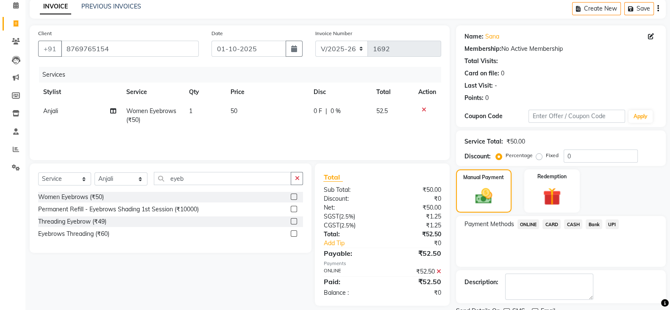
scroll to position [72, 0]
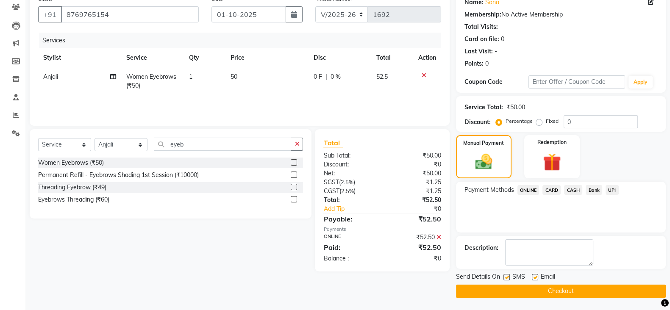
click at [546, 295] on button "Checkout" at bounding box center [561, 291] width 210 height 13
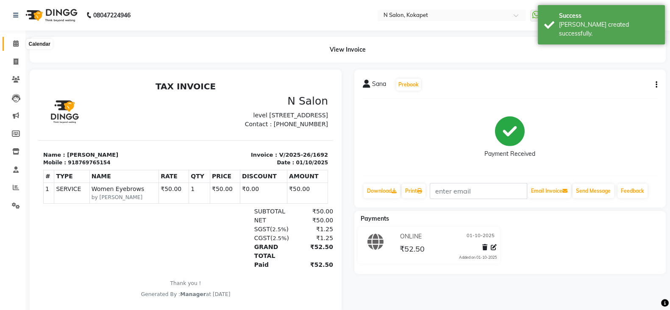
click at [11, 43] on span at bounding box center [15, 44] width 15 height 10
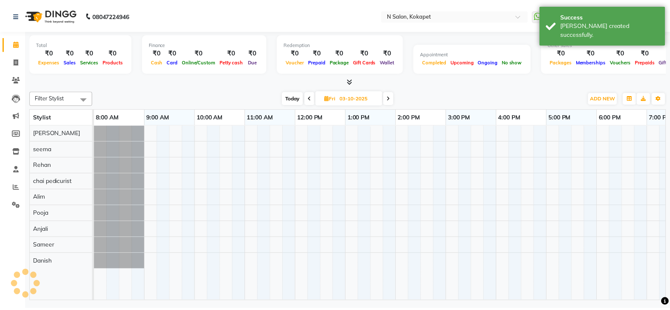
scroll to position [0, 133]
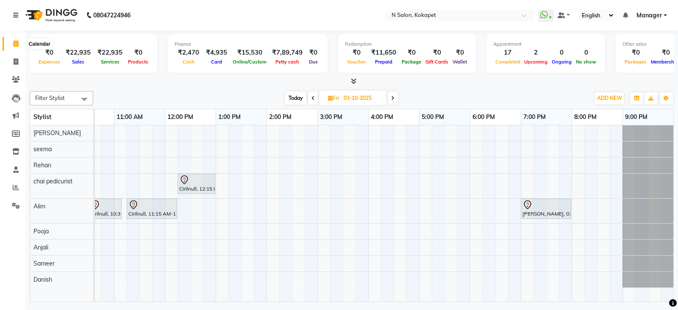
click at [13, 44] on icon at bounding box center [16, 43] width 6 height 6
click at [353, 81] on icon at bounding box center [354, 81] width 6 height 6
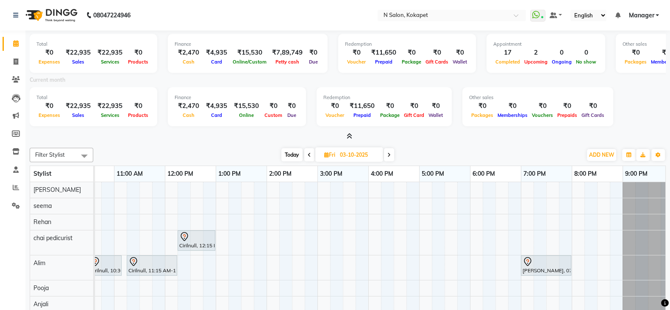
click at [349, 135] on icon at bounding box center [350, 136] width 6 height 6
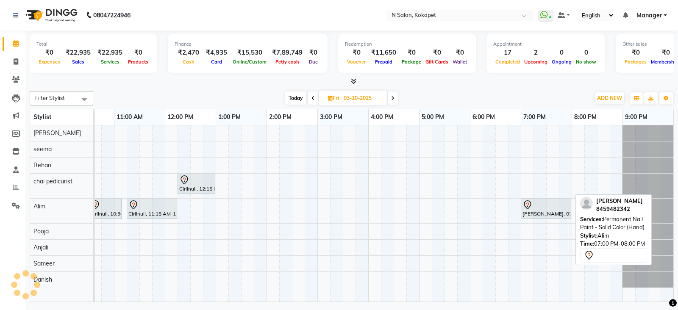
click at [536, 206] on div at bounding box center [545, 205] width 47 height 10
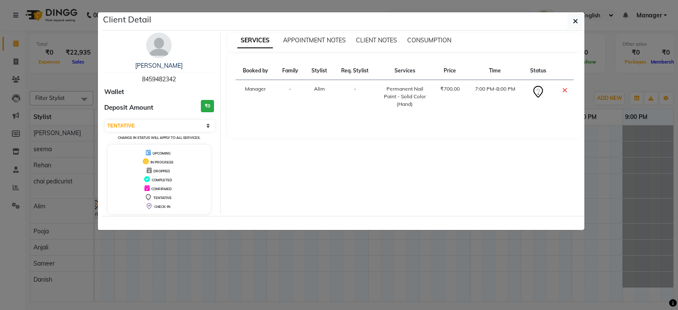
click at [400, 137] on div "Booked by Family Stylist Req. Stylist Services Price Time Status Manager - Alim…" at bounding box center [404, 95] width 355 height 85
click at [575, 20] on icon "button" at bounding box center [575, 21] width 5 height 7
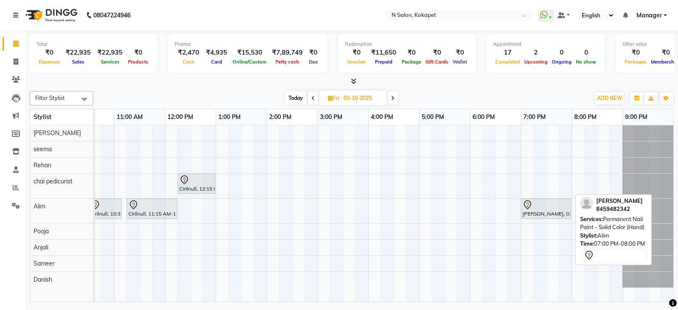
click at [537, 212] on div "[PERSON_NAME], 07:00 PM-08:00 PM, Permanent Nail Paint - Solid Color (Hand)" at bounding box center [546, 209] width 49 height 18
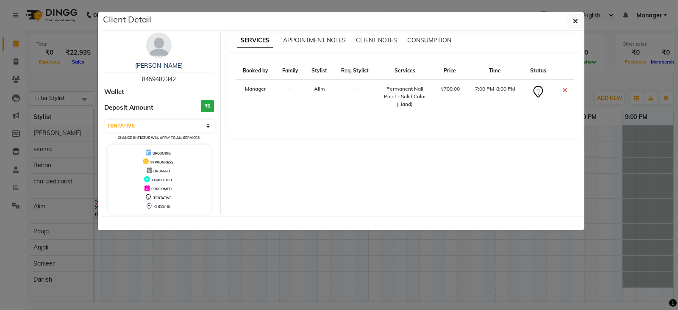
click at [436, 267] on ngb-modal-window "Client Detail [PERSON_NAME] 8459482342 Wallet Deposit Amount ₹0 Select CONFIRME…" at bounding box center [339, 155] width 678 height 310
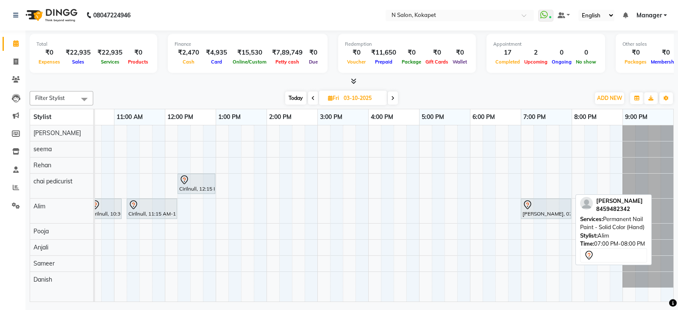
click at [544, 216] on div "[PERSON_NAME], 07:00 PM-08:00 PM, Permanent Nail Paint - Solid Color (Hand)" at bounding box center [546, 209] width 49 height 18
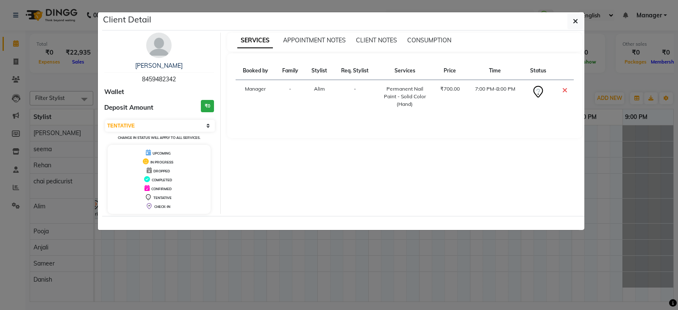
drag, startPoint x: 140, startPoint y: 77, endPoint x: 199, endPoint y: 75, distance: 58.5
click at [199, 75] on div "[PERSON_NAME] 8459482342" at bounding box center [159, 72] width 110 height 22
copy span "8459482342"
click at [574, 21] on icon "button" at bounding box center [575, 21] width 5 height 7
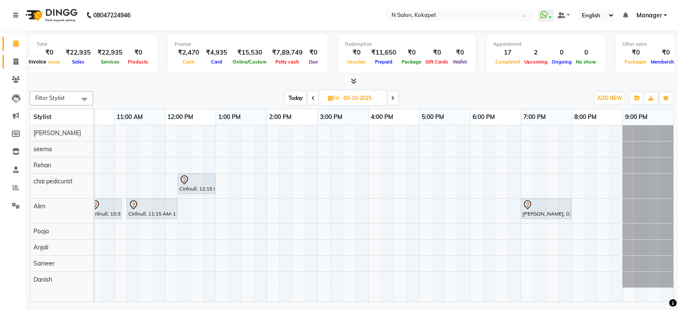
click at [18, 58] on span at bounding box center [15, 62] width 15 height 10
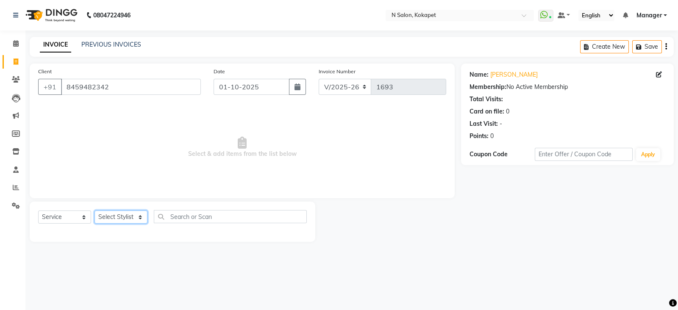
click at [139, 214] on select "Select Stylist [PERSON_NAME] [PERSON_NAME] pedicurist [DEMOGRAPHIC_DATA] Manage…" at bounding box center [120, 217] width 53 height 13
click at [94, 211] on select "Select Stylist [PERSON_NAME] [PERSON_NAME] pedicurist [DEMOGRAPHIC_DATA] Manage…" at bounding box center [120, 217] width 53 height 13
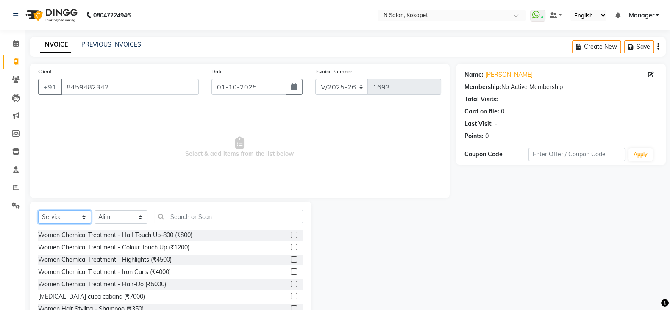
drag, startPoint x: 61, startPoint y: 219, endPoint x: 59, endPoint y: 186, distance: 33.1
click at [59, 186] on div "Client [PHONE_NUMBER] Date [DATE] Invoice Number V/2025 V/[PHONE_NUMBER] Select…" at bounding box center [239, 195] width 433 height 263
click at [38, 211] on select "Select Service Product Membership Package Voucher Prepaid Gift Card" at bounding box center [64, 217] width 53 height 13
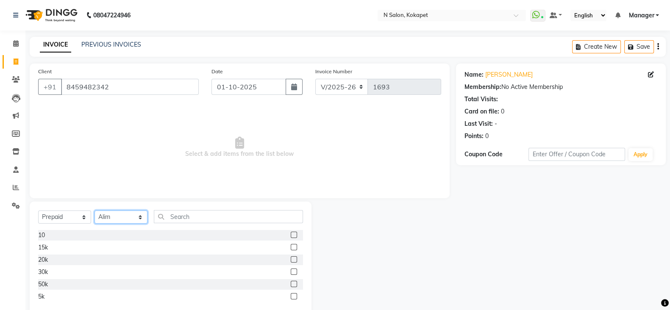
drag, startPoint x: 115, startPoint y: 215, endPoint x: 114, endPoint y: 151, distance: 63.6
click at [114, 151] on div "Client [PHONE_NUMBER] Date [DATE] Invoice Number V/2025 V/[PHONE_NUMBER] Select…" at bounding box center [239, 190] width 433 height 252
click at [94, 211] on select "Select Stylist [PERSON_NAME] [PERSON_NAME] pedicurist [DEMOGRAPHIC_DATA] Manage…" at bounding box center [120, 217] width 53 height 13
click at [42, 259] on div "20k" at bounding box center [43, 259] width 10 height 9
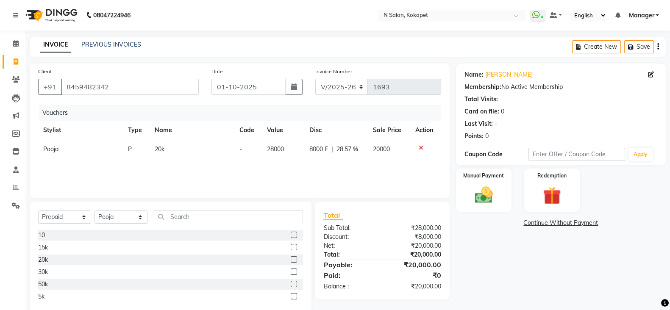
scroll to position [19, 0]
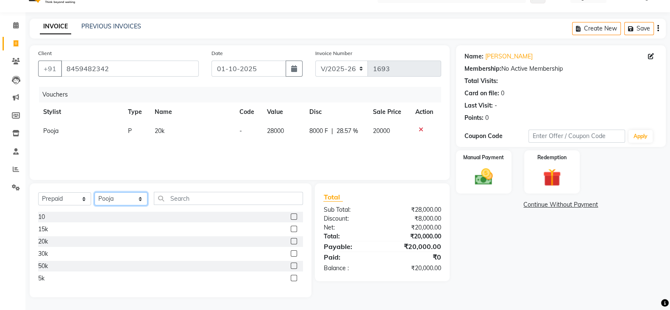
click at [131, 193] on select "Select Stylist [PERSON_NAME] [PERSON_NAME] pedicurist [DEMOGRAPHIC_DATA] Manage…" at bounding box center [120, 198] width 53 height 13
click at [94, 192] on select "Select Stylist [PERSON_NAME] [PERSON_NAME] pedicurist [DEMOGRAPHIC_DATA] Manage…" at bounding box center [120, 198] width 53 height 13
click at [57, 200] on select "Select Service Product Membership Package Voucher Prepaid Gift Card" at bounding box center [64, 198] width 53 height 13
click at [38, 192] on select "Select Service Product Membership Package Voucher Prepaid Gift Card" at bounding box center [64, 198] width 53 height 13
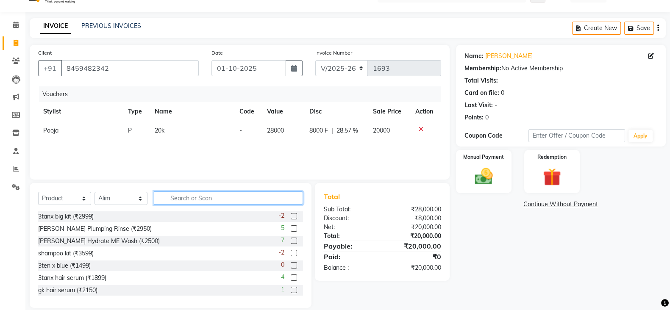
click at [181, 195] on input "text" at bounding box center [228, 198] width 149 height 13
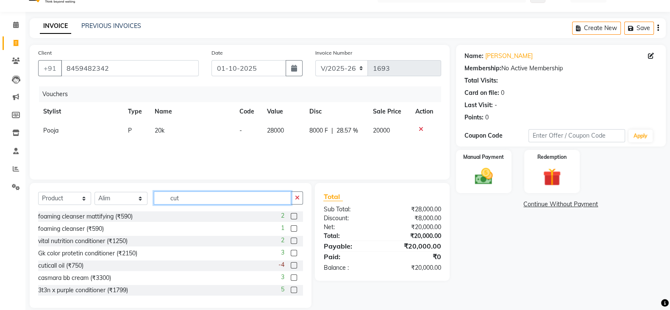
scroll to position [2, 0]
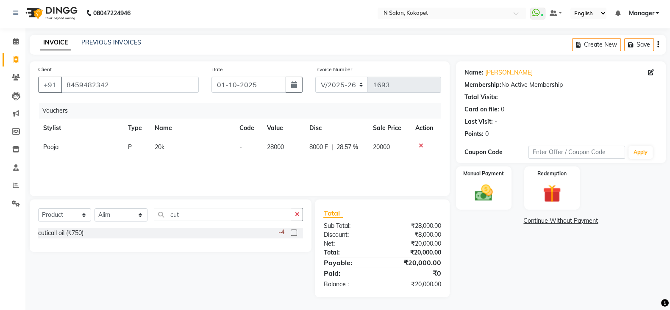
click at [66, 240] on div "cuticall oil (₹750) -4" at bounding box center [170, 236] width 265 height 16
click at [73, 232] on div "cuticall oil (₹750)" at bounding box center [60, 233] width 45 height 9
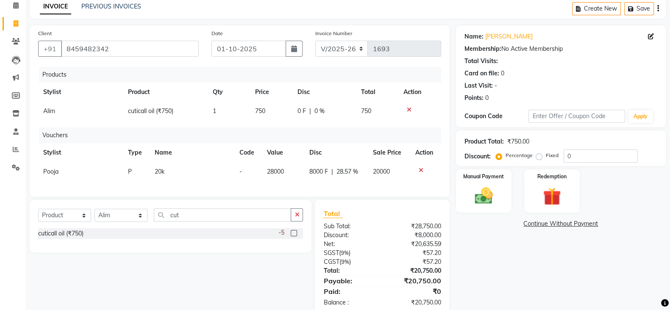
scroll to position [65, 0]
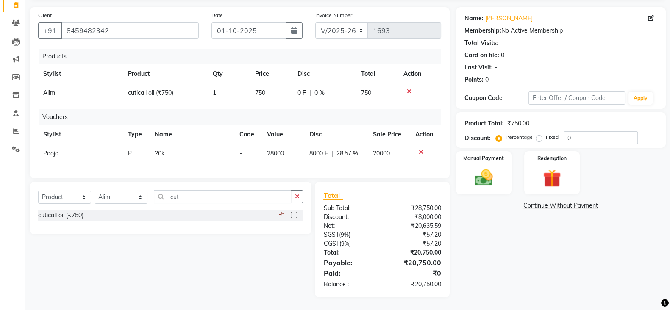
click at [271, 83] on td "750" at bounding box center [271, 92] width 42 height 19
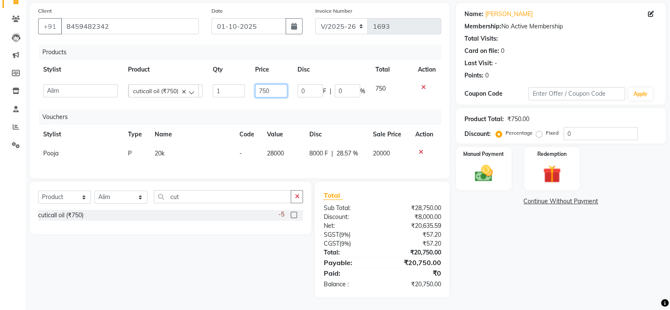
drag, startPoint x: 282, startPoint y: 86, endPoint x: 214, endPoint y: 94, distance: 69.2
click at [214, 94] on tr "[PERSON_NAME] [PERSON_NAME] pedicurist [DEMOGRAPHIC_DATA] Manager Pooja [PERSON…" at bounding box center [239, 90] width 403 height 23
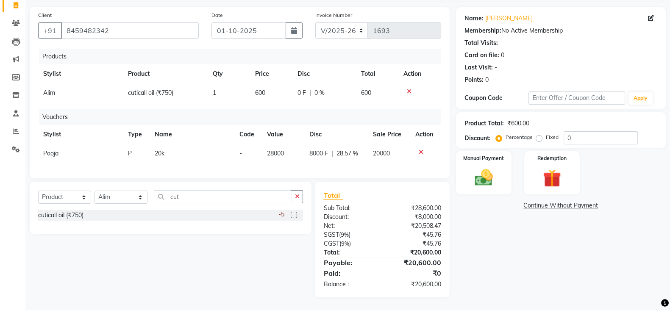
click at [214, 97] on div "Products Stylist Product Qty Price Disc Total Action Alim cuticall oil (₹750) 1…" at bounding box center [239, 109] width 403 height 121
click at [500, 161] on div "Manual Payment" at bounding box center [484, 172] width 58 height 45
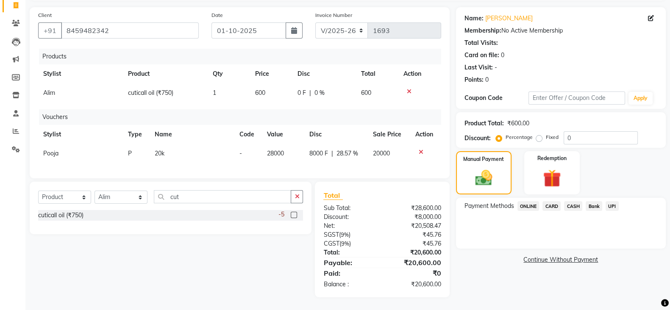
click at [531, 201] on span "ONLINE" at bounding box center [528, 206] width 22 height 10
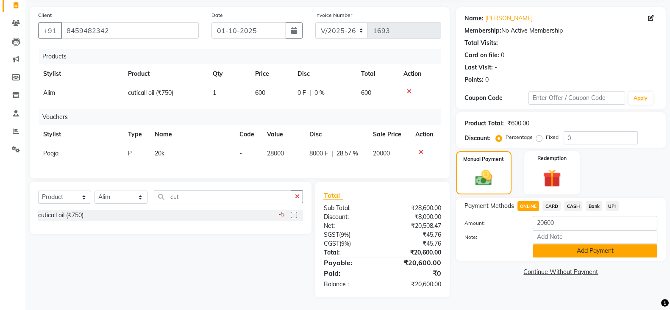
click at [560, 247] on button "Add Payment" at bounding box center [595, 250] width 125 height 13
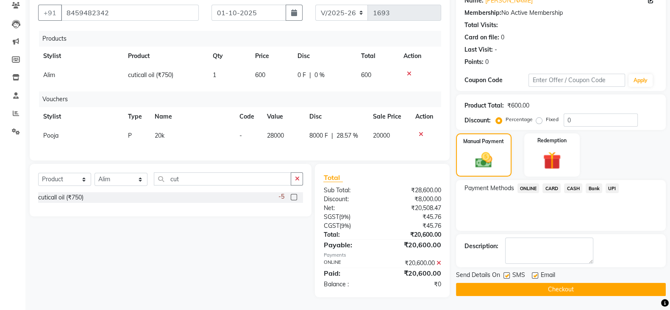
scroll to position [0, 0]
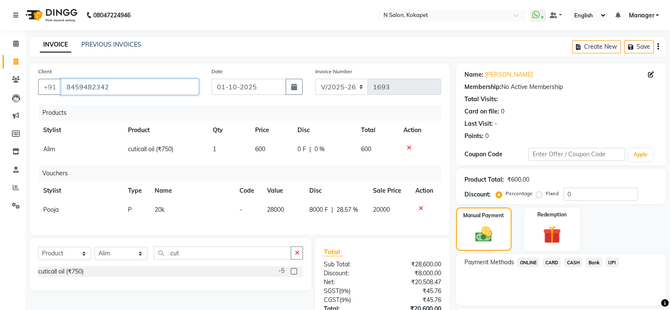
drag, startPoint x: 128, startPoint y: 80, endPoint x: 64, endPoint y: 84, distance: 63.3
click at [64, 84] on input "8459482342" at bounding box center [130, 87] width 138 height 16
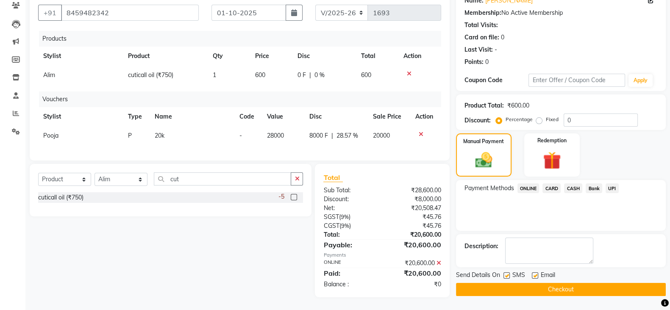
drag, startPoint x: 497, startPoint y: 288, endPoint x: 499, endPoint y: 283, distance: 5.0
click at [499, 283] on div "Name: [PERSON_NAME] Membership: No Active Membership Total Visits: Card on file…" at bounding box center [564, 143] width 216 height 308
click at [499, 283] on button "Checkout" at bounding box center [561, 289] width 210 height 13
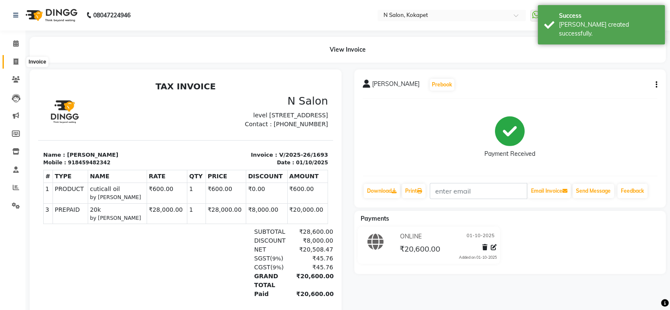
click at [17, 58] on icon at bounding box center [16, 61] width 5 height 6
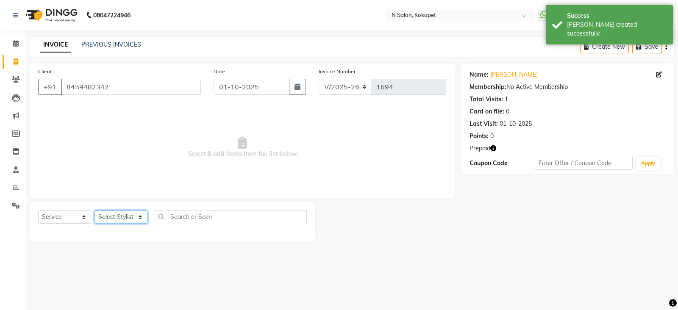
click at [127, 218] on select "Select Stylist [PERSON_NAME] [PERSON_NAME] pedicurist [DEMOGRAPHIC_DATA] Manage…" at bounding box center [120, 217] width 53 height 13
click at [94, 211] on select "Select Stylist [PERSON_NAME] [PERSON_NAME] pedicurist [DEMOGRAPHIC_DATA] Manage…" at bounding box center [120, 217] width 53 height 13
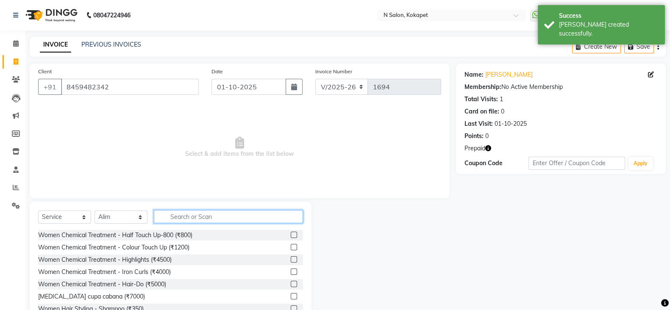
click at [177, 211] on input "text" at bounding box center [228, 216] width 149 height 13
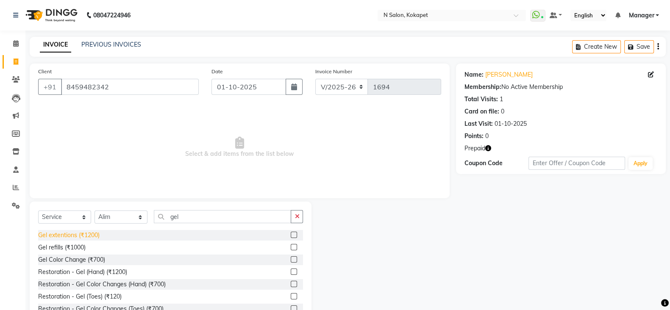
click at [97, 238] on div "Gel extentions (₹1200)" at bounding box center [68, 235] width 61 height 9
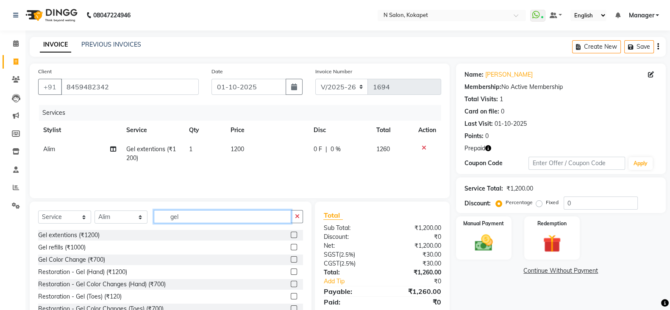
drag, startPoint x: 196, startPoint y: 213, endPoint x: 70, endPoint y: 213, distance: 125.4
click at [70, 213] on div "Select Service Product Membership Package Voucher Prepaid Gift Card Select Styl…" at bounding box center [170, 220] width 265 height 20
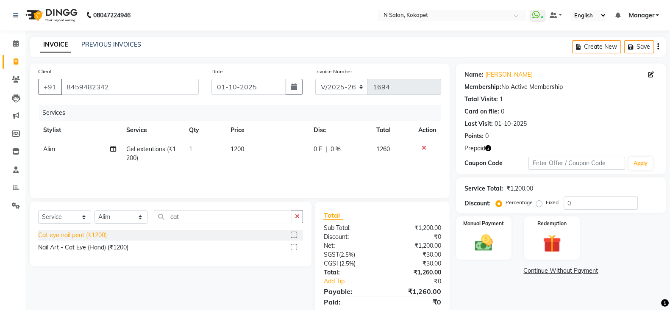
click at [76, 238] on div "Cat eye nail pent (₹1200)" at bounding box center [72, 235] width 69 height 9
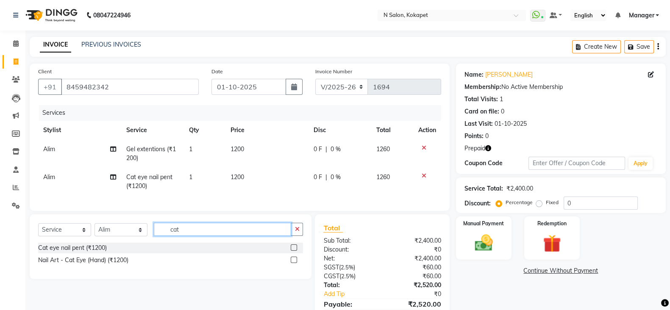
drag, startPoint x: 193, startPoint y: 237, endPoint x: 120, endPoint y: 225, distance: 74.3
click at [120, 225] on div "Select Service Product Membership Package Voucher Prepaid Gift Card Select Styl…" at bounding box center [171, 246] width 282 height 65
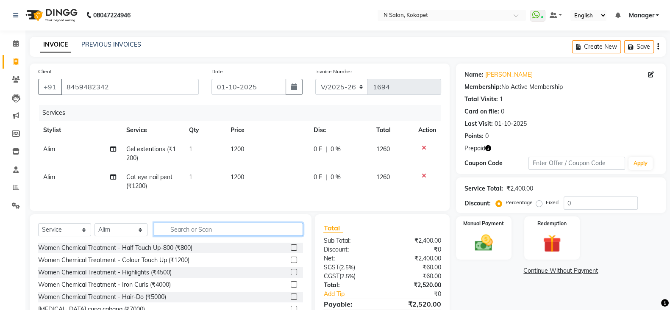
scroll to position [50, 0]
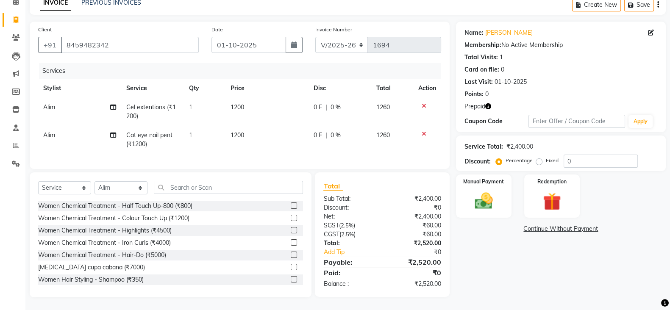
click at [59, 101] on td "Alim" at bounding box center [79, 112] width 83 height 28
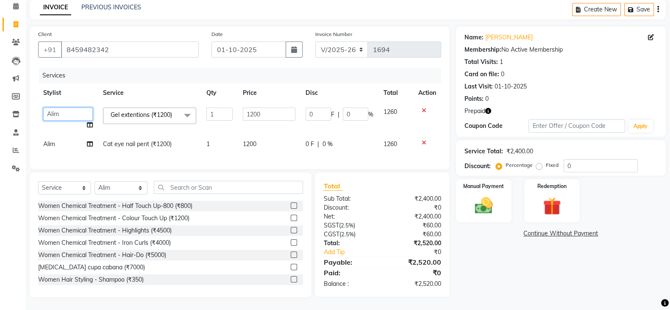
click at [68, 110] on select "[PERSON_NAME] [PERSON_NAME] pedicurist [DEMOGRAPHIC_DATA] Manager Pooja [PERSON…" at bounding box center [68, 114] width 50 height 13
click at [53, 140] on span "Alim" at bounding box center [49, 144] width 12 height 8
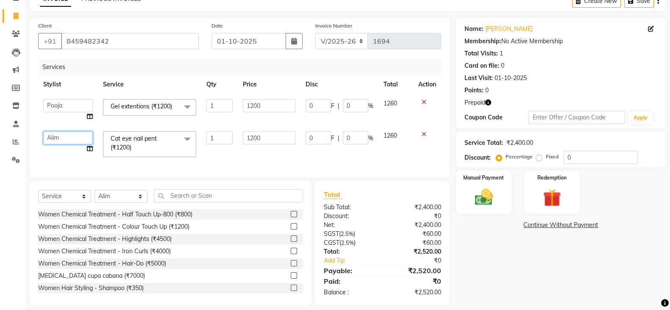
click at [61, 139] on select "[PERSON_NAME] [PERSON_NAME] pedicurist [DEMOGRAPHIC_DATA] Manager Pooja [PERSON…" at bounding box center [68, 137] width 50 height 13
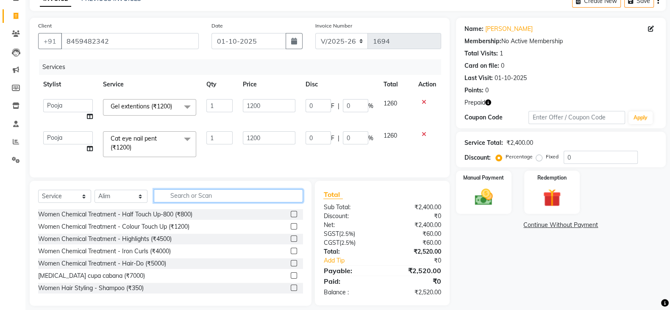
click at [184, 203] on input "text" at bounding box center [228, 195] width 149 height 13
click at [114, 203] on select "Select Stylist [PERSON_NAME] [PERSON_NAME] pedicurist [DEMOGRAPHIC_DATA] Manage…" at bounding box center [120, 196] width 53 height 13
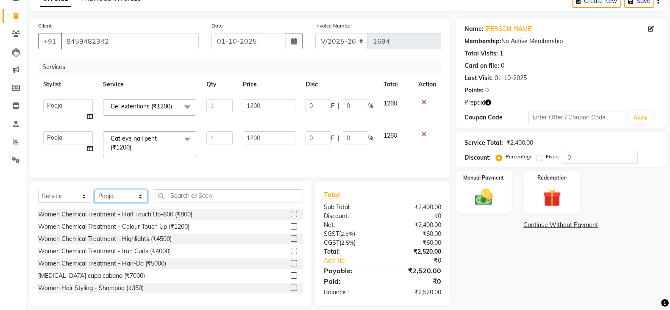
click at [94, 198] on select "Select Stylist [PERSON_NAME] [PERSON_NAME] pedicurist [DEMOGRAPHIC_DATA] Manage…" at bounding box center [120, 196] width 53 height 13
click at [196, 201] on input "text" at bounding box center [228, 195] width 149 height 13
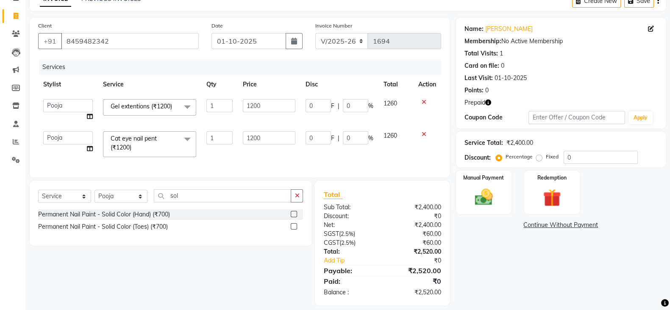
click at [138, 220] on div "Permanent Nail Paint - Solid Color (Hand) (₹700)" at bounding box center [170, 214] width 265 height 11
click at [143, 219] on div "Permanent Nail Paint - Solid Color (Hand) (₹700)" at bounding box center [104, 214] width 132 height 9
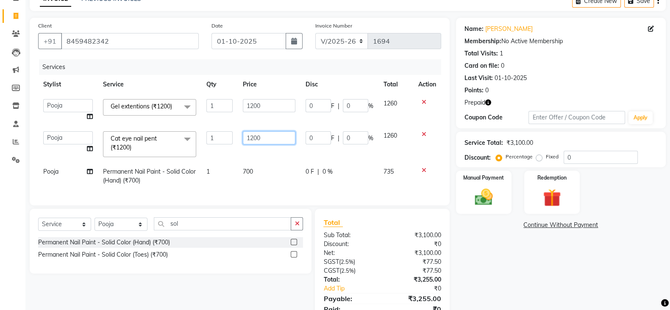
click at [282, 138] on input "1200" at bounding box center [269, 137] width 53 height 13
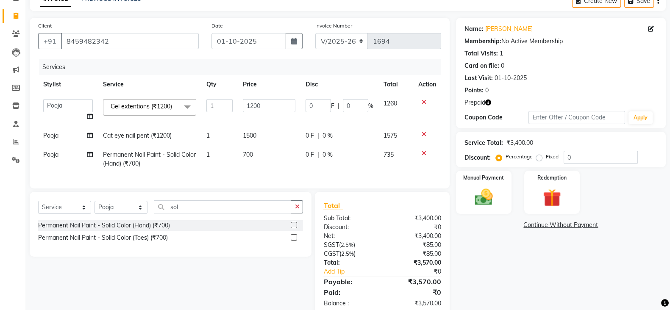
click at [272, 157] on tbody "[PERSON_NAME] [PERSON_NAME] pedicurist [DEMOGRAPHIC_DATA] Manager [PERSON_NAME]…" at bounding box center [239, 133] width 403 height 79
click at [562, 181] on label "Redemption" at bounding box center [552, 177] width 31 height 8
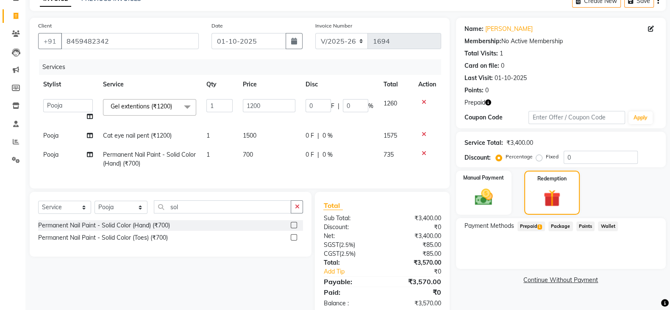
click at [523, 225] on span "Prepaid 1" at bounding box center [531, 227] width 28 height 10
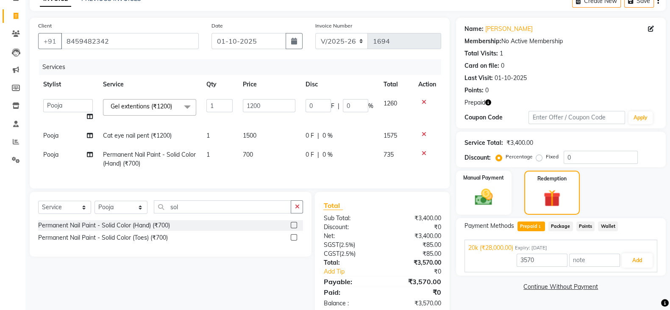
scroll to position [73, 0]
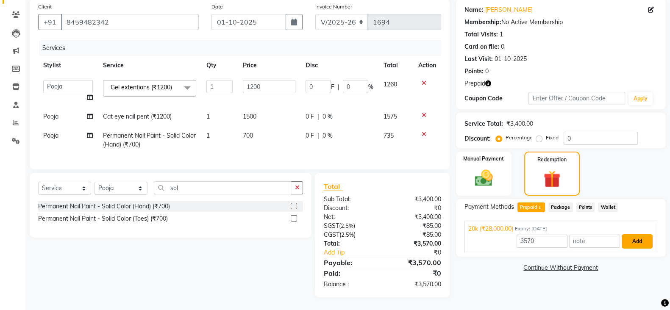
click at [633, 234] on button "Add" at bounding box center [637, 241] width 31 height 14
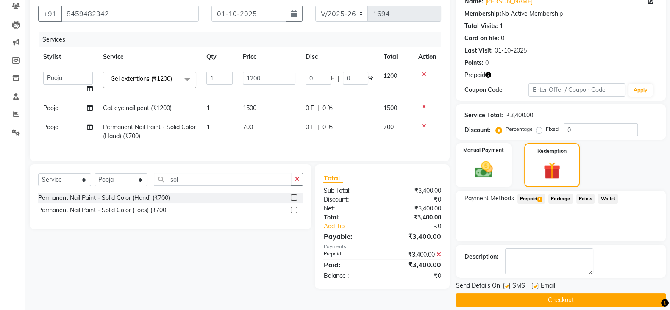
scroll to position [82, 0]
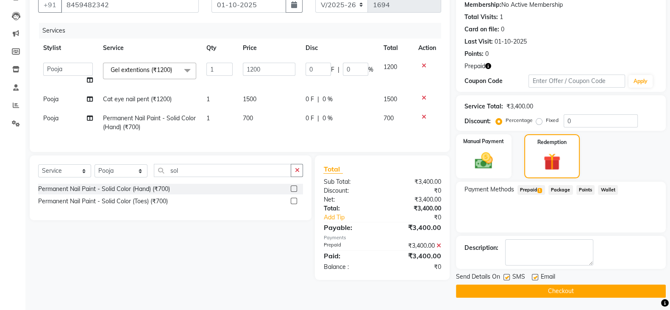
click at [611, 294] on button "Checkout" at bounding box center [561, 291] width 210 height 13
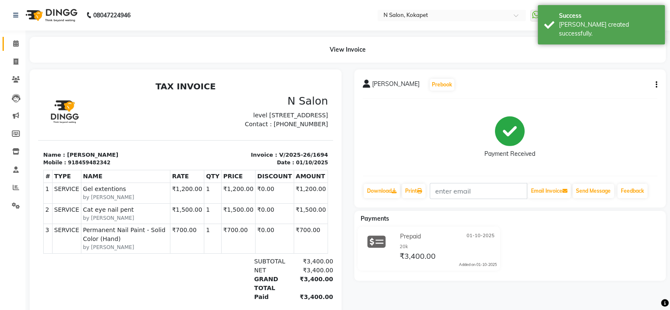
click at [8, 42] on link "Calendar" at bounding box center [13, 44] width 20 height 14
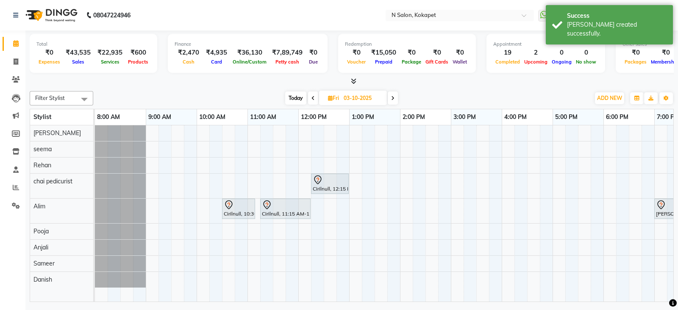
click at [352, 79] on icon at bounding box center [354, 81] width 6 height 6
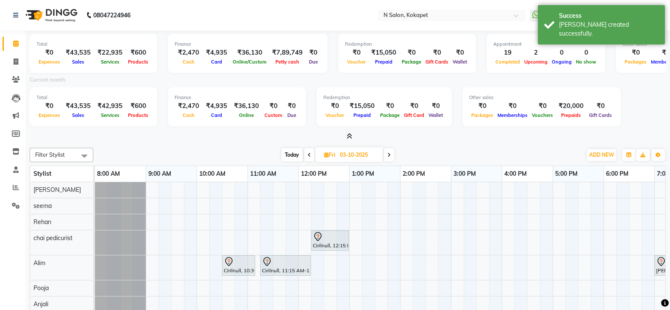
click at [350, 134] on icon at bounding box center [350, 136] width 6 height 6
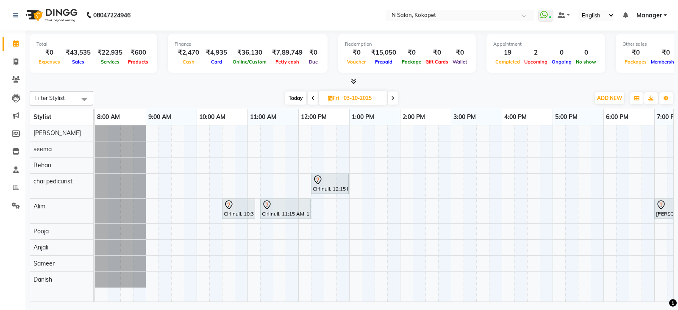
click at [348, 100] on input "03-10-2025" at bounding box center [362, 98] width 42 height 13
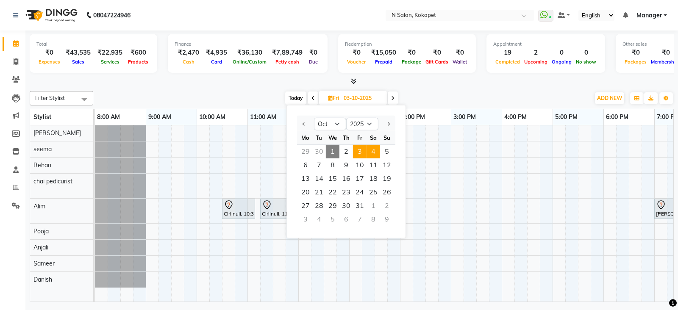
click at [375, 151] on span "4" at bounding box center [374, 152] width 14 height 14
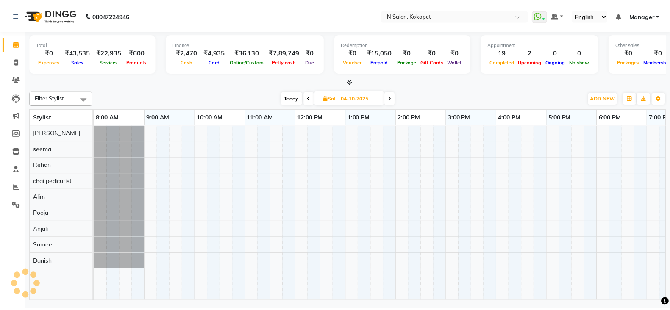
scroll to position [0, 133]
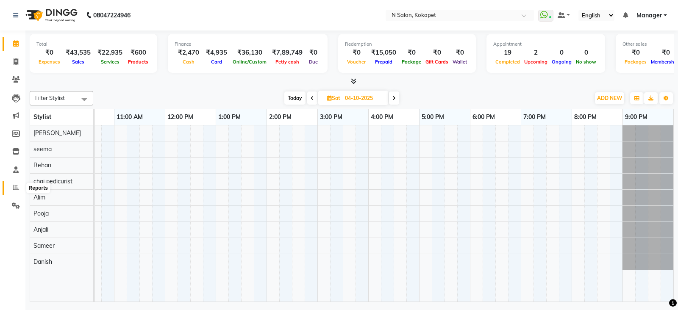
click at [19, 188] on span at bounding box center [15, 188] width 15 height 10
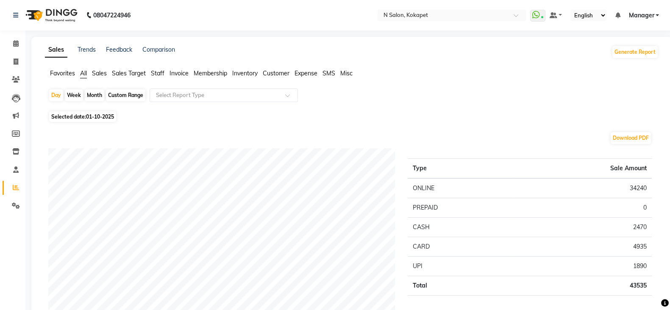
click at [158, 71] on span "Staff" at bounding box center [158, 73] width 14 height 8
